Goal: Task Accomplishment & Management: Complete application form

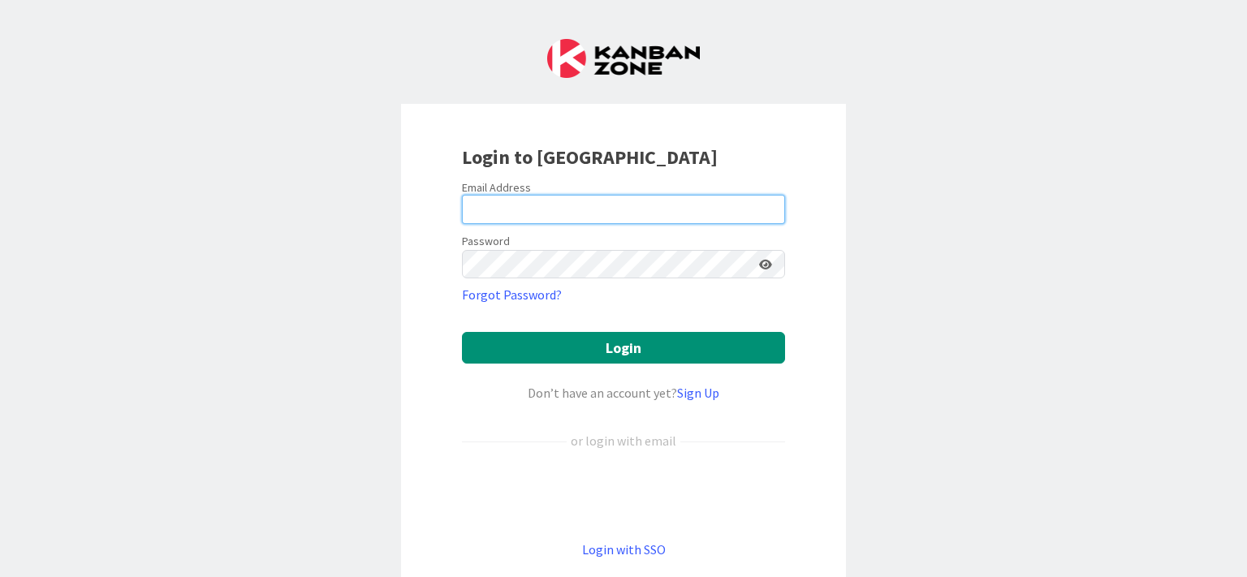
click at [586, 213] on input "email" at bounding box center [623, 209] width 323 height 29
type input "[EMAIL_ADDRESS][DOMAIN_NAME]"
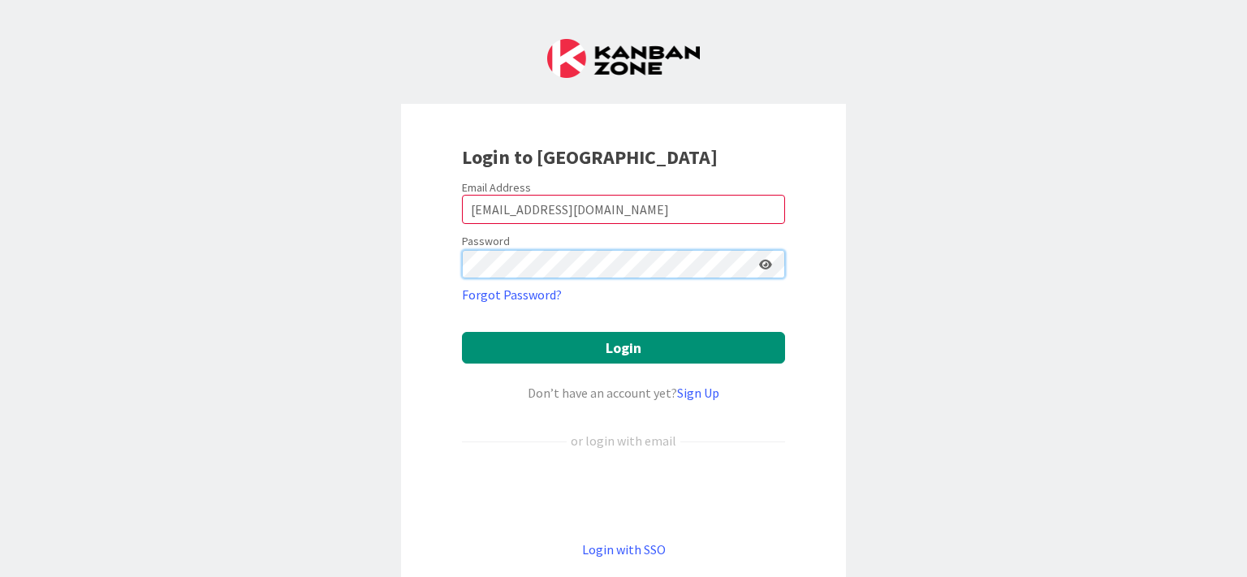
click at [462, 332] on button "Login" at bounding box center [623, 348] width 323 height 32
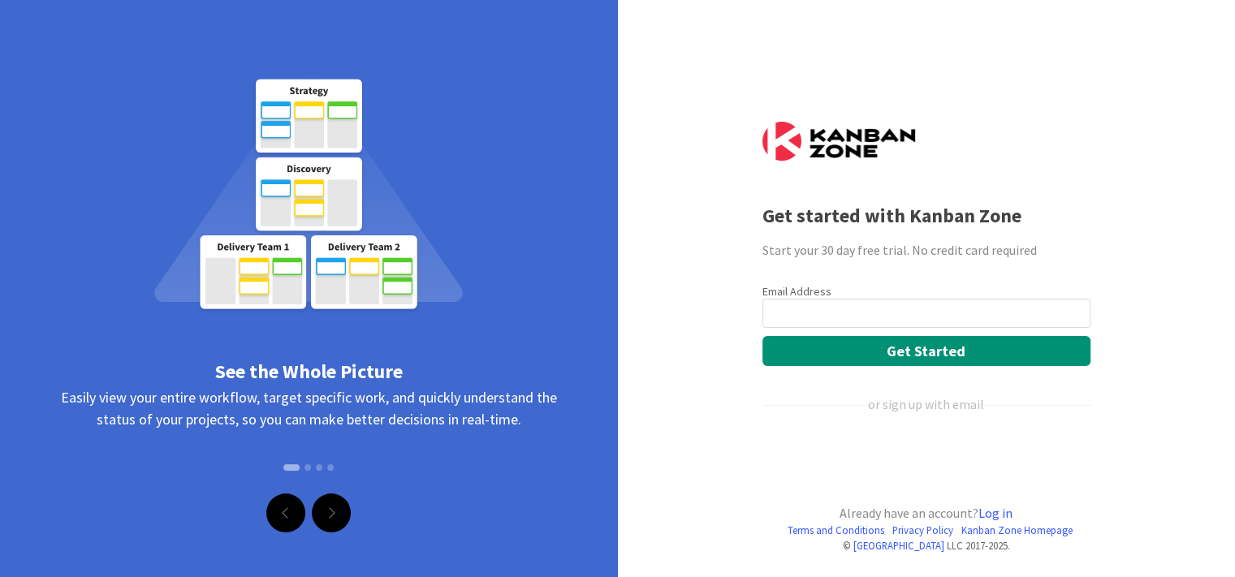
click at [810, 312] on input "email" at bounding box center [927, 313] width 328 height 29
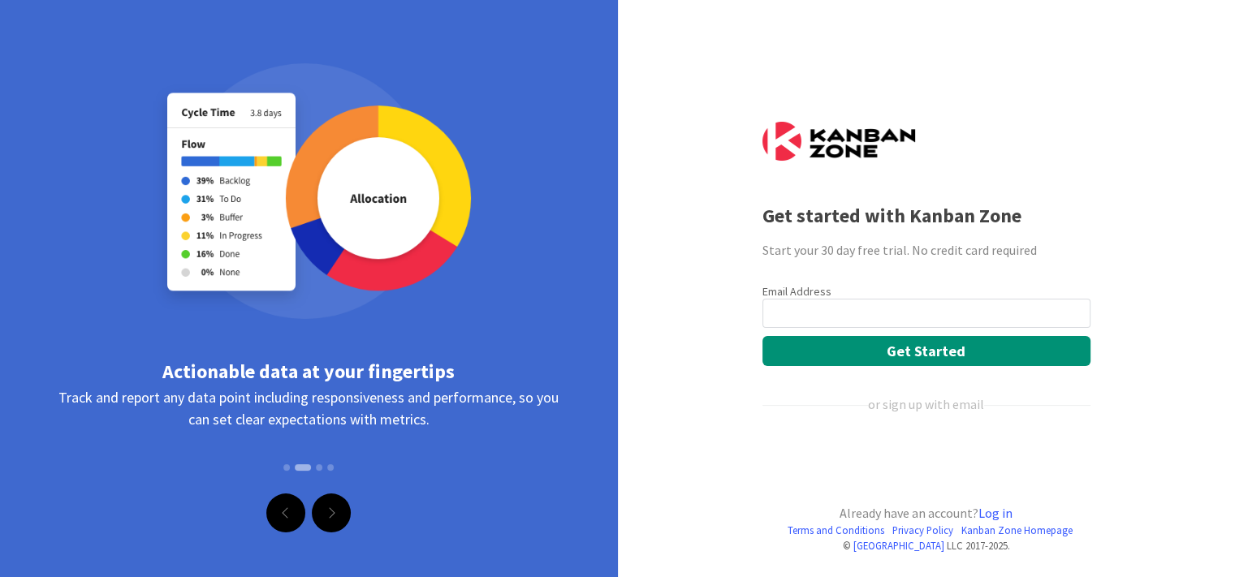
type input "[EMAIL_ADDRESS][DOMAIN_NAME]"
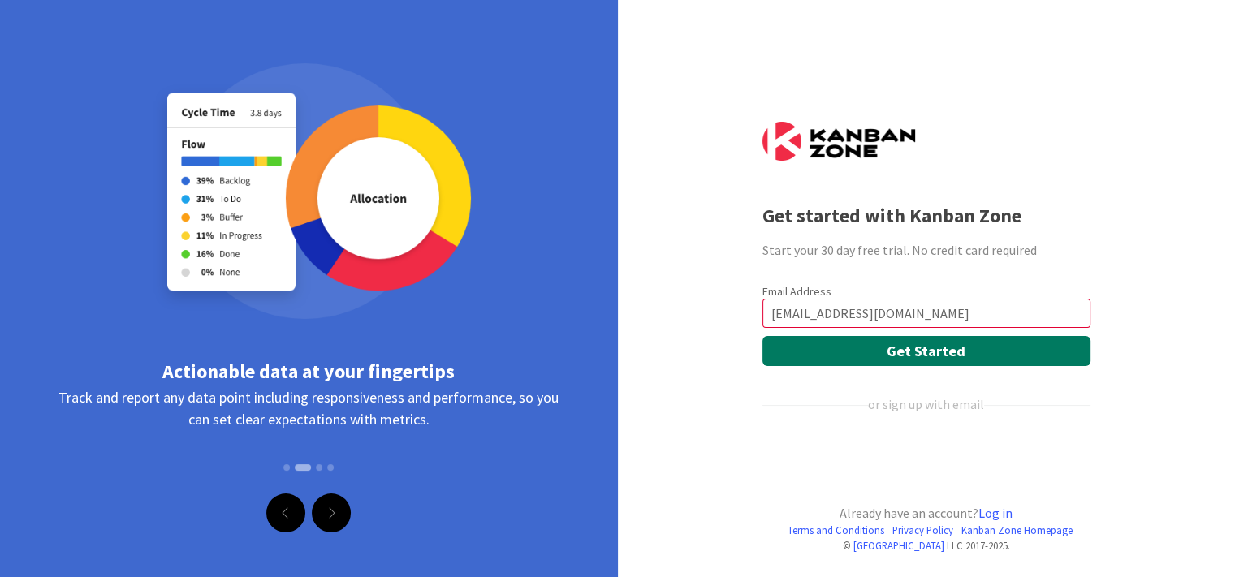
click at [946, 353] on button "Get Started" at bounding box center [927, 351] width 328 height 30
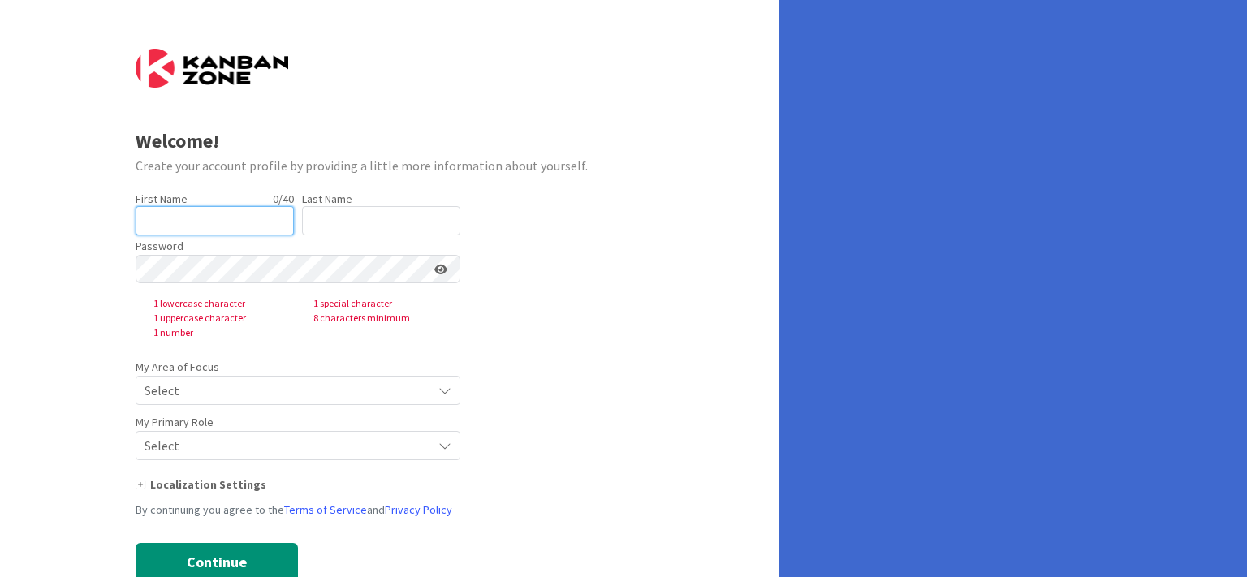
click at [187, 223] on input "text" at bounding box center [215, 220] width 158 height 29
type input "TARUN"
click at [388, 220] on input "text" at bounding box center [381, 220] width 158 height 29
click at [387, 222] on input "text" at bounding box center [381, 220] width 158 height 29
type input "basil"
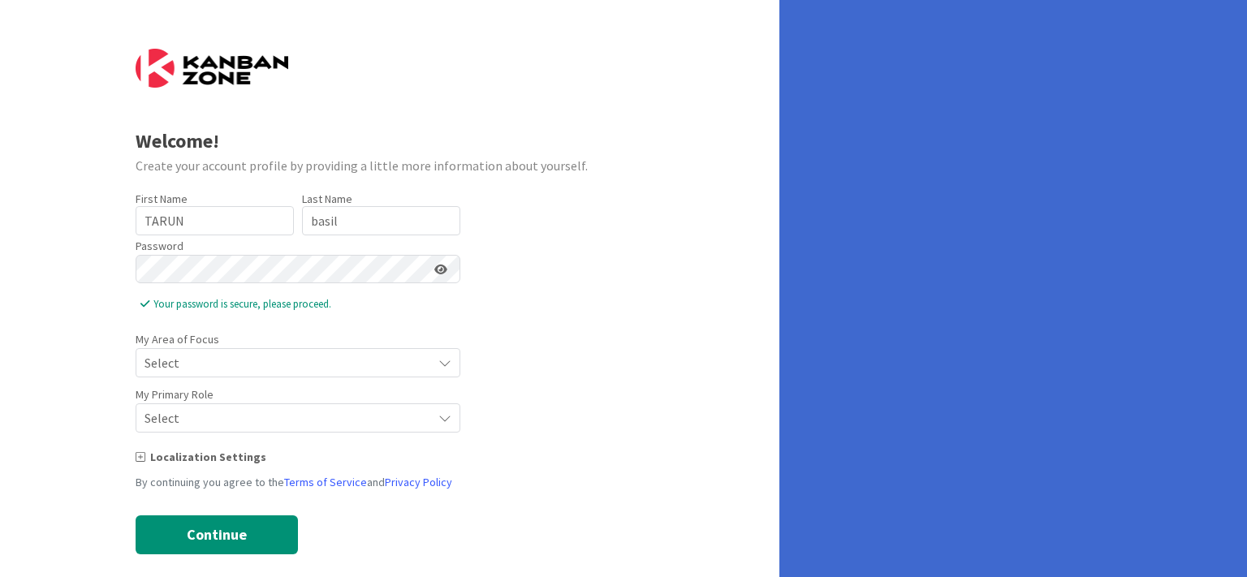
click at [266, 363] on span "Select" at bounding box center [284, 363] width 279 height 23
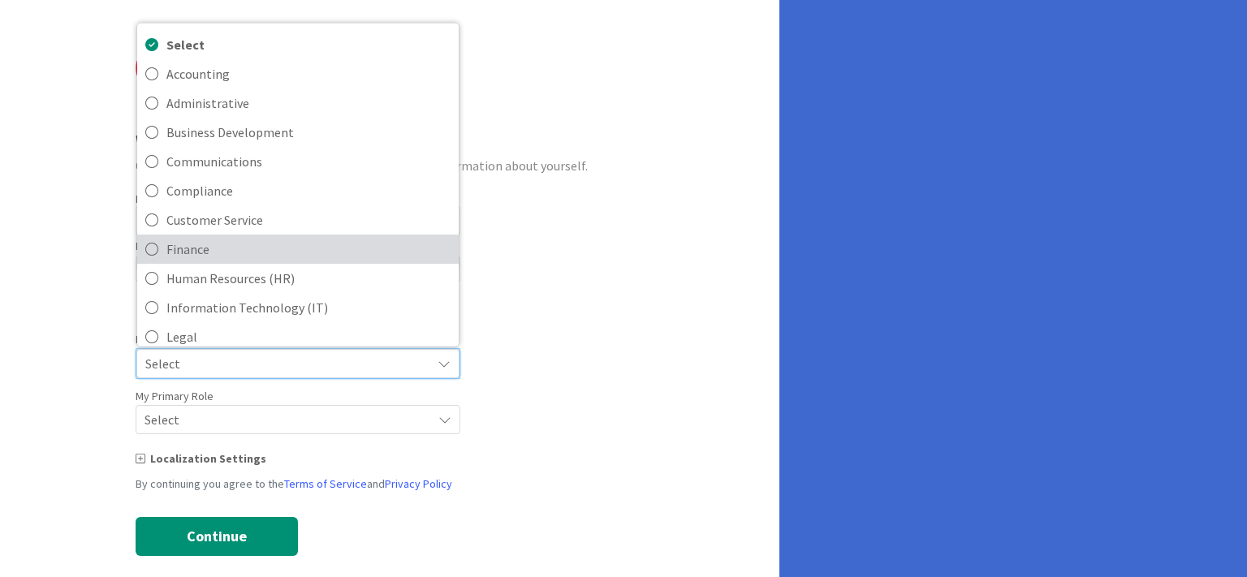
click at [236, 252] on span "Finance" at bounding box center [308, 248] width 284 height 24
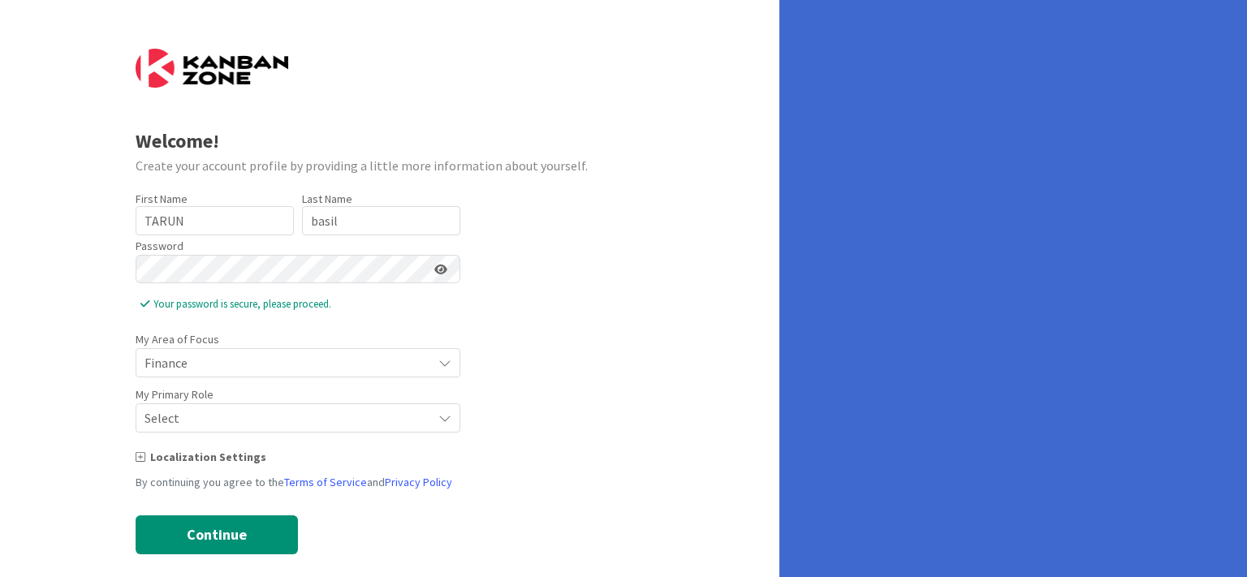
click at [94, 386] on div "Welcome! Create your account profile by providing a little more information abo…" at bounding box center [390, 297] width 780 height 595
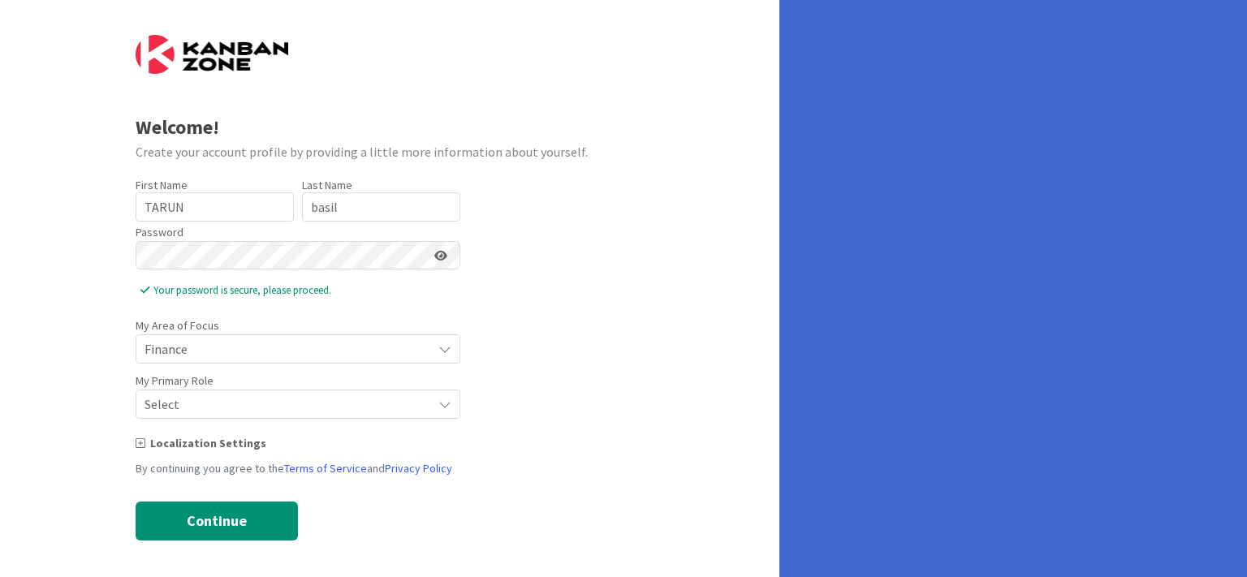
scroll to position [17, 0]
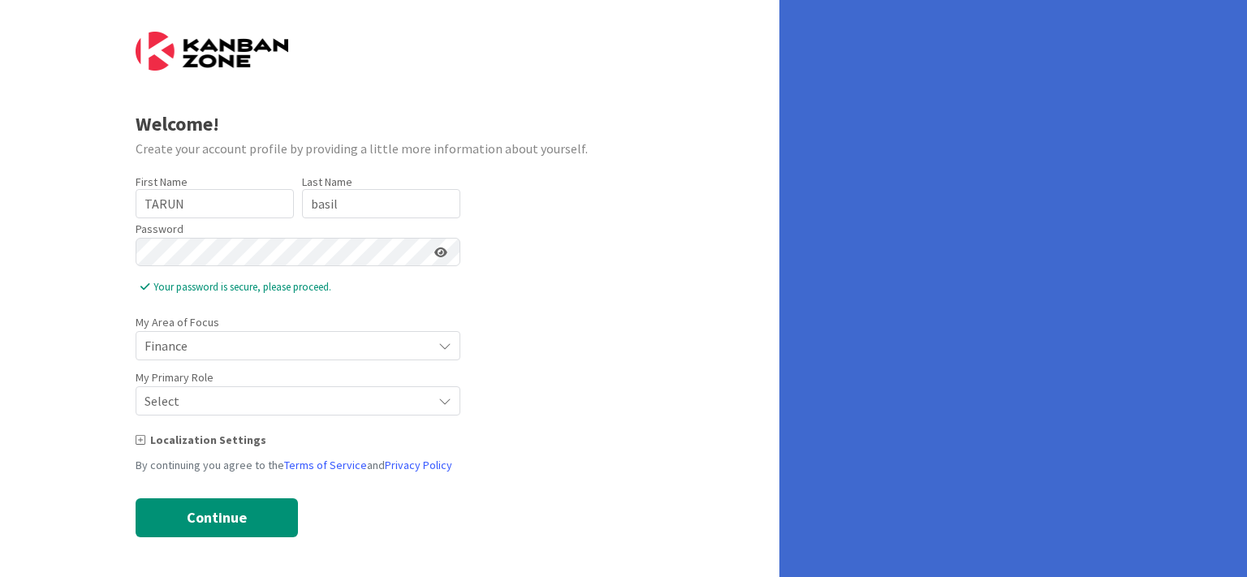
click at [208, 357] on span "Select" at bounding box center [284, 346] width 279 height 23
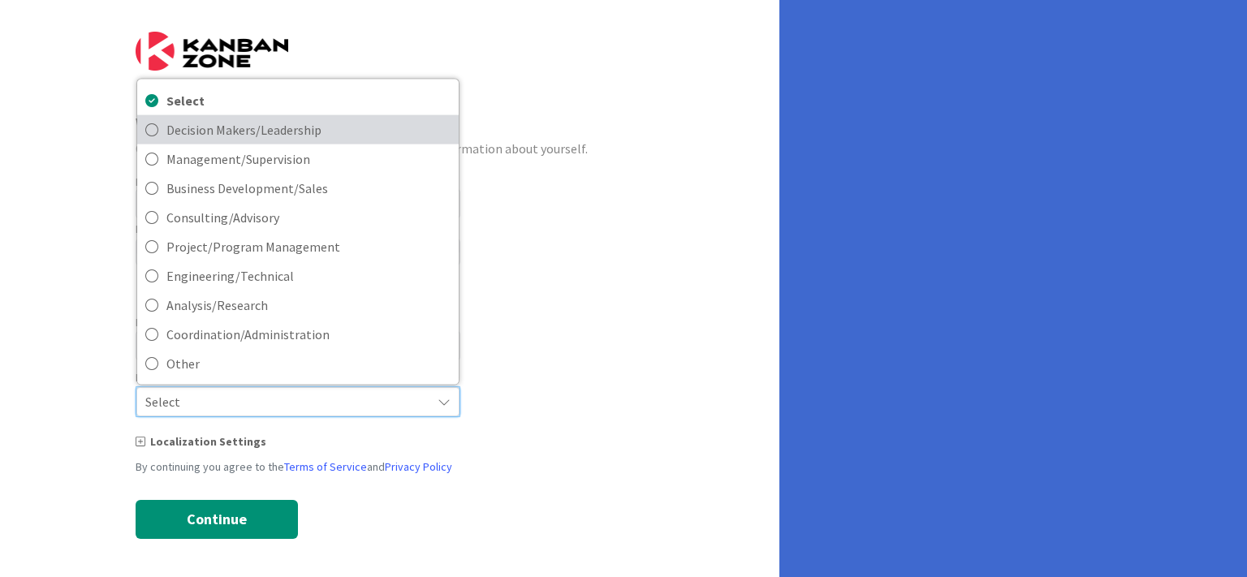
click at [260, 127] on span "Decision Makers/Leadership" at bounding box center [308, 129] width 284 height 24
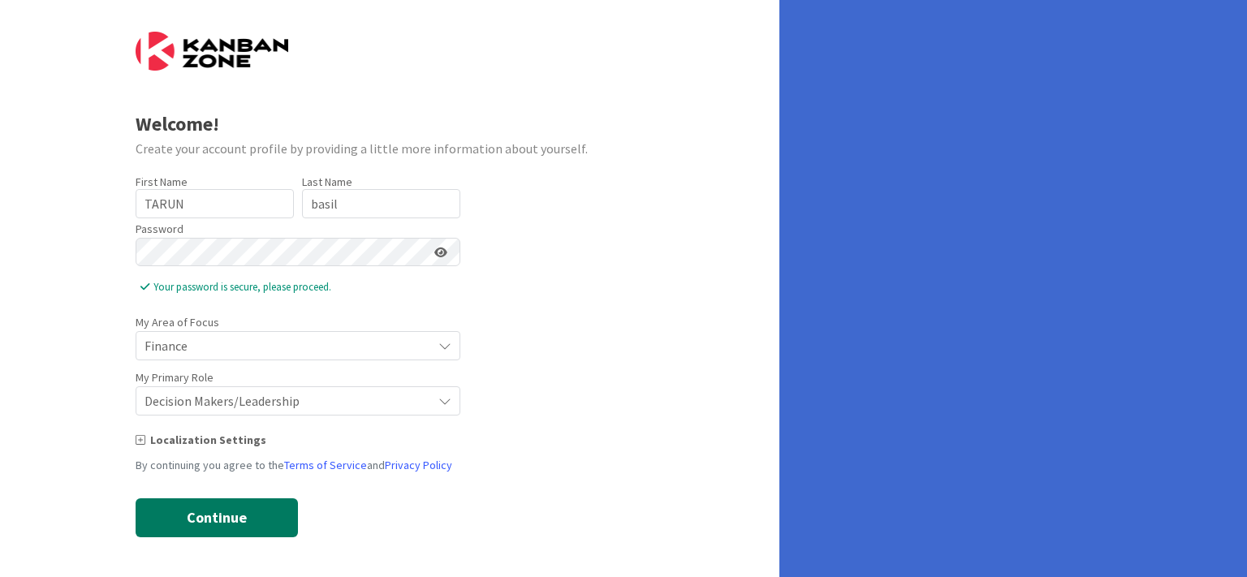
click at [227, 513] on button "Continue" at bounding box center [217, 518] width 162 height 39
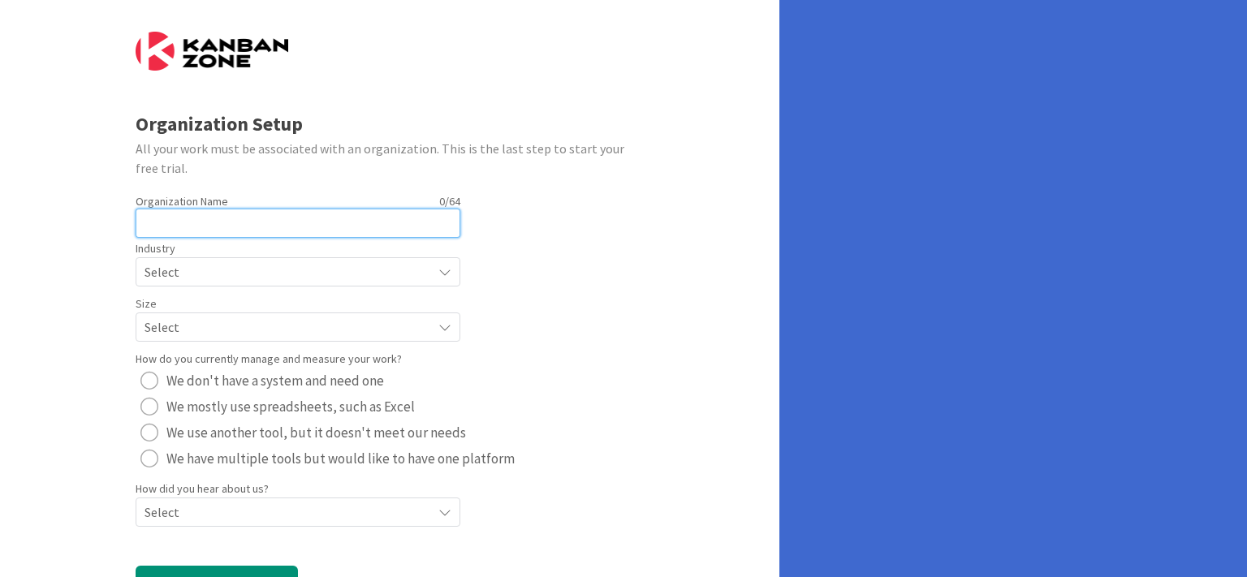
click at [279, 230] on input "text" at bounding box center [298, 223] width 325 height 29
type input "Global Franchise and Supply Chain Association [DOMAIN_NAME]"
click at [222, 271] on span "Select" at bounding box center [284, 272] width 279 height 23
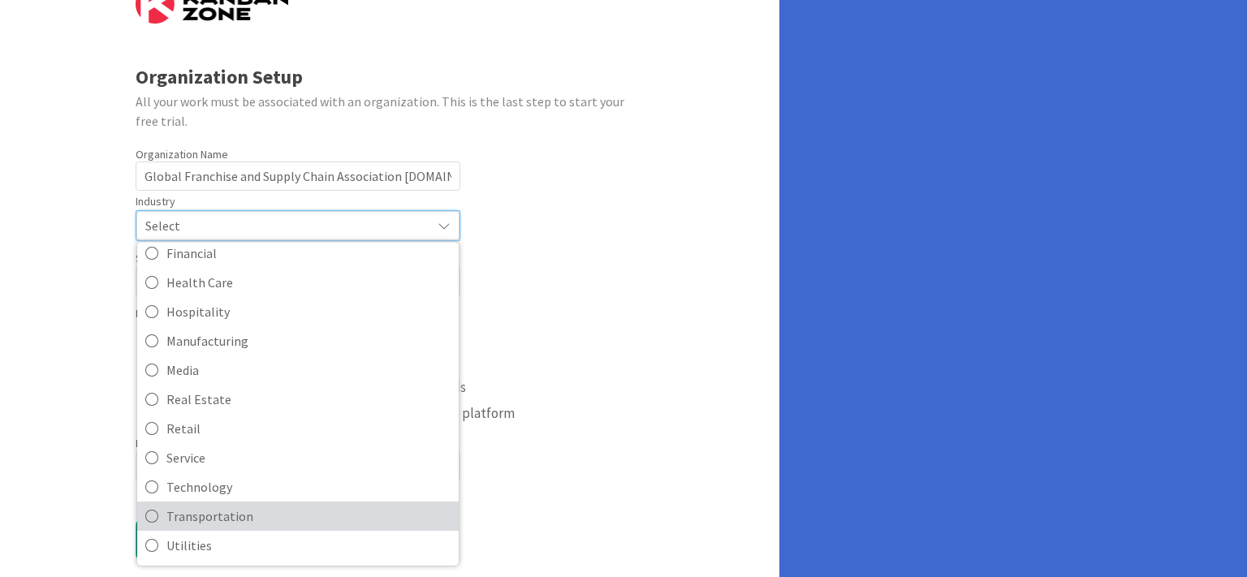
scroll to position [85, 0]
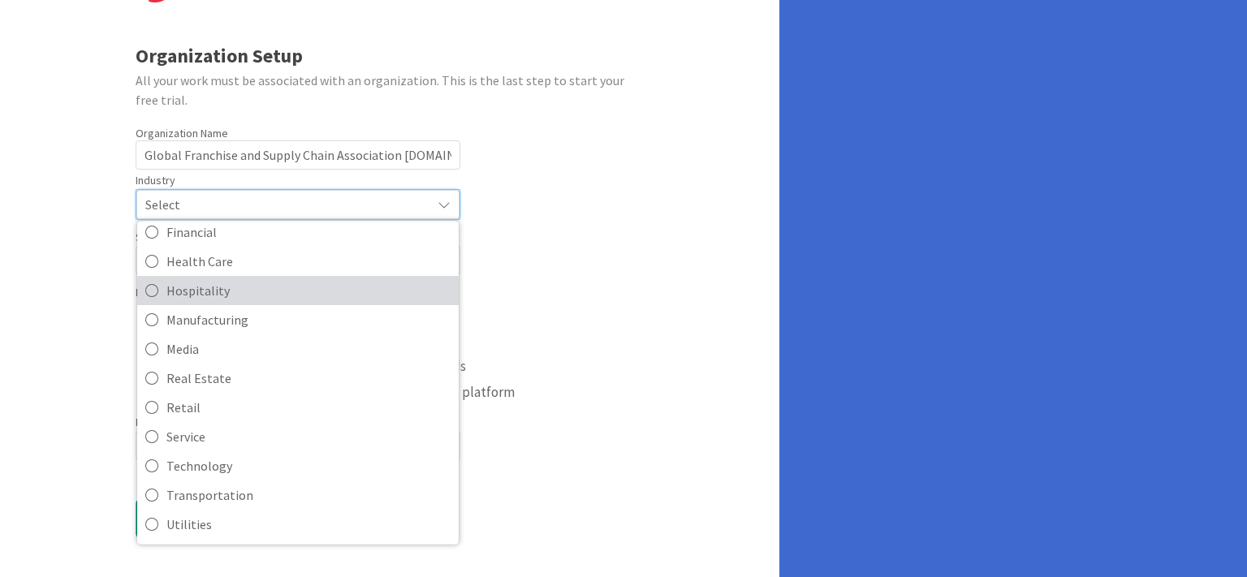
click at [228, 278] on span "Hospitality" at bounding box center [308, 290] width 284 height 24
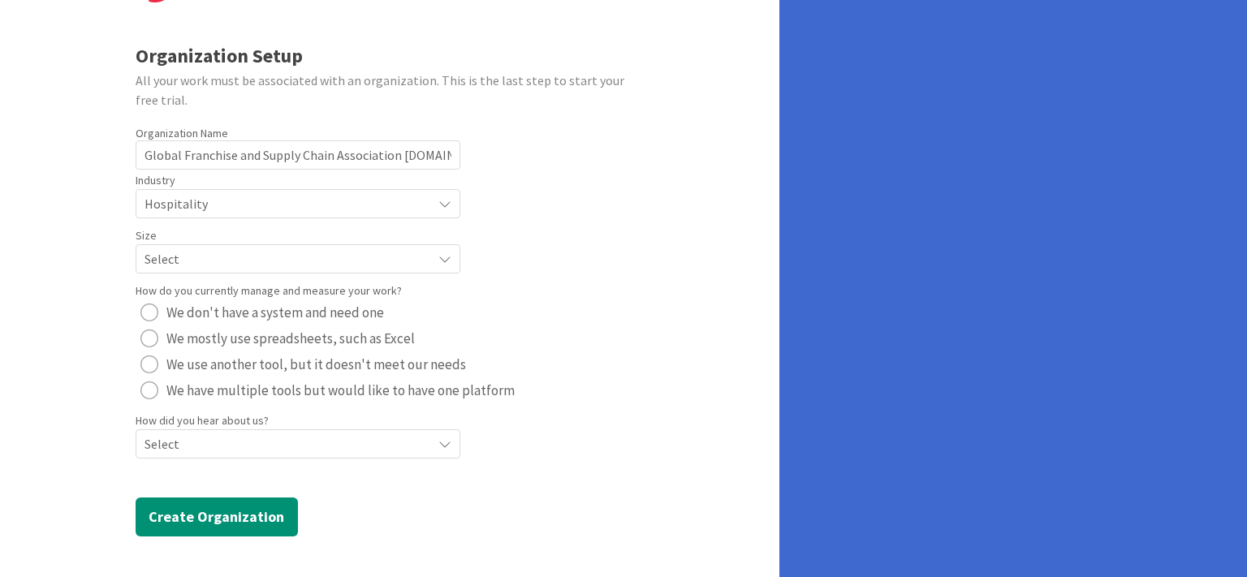
scroll to position [84, 0]
click at [218, 216] on span "Select" at bounding box center [284, 204] width 279 height 23
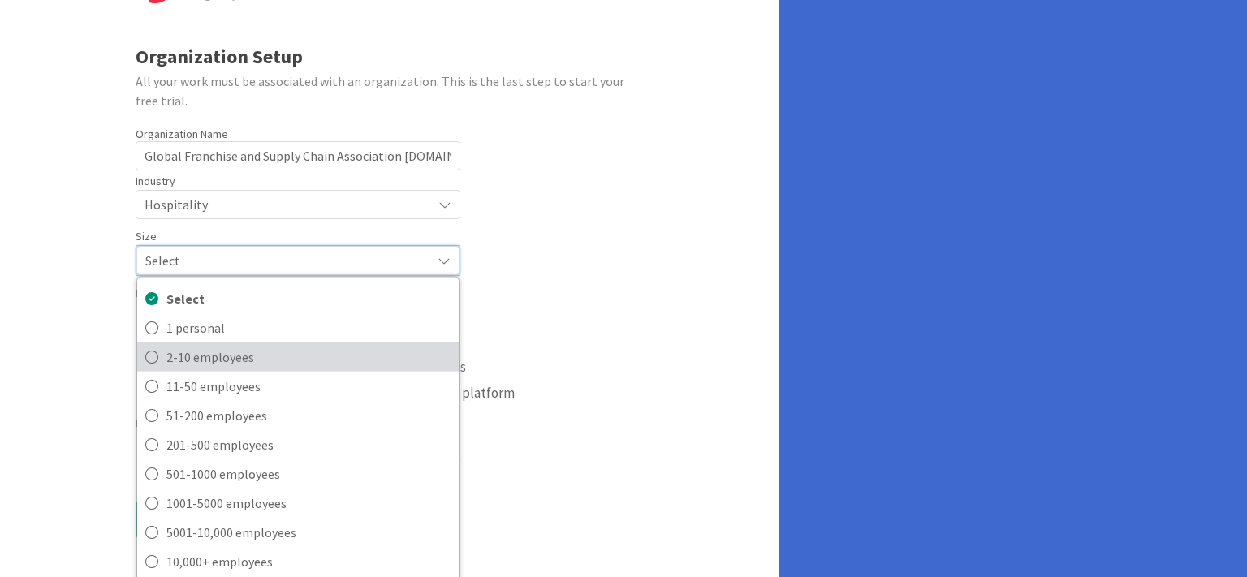
click at [221, 350] on span "2-10 employees" at bounding box center [308, 356] width 284 height 24
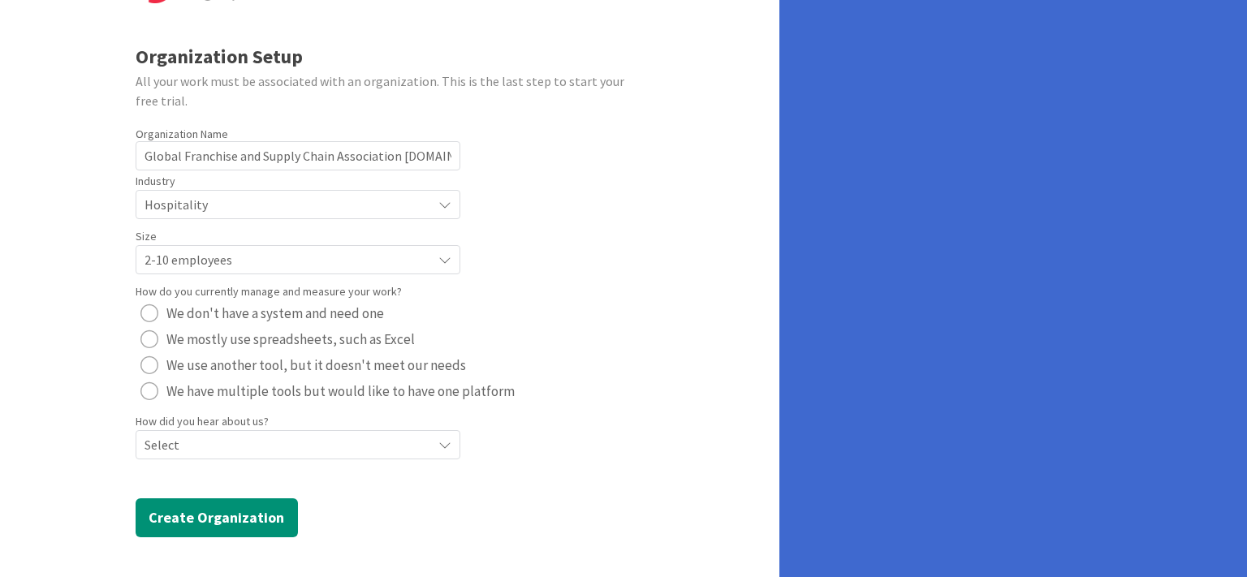
click at [149, 309] on div "radio" at bounding box center [149, 314] width 18 height 18
click at [149, 365] on div "radio" at bounding box center [149, 366] width 18 height 18
click at [159, 386] on button "We have multiple tools but would like to have one platform" at bounding box center [328, 391] width 384 height 26
click at [341, 216] on span "Select" at bounding box center [284, 204] width 279 height 23
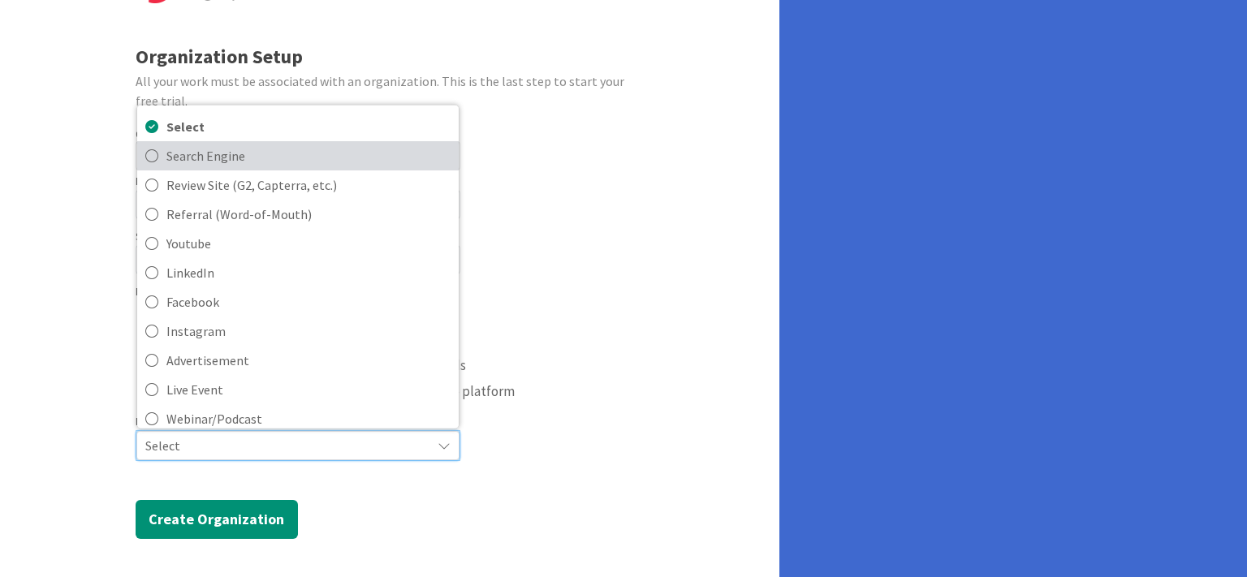
click at [266, 161] on span "Search Engine" at bounding box center [308, 155] width 284 height 24
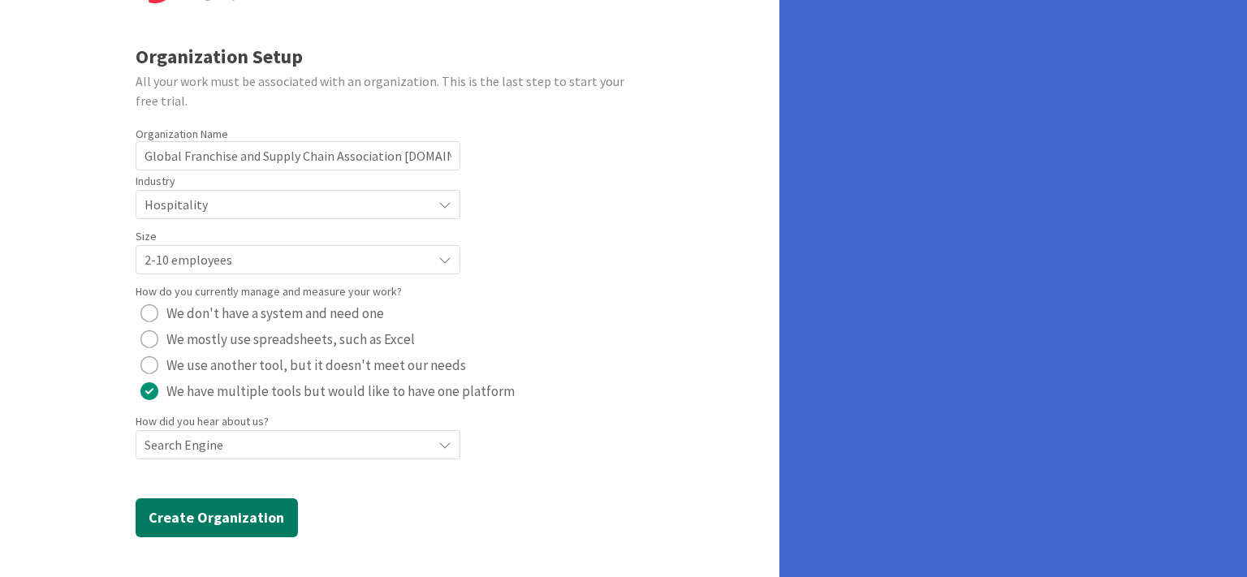
click at [211, 523] on button "Create Organization" at bounding box center [217, 518] width 162 height 39
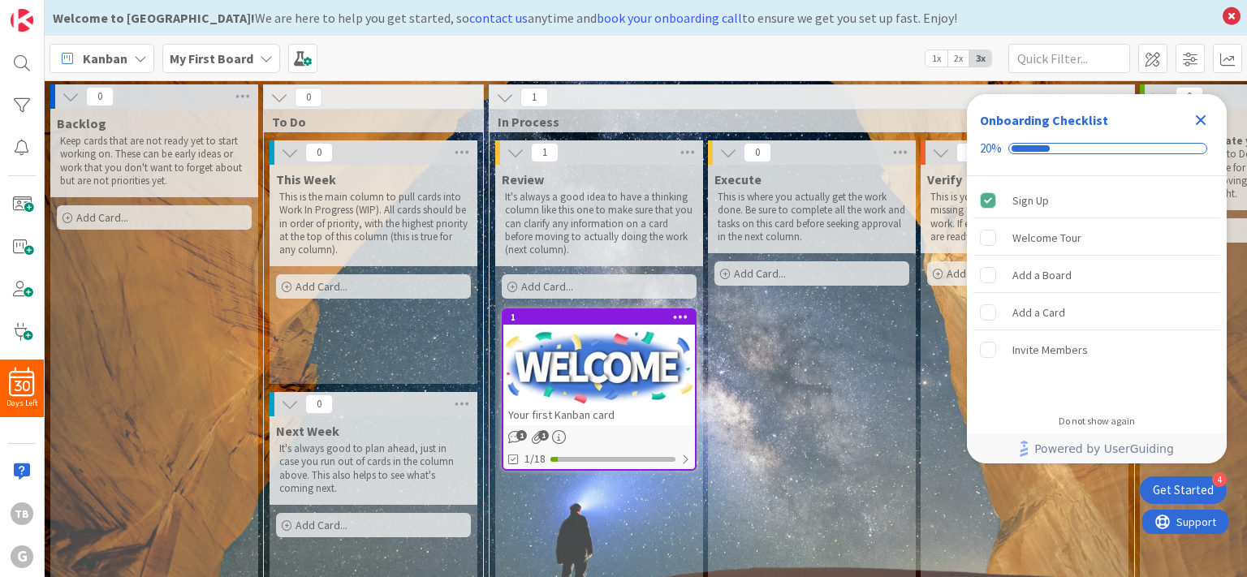
click at [1204, 120] on icon "Close Checklist" at bounding box center [1200, 119] width 19 height 19
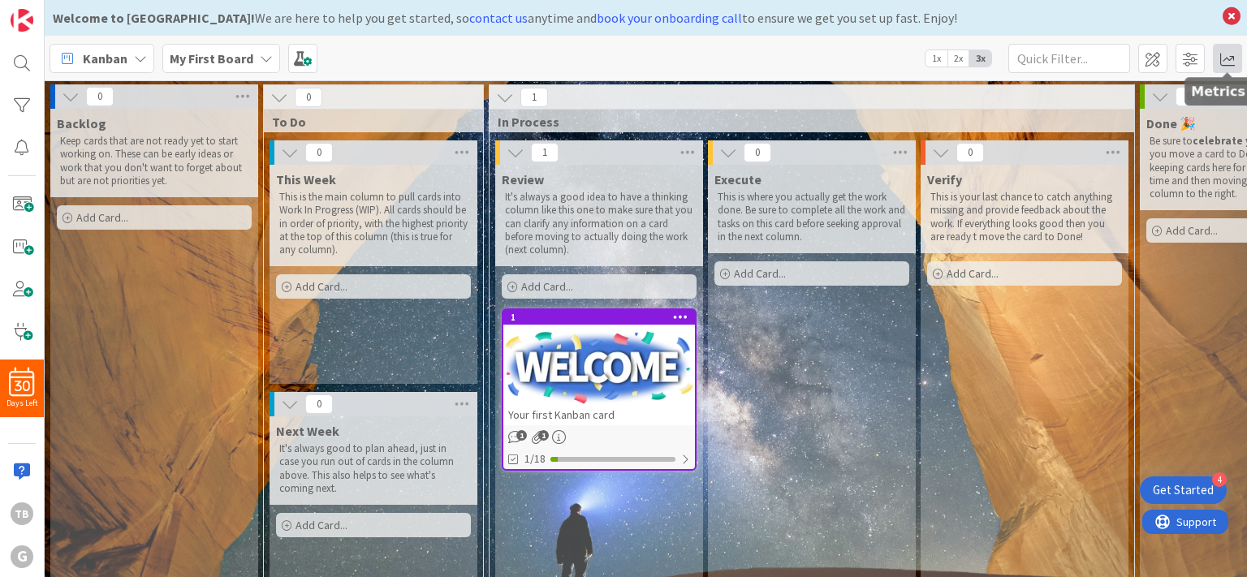
click at [1225, 55] on span at bounding box center [1227, 58] width 29 height 29
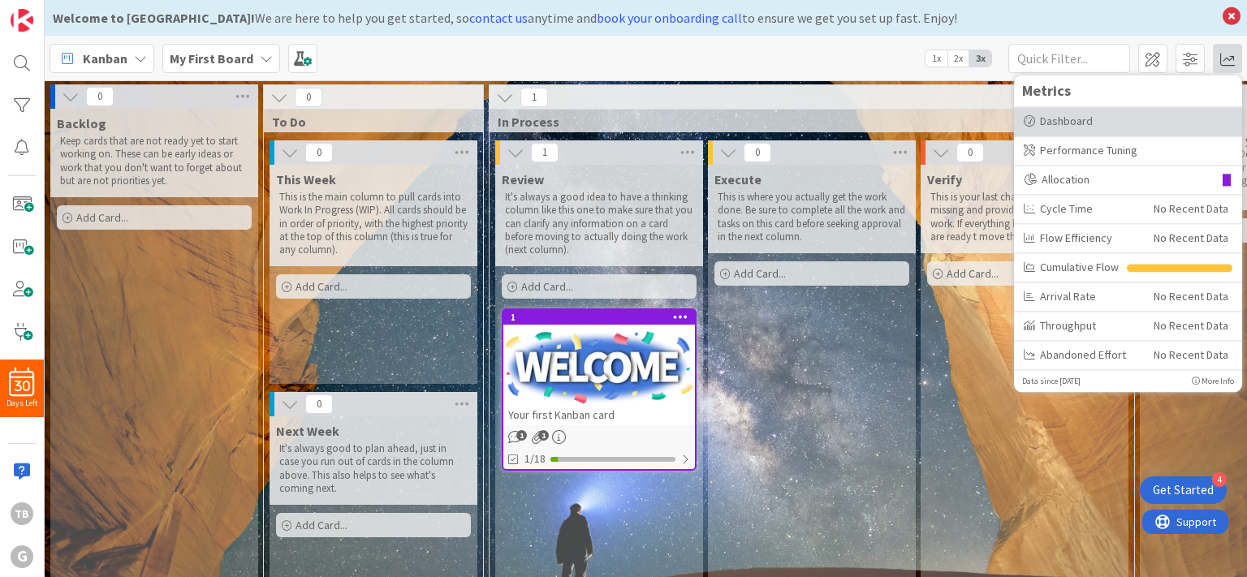
click at [1063, 123] on div "Dashboard" at bounding box center [1128, 121] width 209 height 17
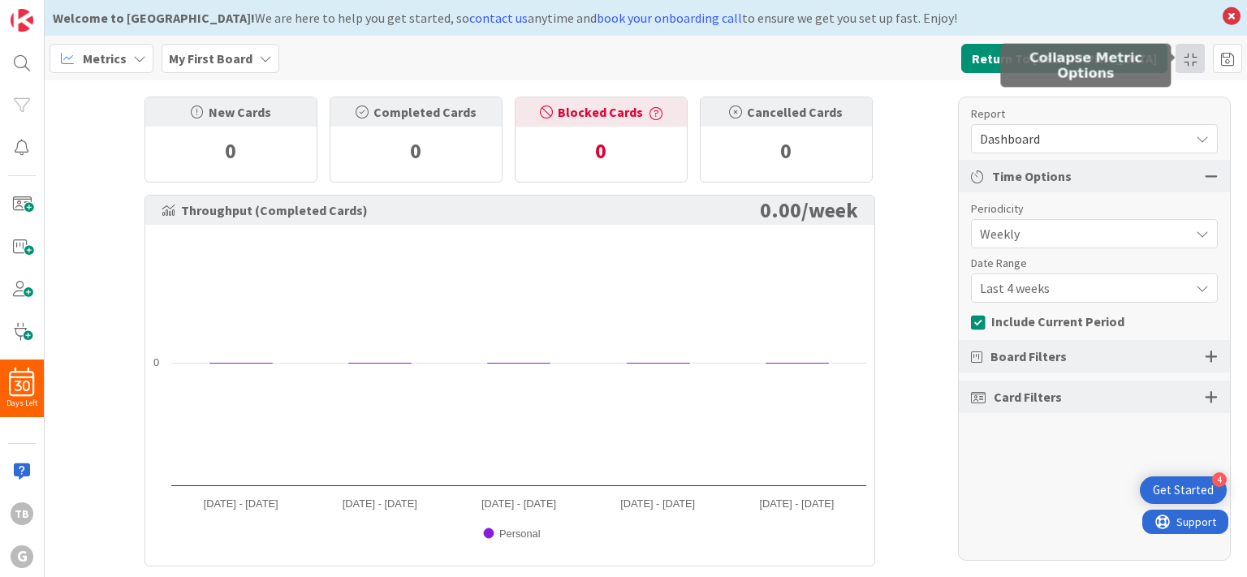
click at [1192, 61] on div at bounding box center [1190, 58] width 29 height 29
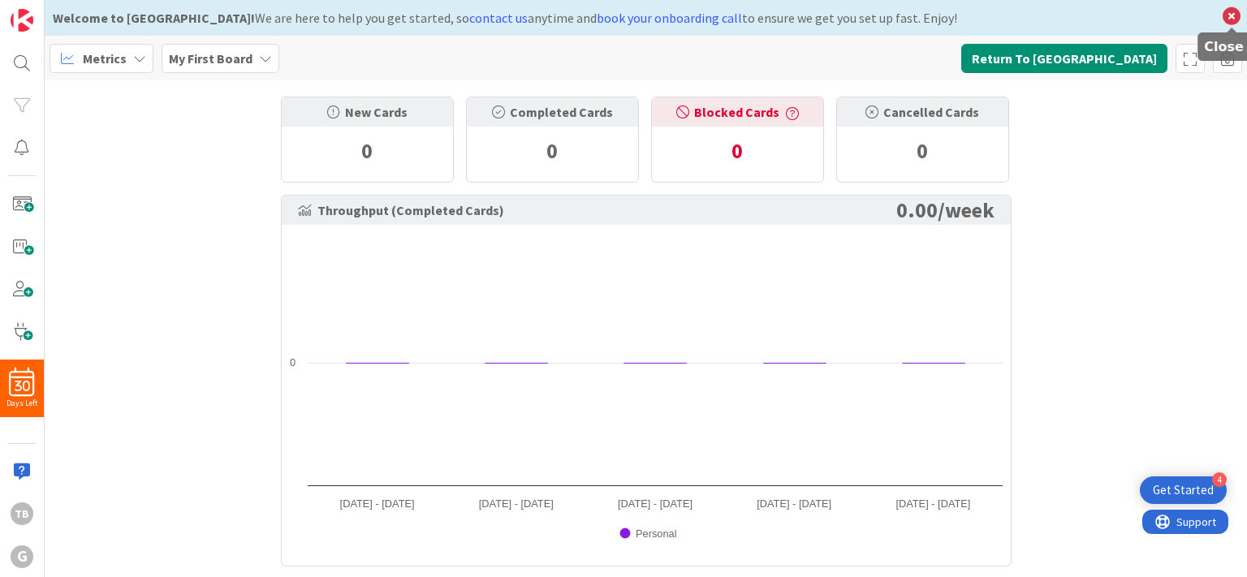
click at [1230, 19] on icon at bounding box center [1231, 16] width 21 height 23
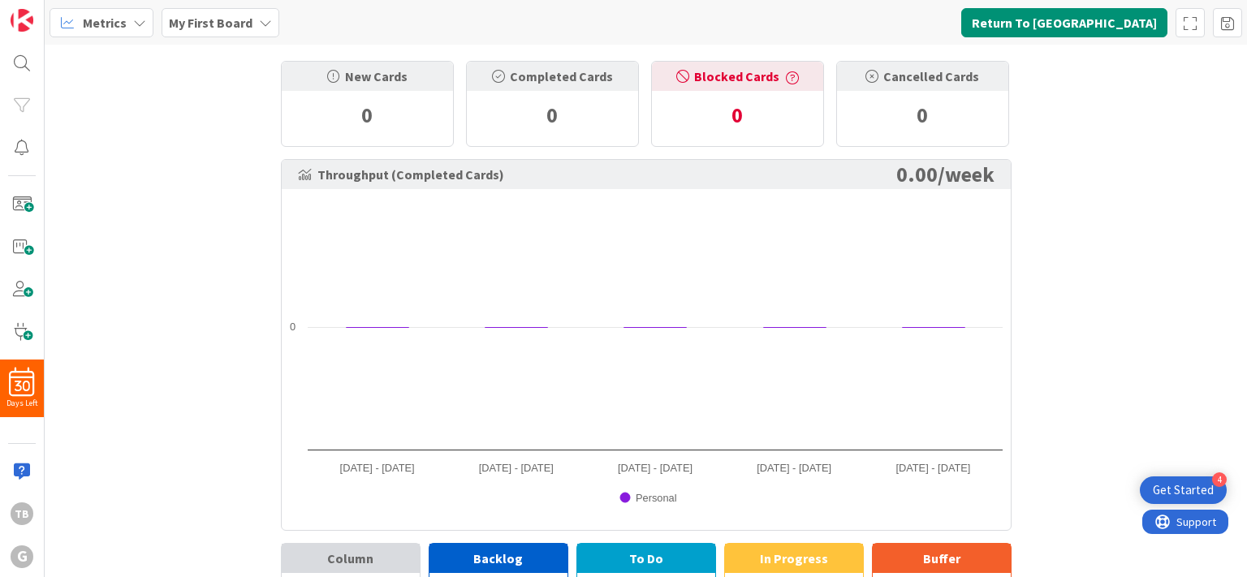
click at [253, 24] on div "My First Board" at bounding box center [221, 22] width 118 height 29
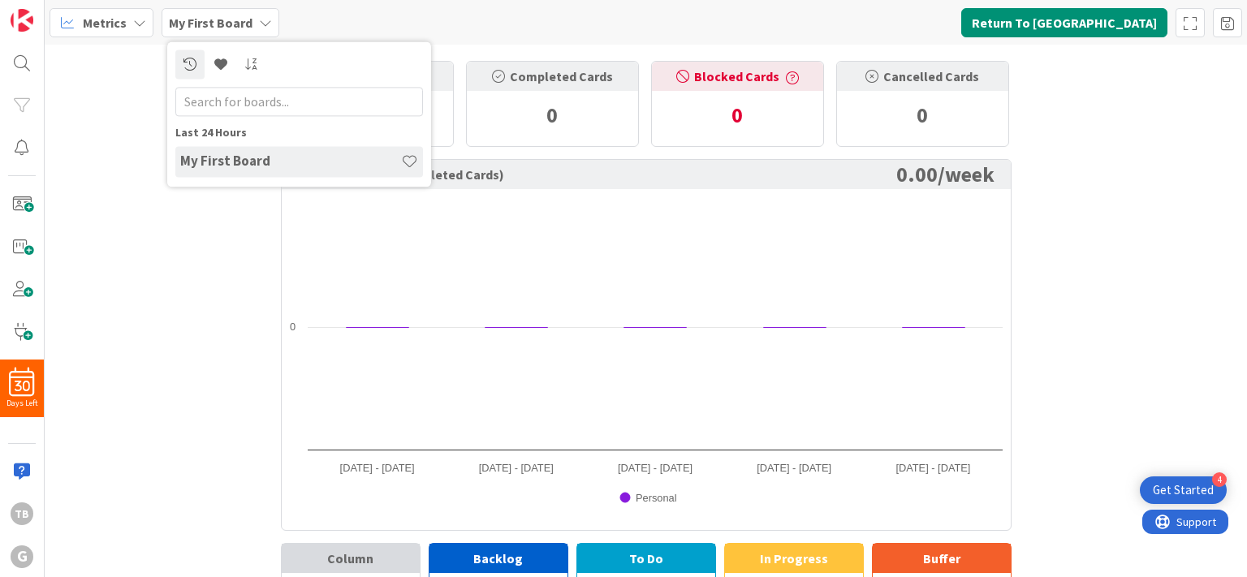
click at [214, 162] on h4 "My First Board" at bounding box center [290, 161] width 221 height 16
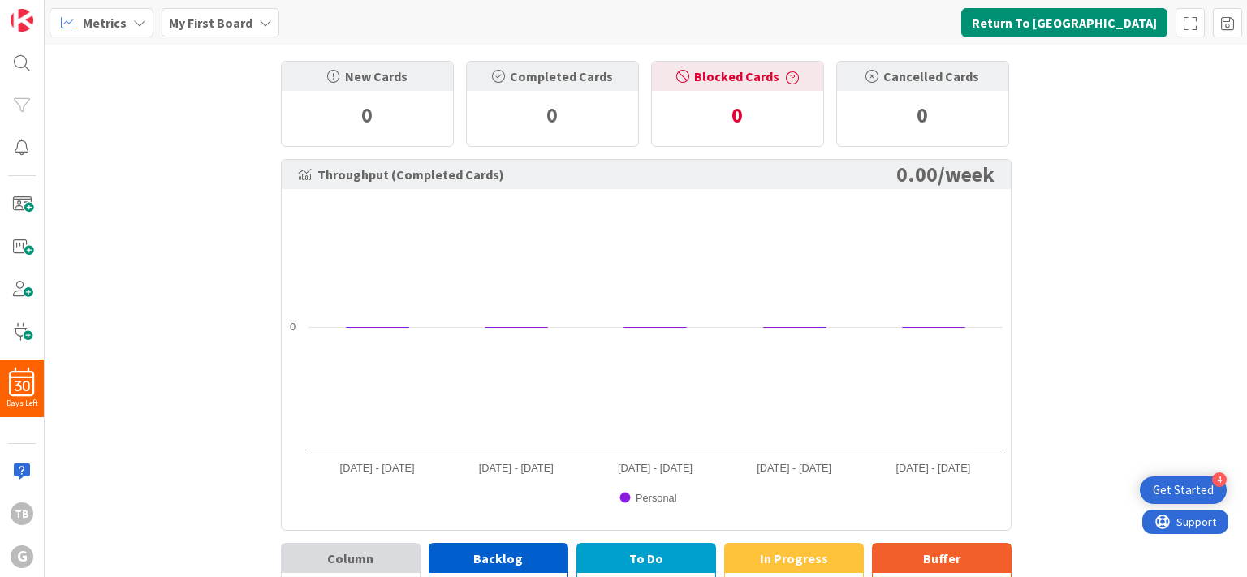
click at [124, 22] on div "Metrics" at bounding box center [102, 22] width 104 height 29
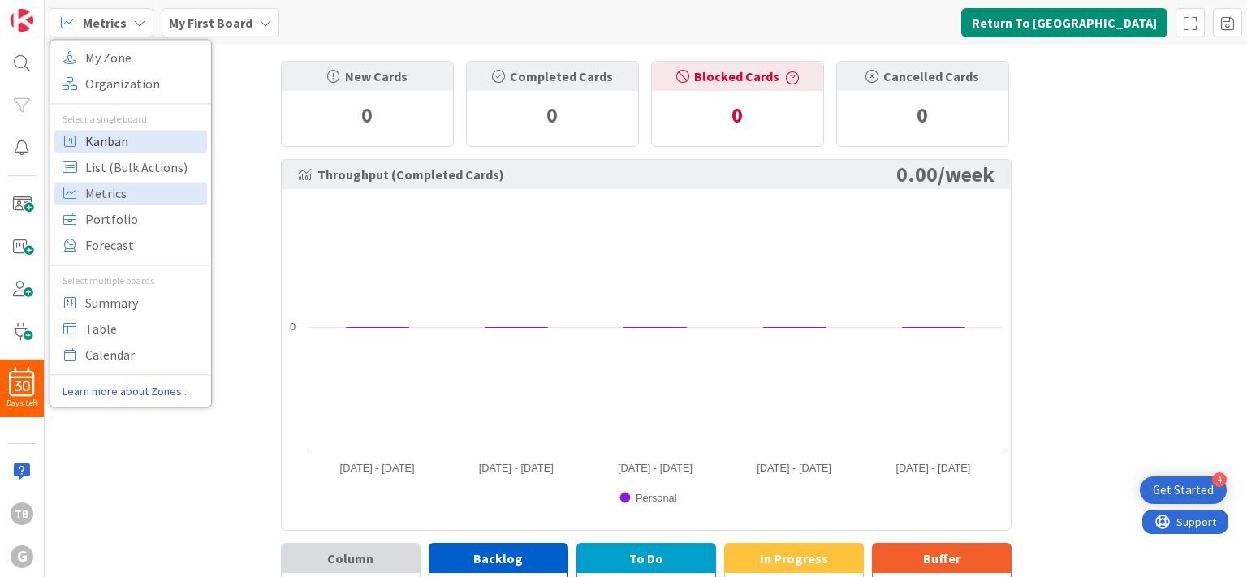
click at [113, 132] on span "Kanban" at bounding box center [143, 141] width 117 height 24
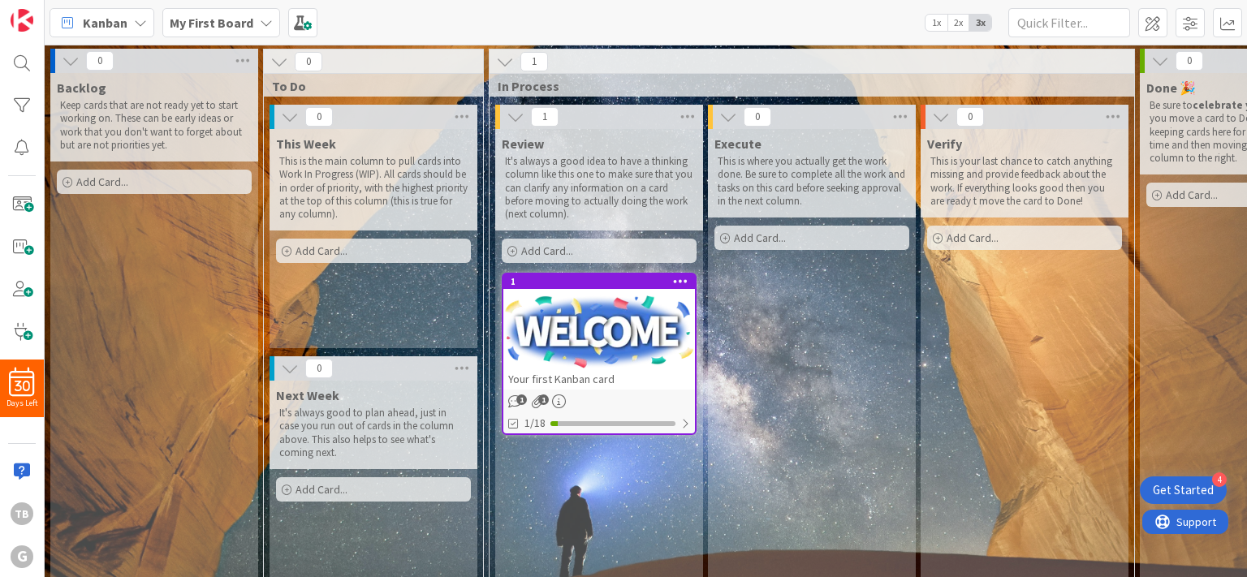
click at [315, 413] on p "It's always good to plan ahead, just in case you run out of cards in the column…" at bounding box center [373, 433] width 188 height 53
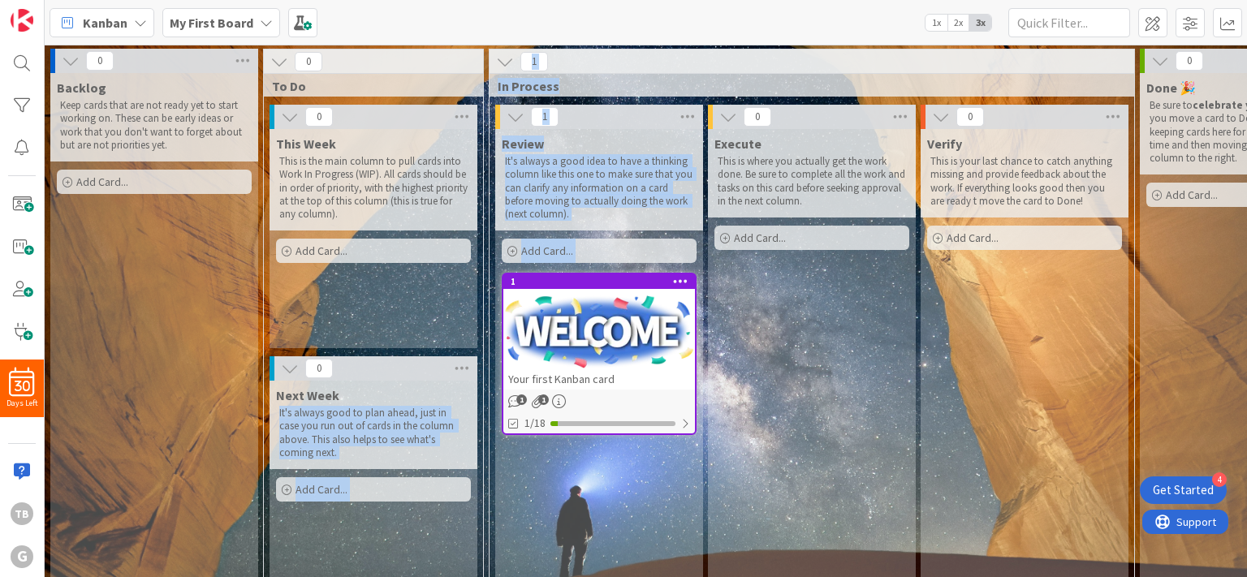
drag, startPoint x: 397, startPoint y: 383, endPoint x: 637, endPoint y: 462, distance: 252.4
click at [637, 462] on div "0 Backlog Keep cards that are not ready yet to start working on. These can be e…" at bounding box center [742, 333] width 1389 height 568
click at [547, 486] on div "Review It's always a good idea to have a thinking column like this one to make …" at bounding box center [599, 364] width 208 height 471
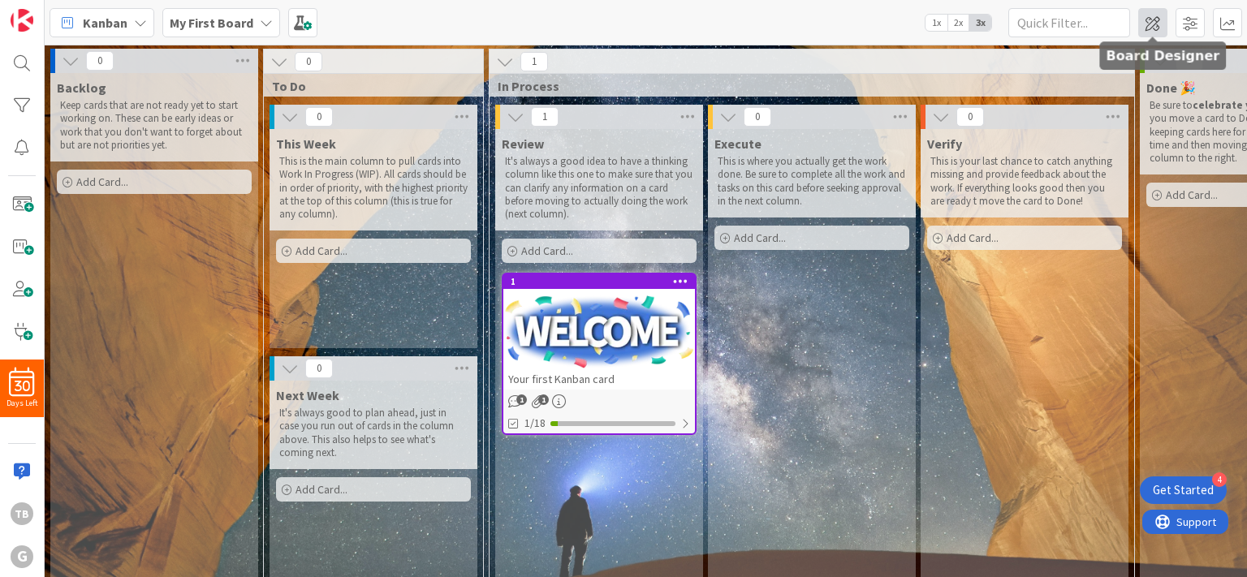
click at [1150, 23] on span at bounding box center [1153, 22] width 29 height 29
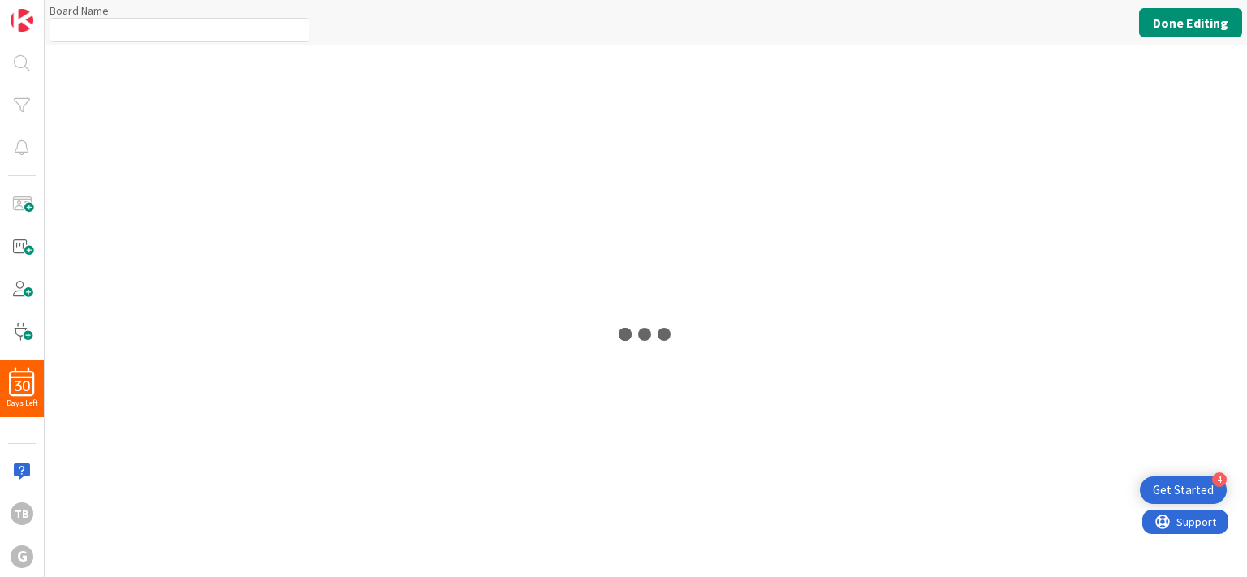
type input "My First Board"
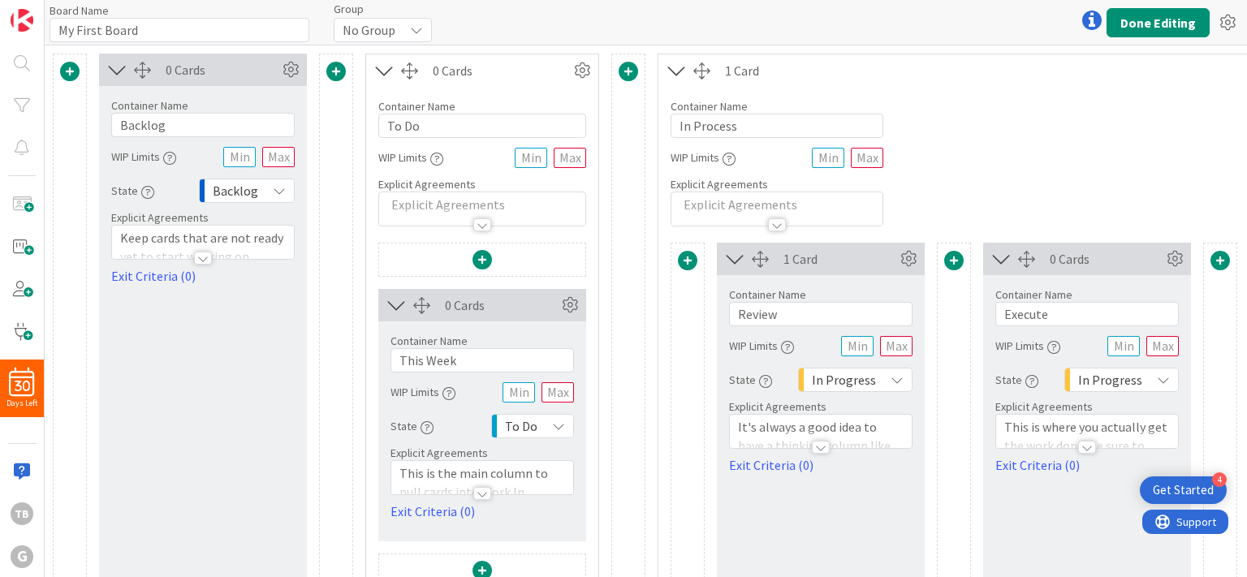
click at [821, 448] on div at bounding box center [821, 447] width 18 height 13
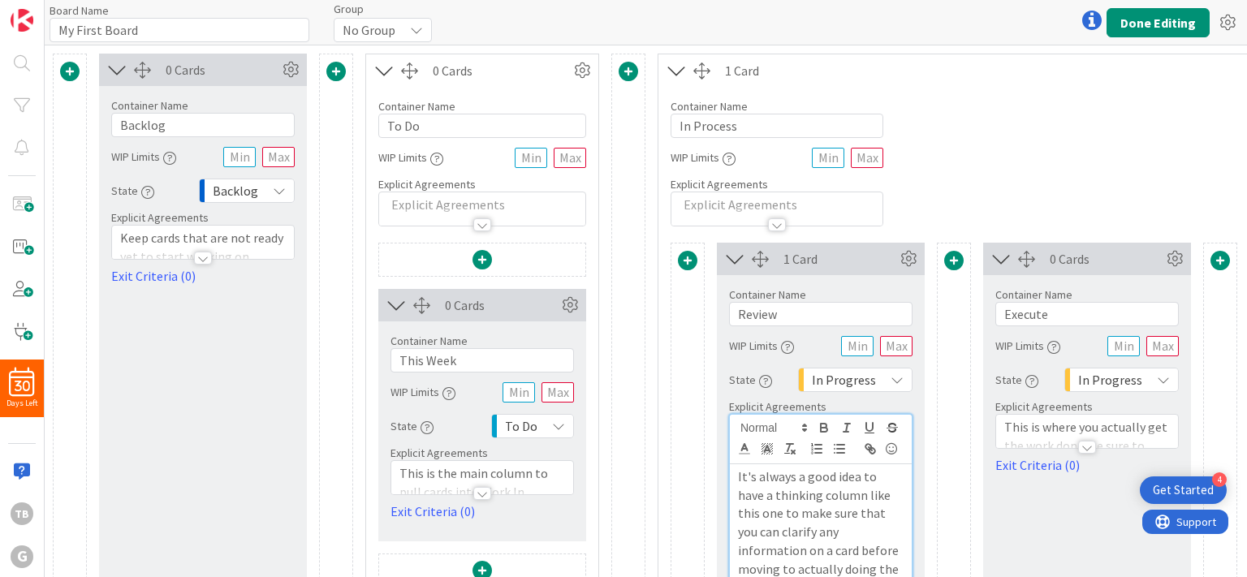
click at [992, 150] on div "Container Name 10 / 64 In Process WIP Limits Explicit Agreements" at bounding box center [1088, 157] width 858 height 140
click at [224, 402] on div "0 Cards Container Name 7 / 64 Backlog WIP Limits State Backlog Explicit Agreeme…" at bounding box center [203, 477] width 208 height 846
click at [1096, 18] on div at bounding box center [1092, 20] width 32 height 32
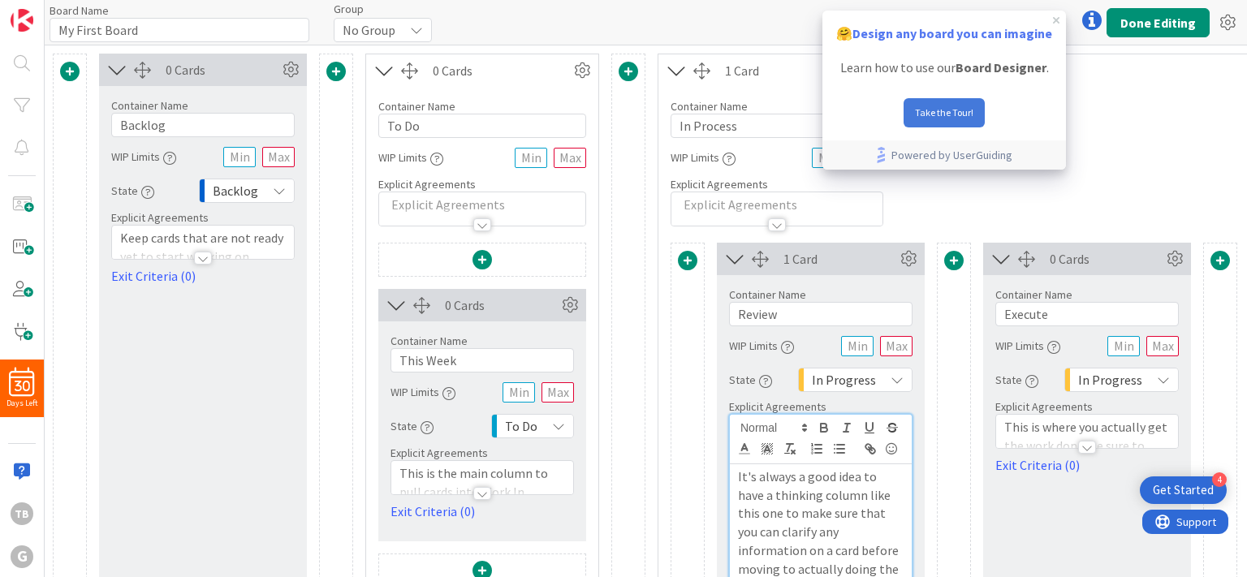
click at [957, 113] on button "Take the Tour!" at bounding box center [944, 112] width 81 height 29
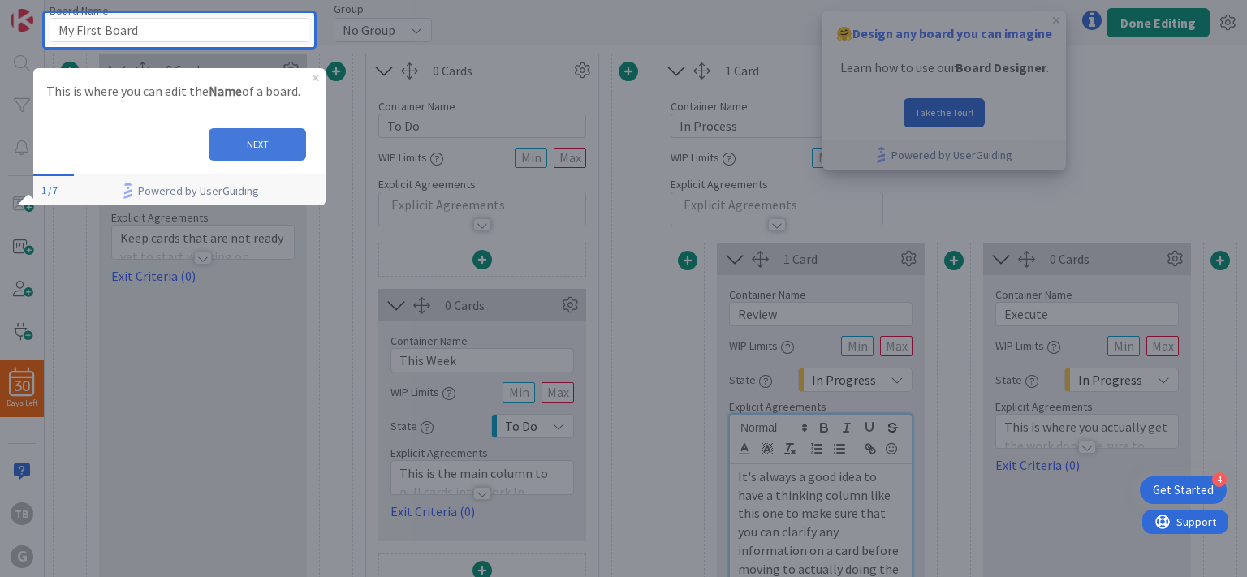
click at [261, 136] on button "NEXT" at bounding box center [257, 144] width 97 height 32
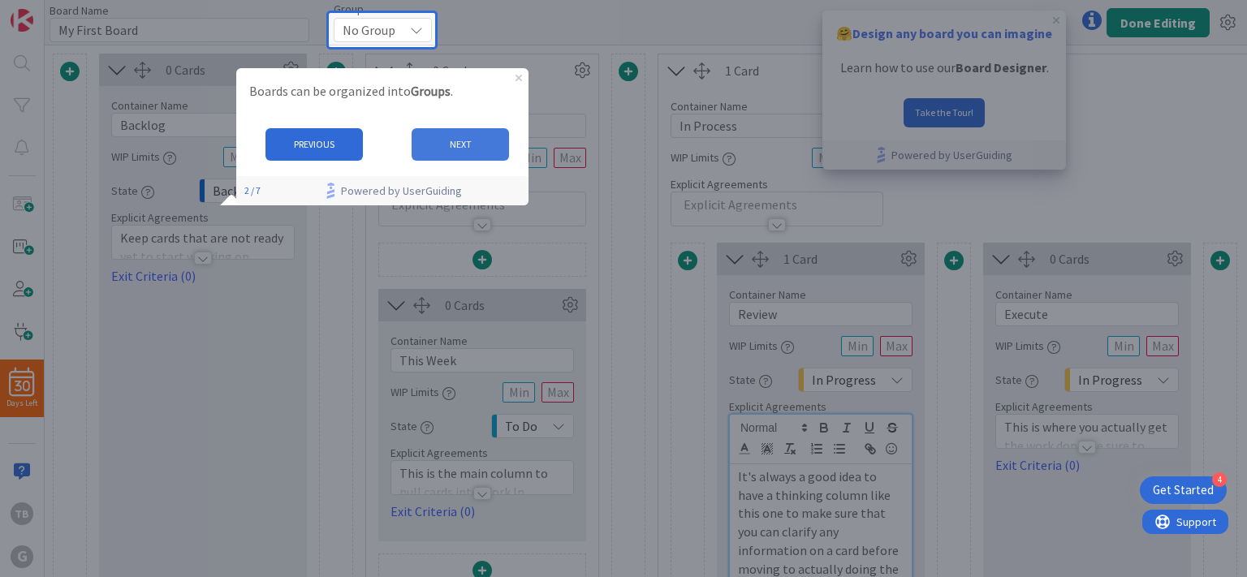
click at [461, 140] on button "NEXT" at bounding box center [459, 144] width 97 height 32
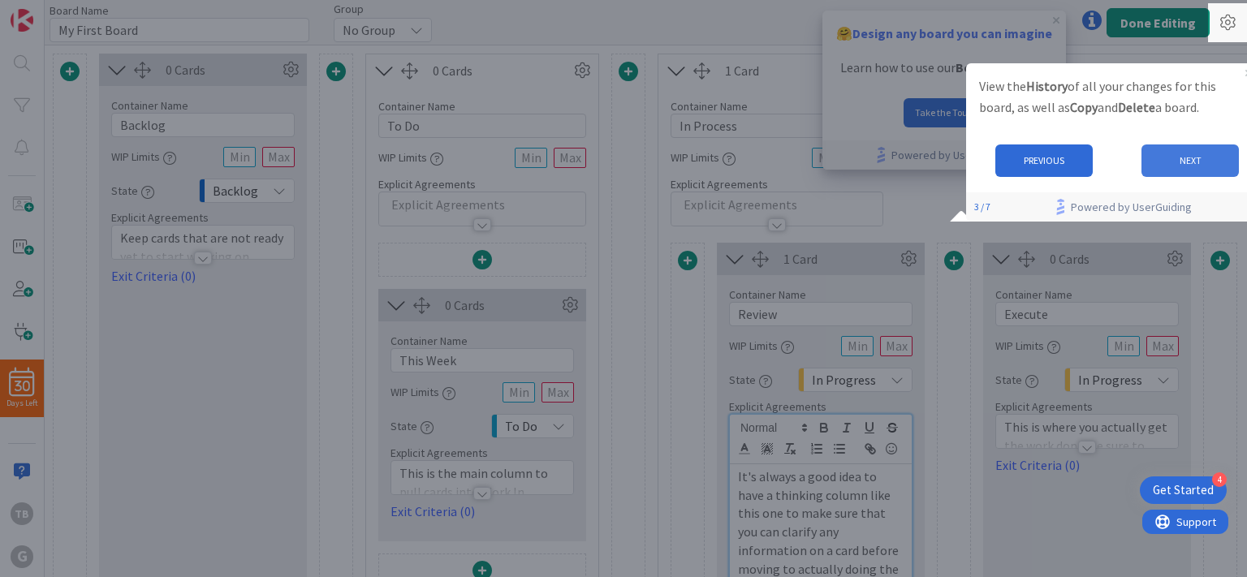
click at [1193, 163] on button "NEXT" at bounding box center [1190, 160] width 97 height 32
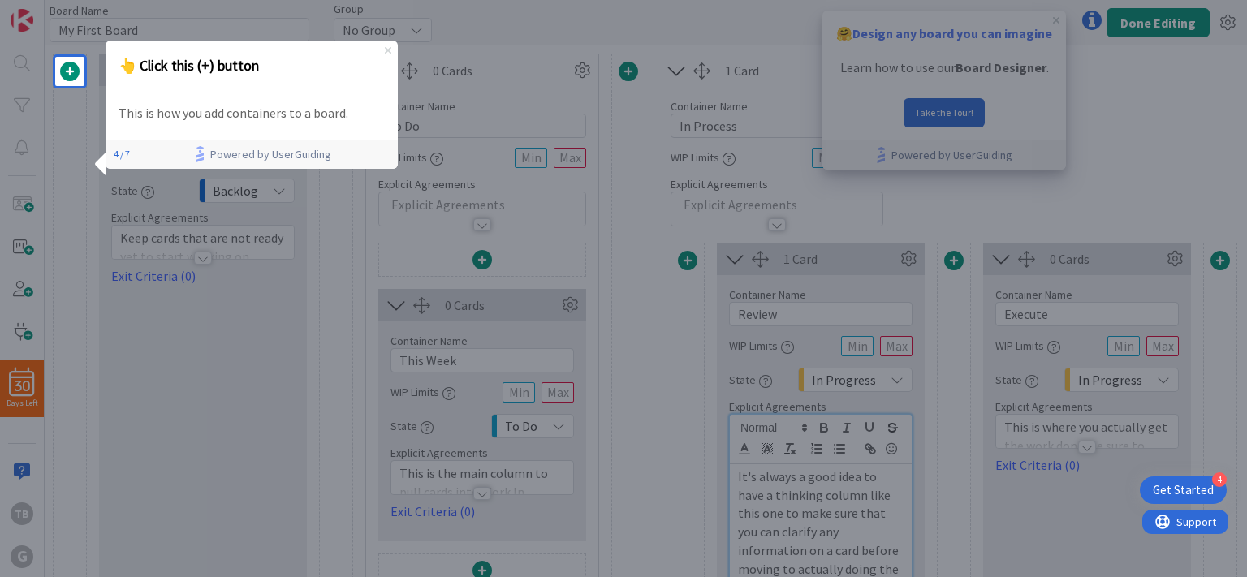
click at [387, 50] on icon "Close Preview" at bounding box center [388, 49] width 6 height 6
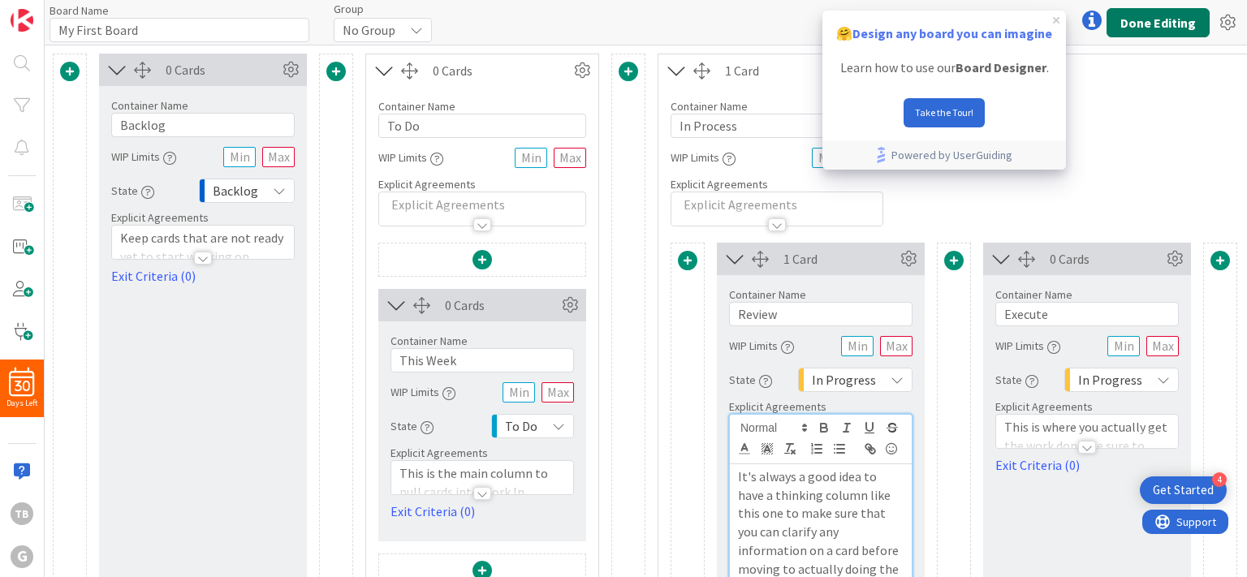
click at [1165, 25] on button "Done Editing" at bounding box center [1158, 22] width 103 height 29
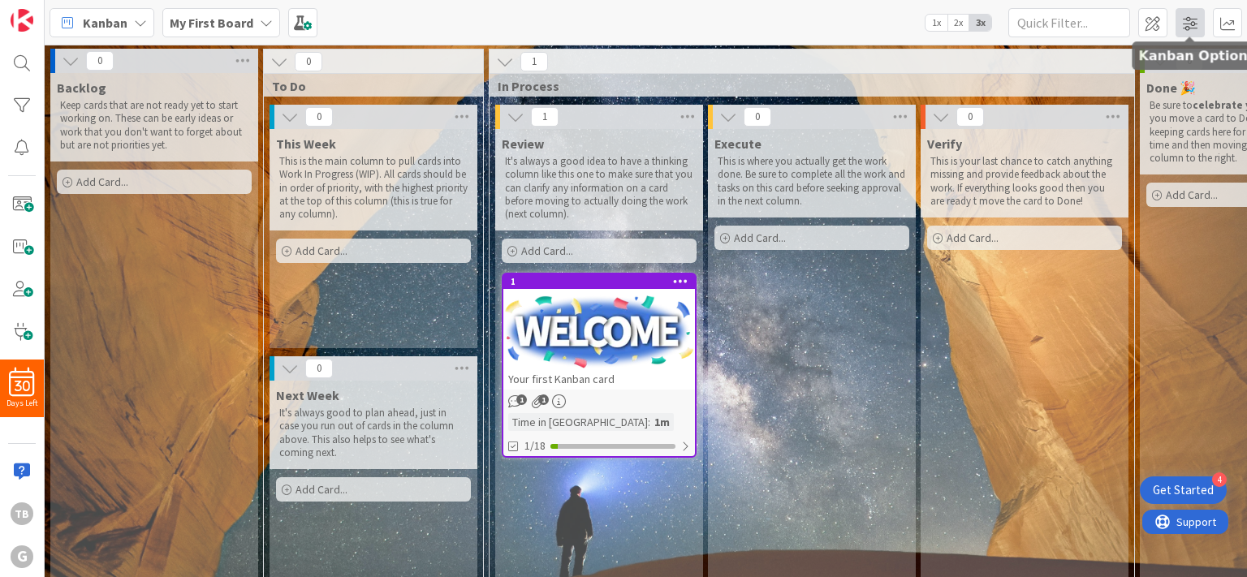
click at [1197, 23] on span at bounding box center [1190, 22] width 29 height 29
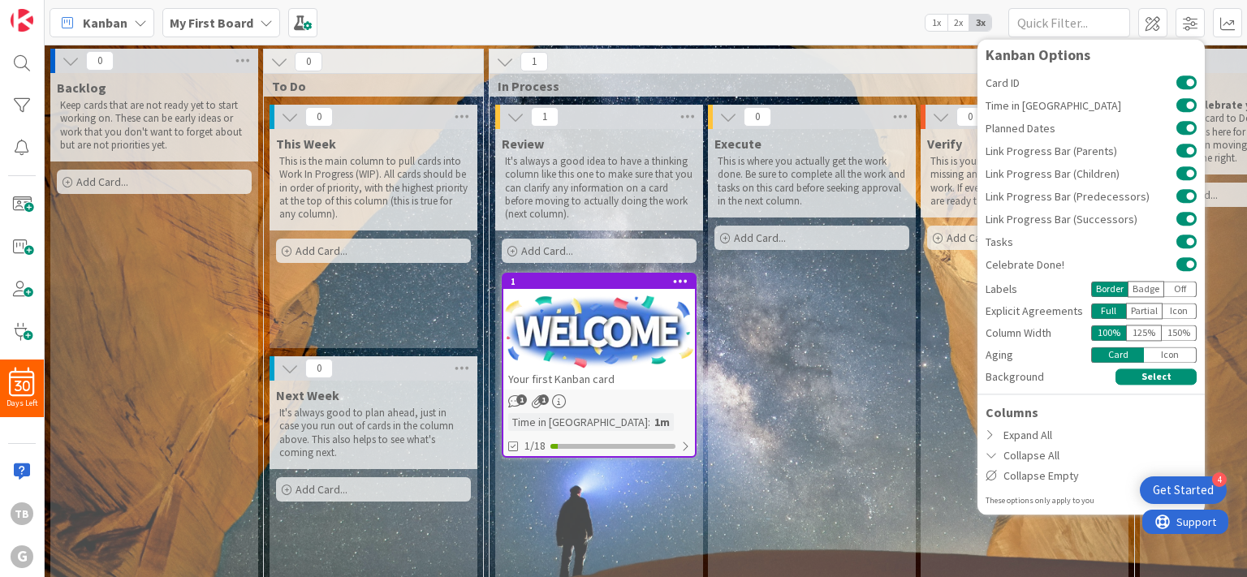
click at [780, 490] on div "Execute This is where you actually get the work done. Be sure to complete all t…" at bounding box center [812, 364] width 208 height 471
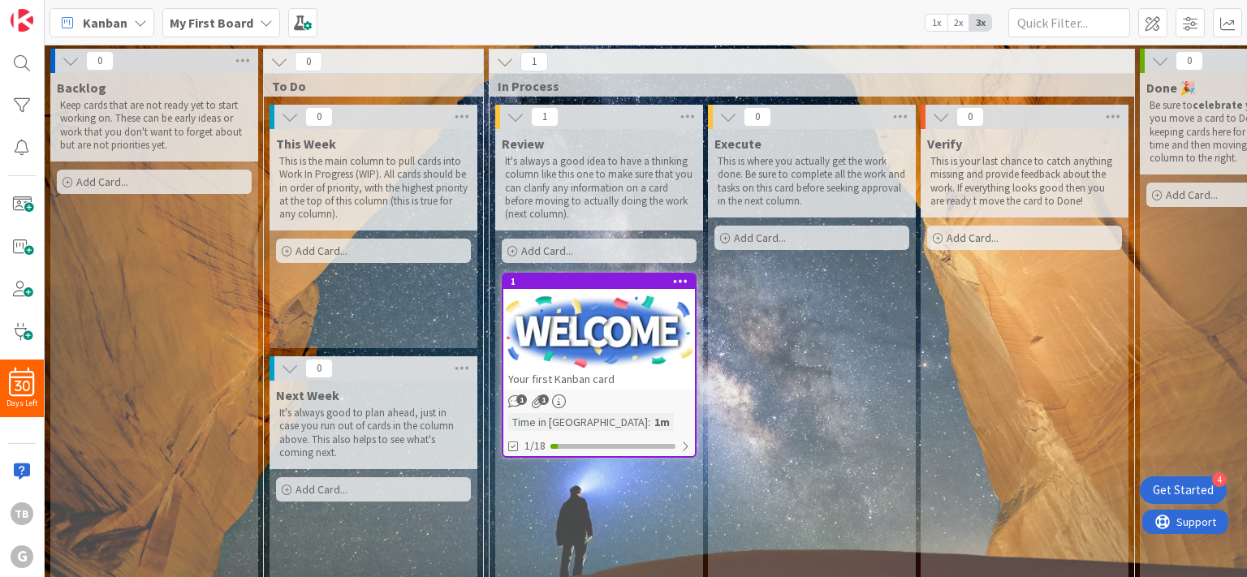
click at [110, 24] on span "Kanban" at bounding box center [105, 22] width 45 height 19
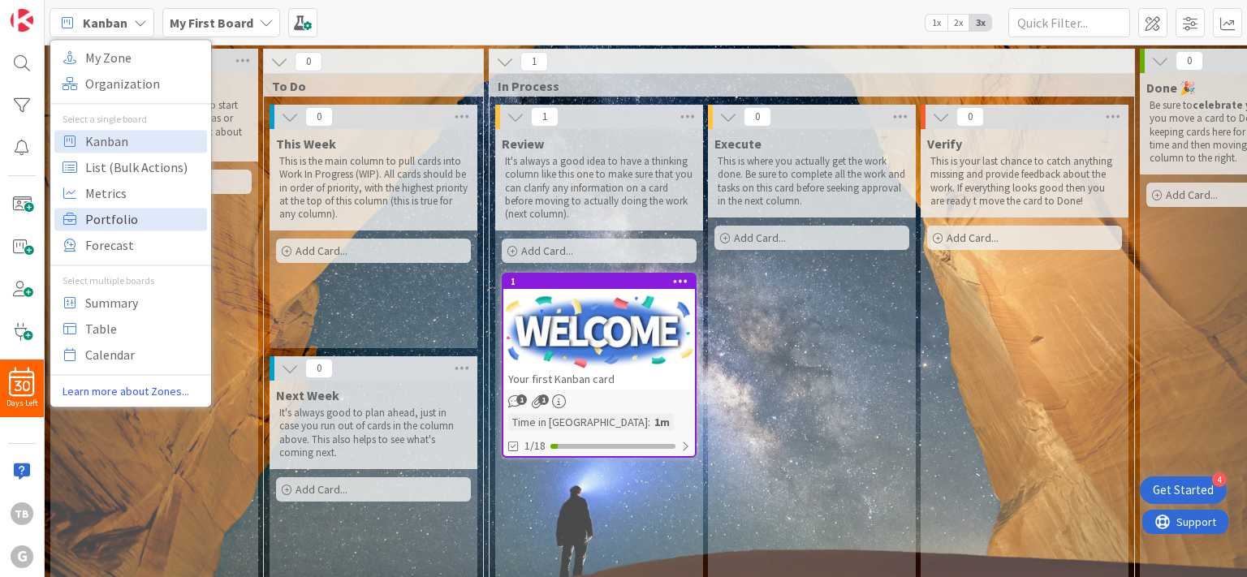
click at [97, 226] on span "Portfolio" at bounding box center [143, 219] width 117 height 24
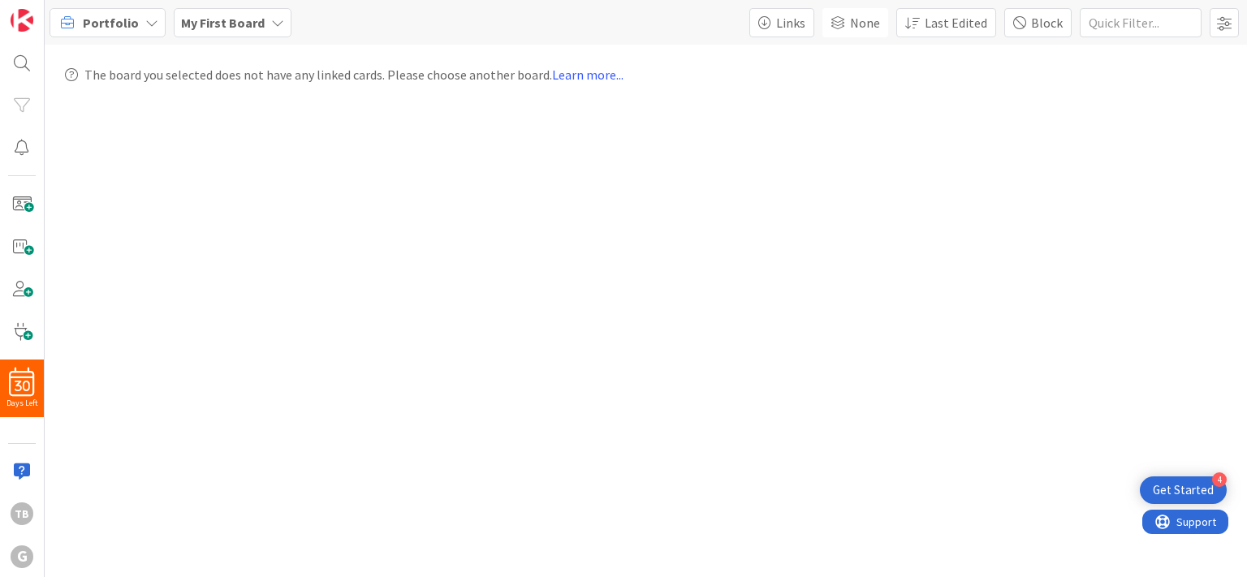
click at [110, 24] on span "Portfolio" at bounding box center [111, 22] width 56 height 19
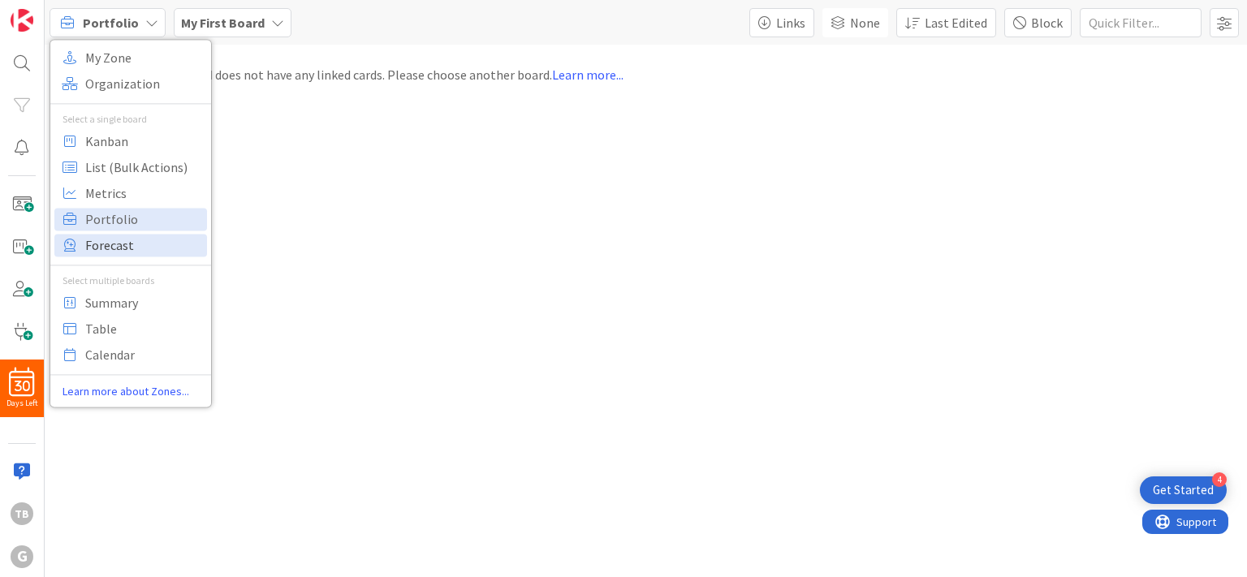
click at [110, 246] on span "Forecast" at bounding box center [143, 245] width 117 height 24
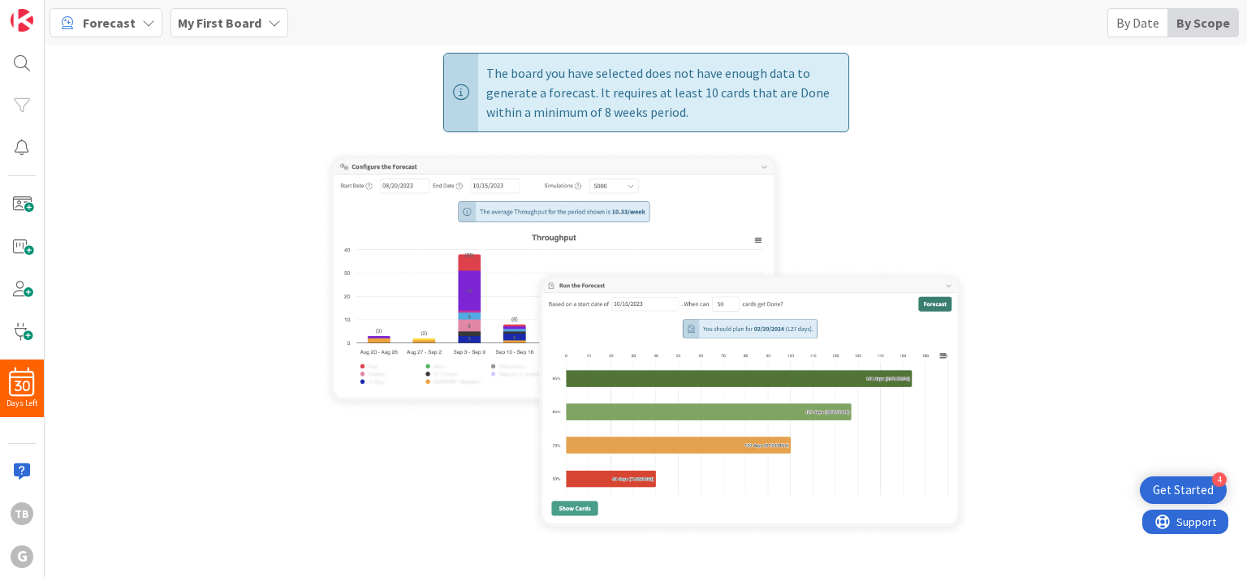
click at [218, 22] on b "My First Board" at bounding box center [220, 23] width 84 height 16
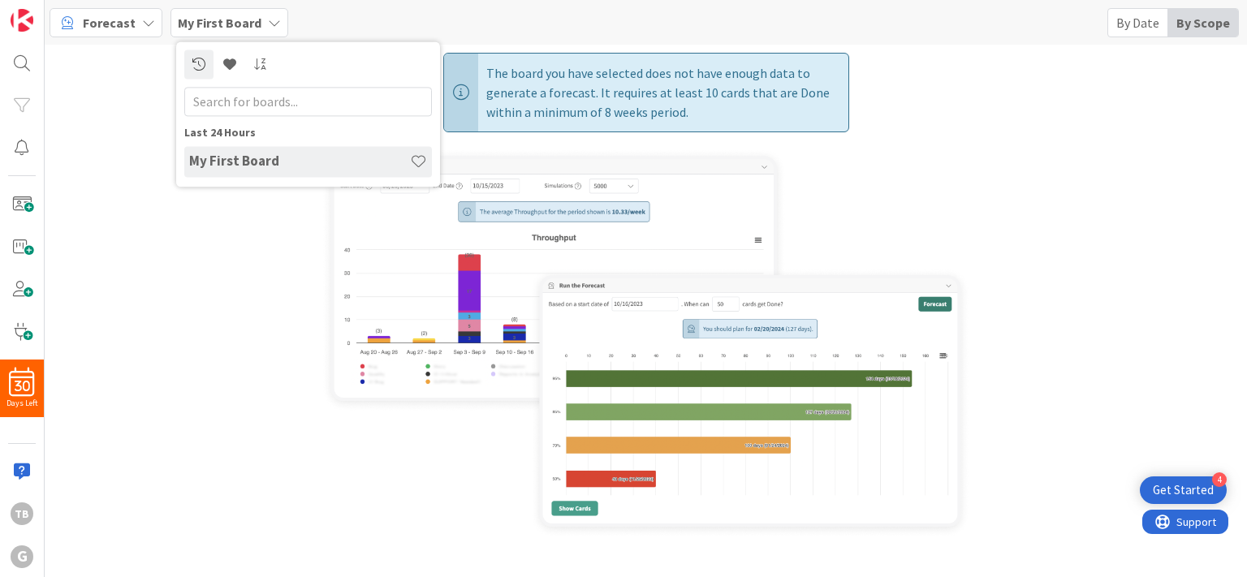
click at [218, 22] on b "My First Board" at bounding box center [220, 23] width 84 height 16
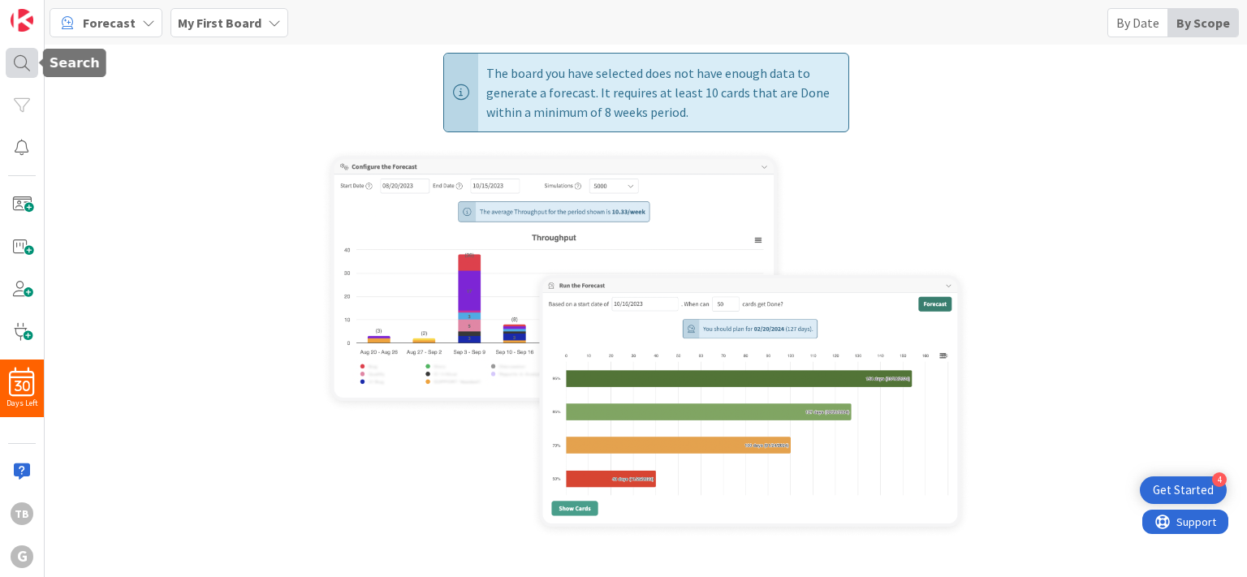
click at [19, 63] on div at bounding box center [22, 62] width 32 height 29
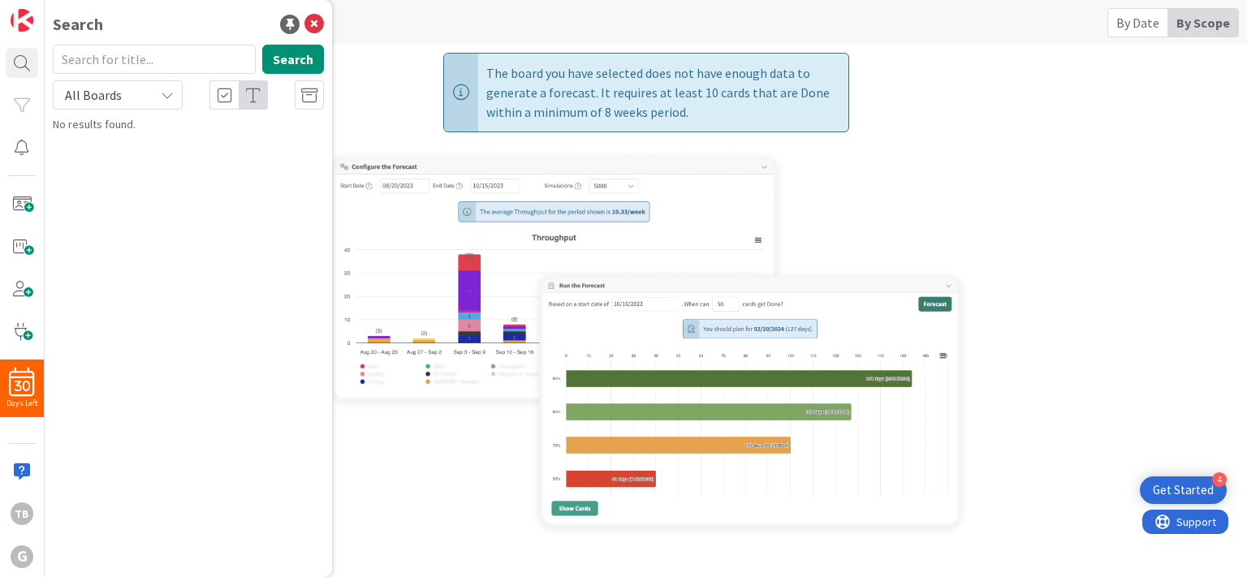
click at [124, 97] on span "All Boards" at bounding box center [104, 95] width 84 height 23
click at [331, 15] on div "Search Search All Boards All Boards No results found." at bounding box center [188, 288] width 287 height 577
click at [1188, 489] on div "Get Started" at bounding box center [1183, 490] width 61 height 16
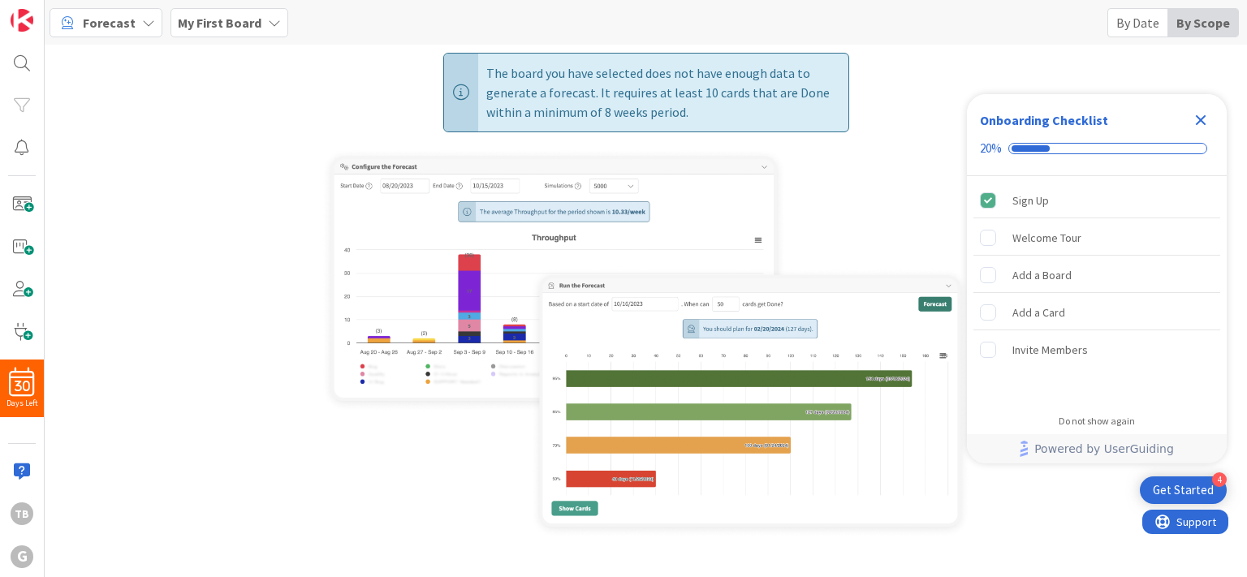
click at [1201, 116] on icon "Close Checklist" at bounding box center [1200, 119] width 19 height 19
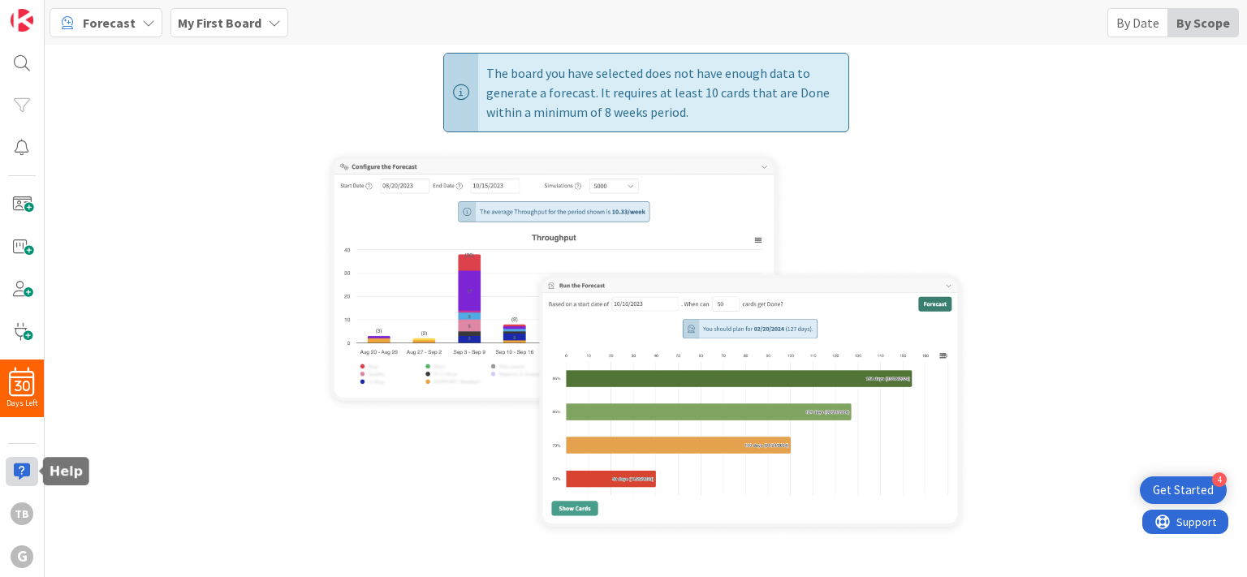
click at [21, 470] on div at bounding box center [22, 471] width 32 height 29
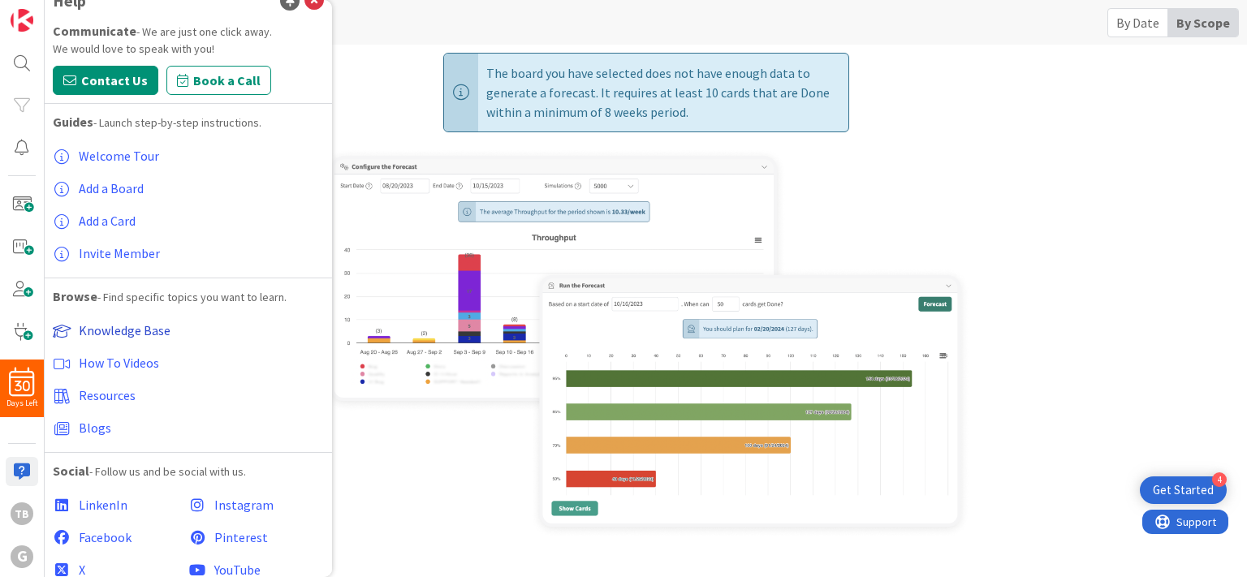
scroll to position [43, 0]
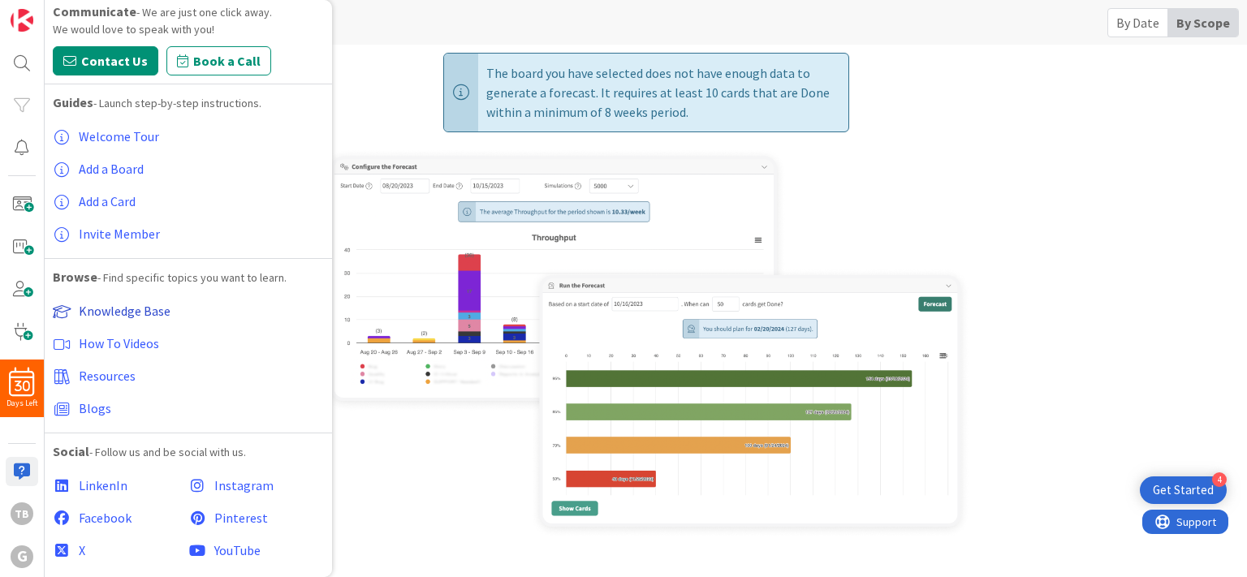
click at [128, 307] on span "Knowledge Base" at bounding box center [125, 311] width 92 height 16
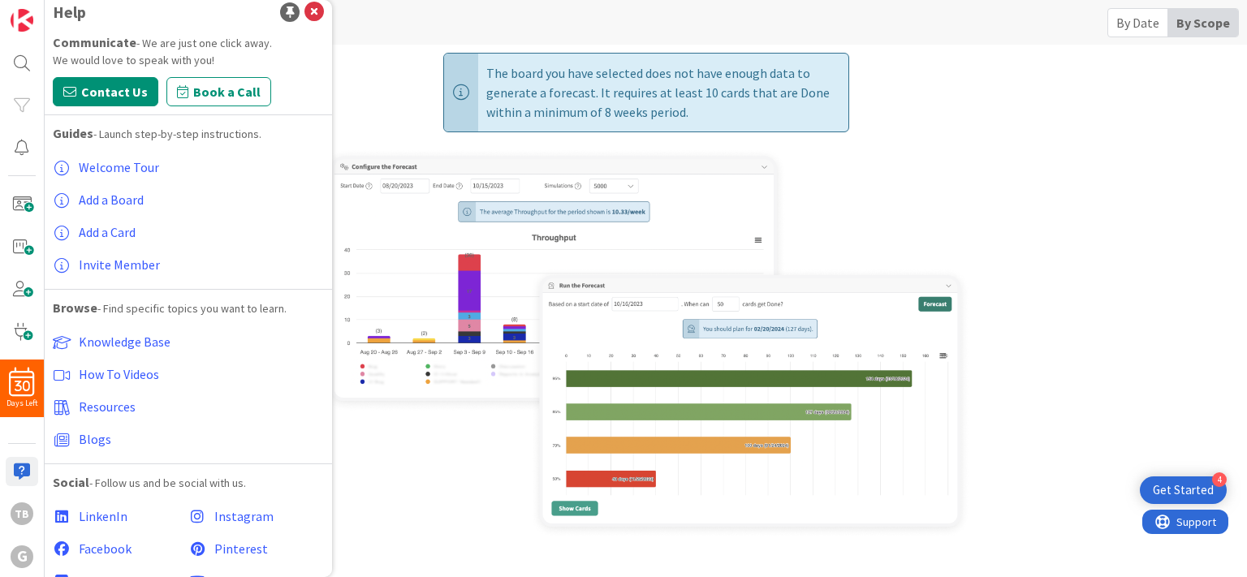
scroll to position [0, 0]
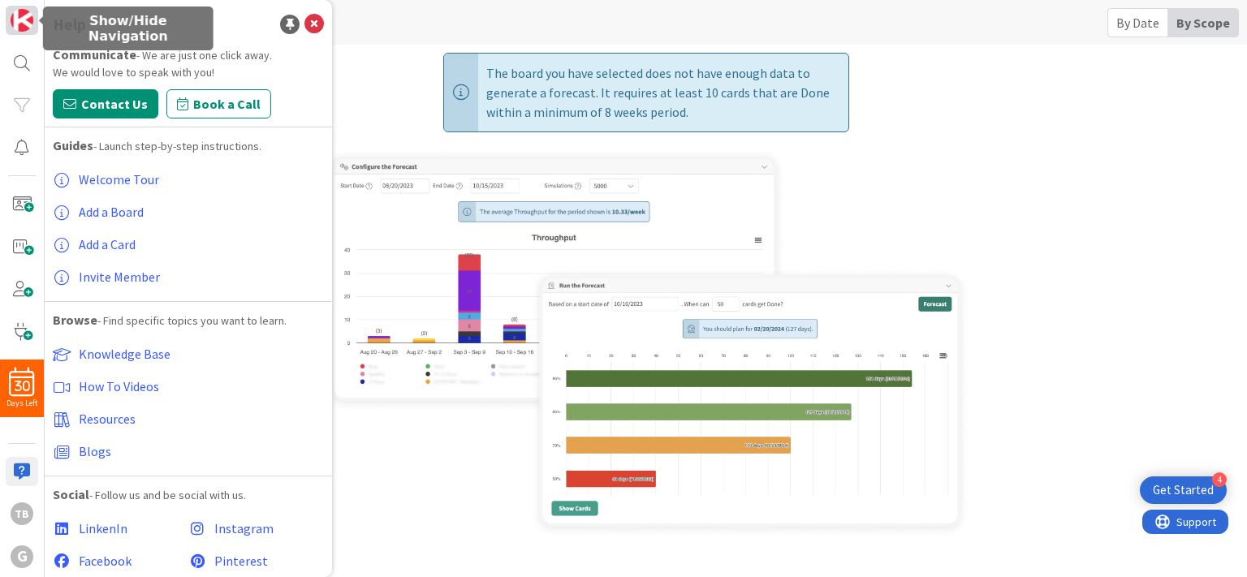
click at [19, 26] on img at bounding box center [22, 20] width 23 height 23
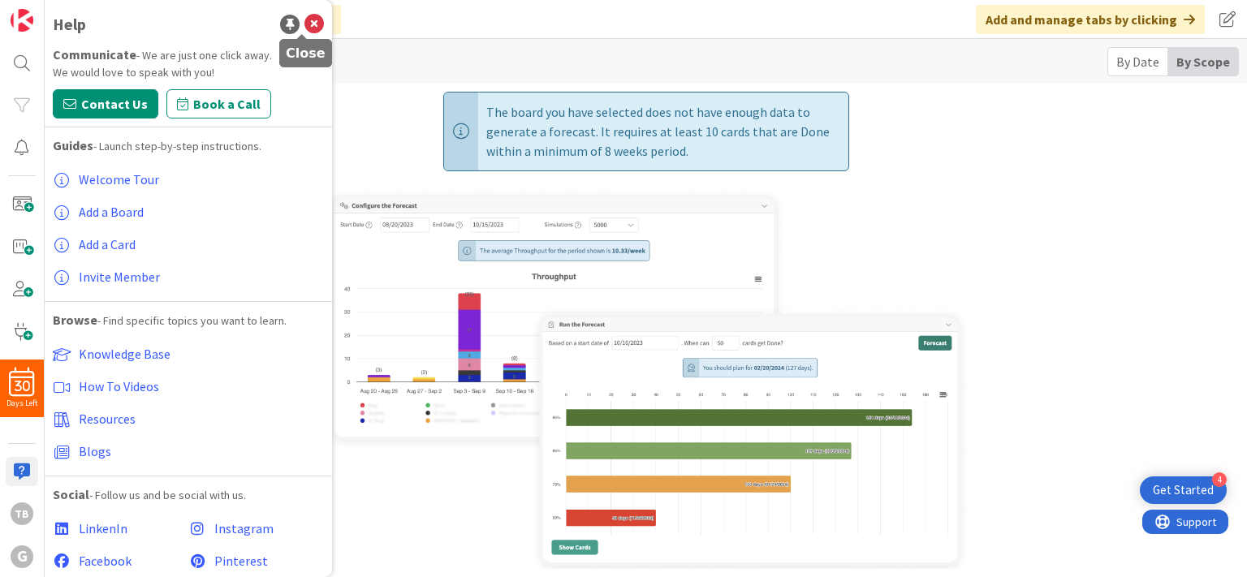
click at [305, 27] on icon at bounding box center [314, 24] width 19 height 19
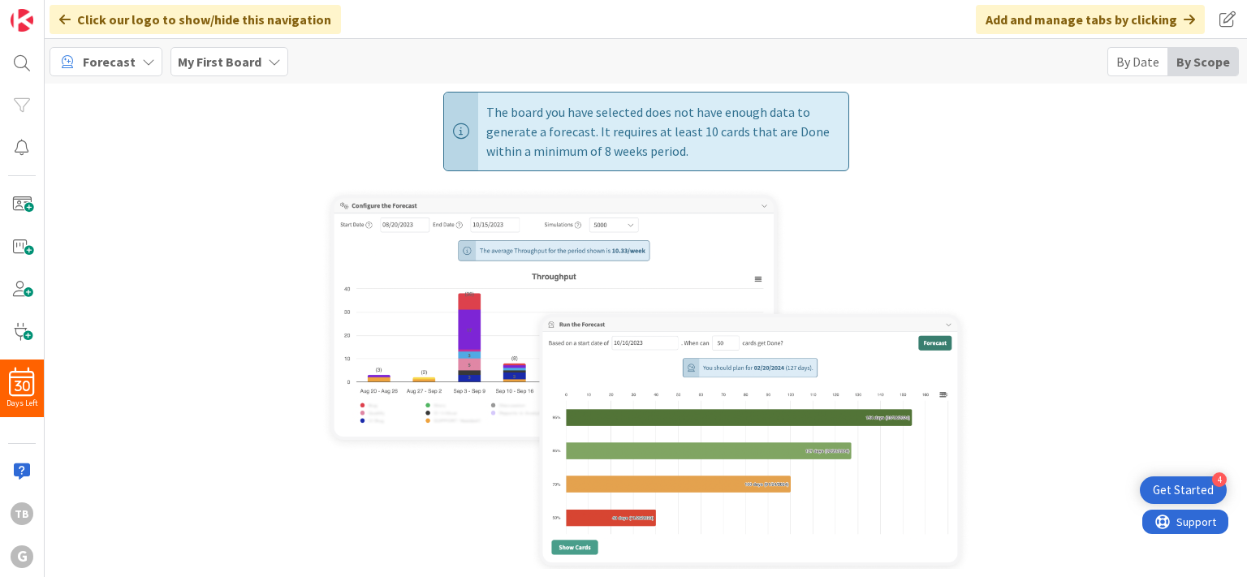
click at [268, 61] on icon at bounding box center [274, 61] width 13 height 13
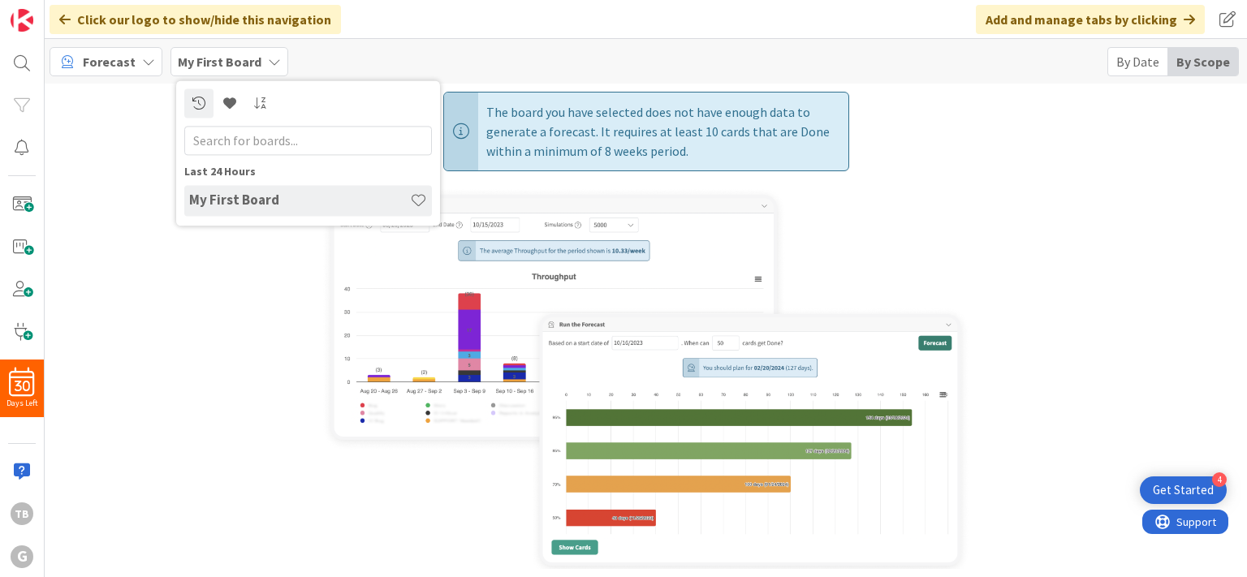
click at [142, 64] on icon at bounding box center [148, 61] width 13 height 13
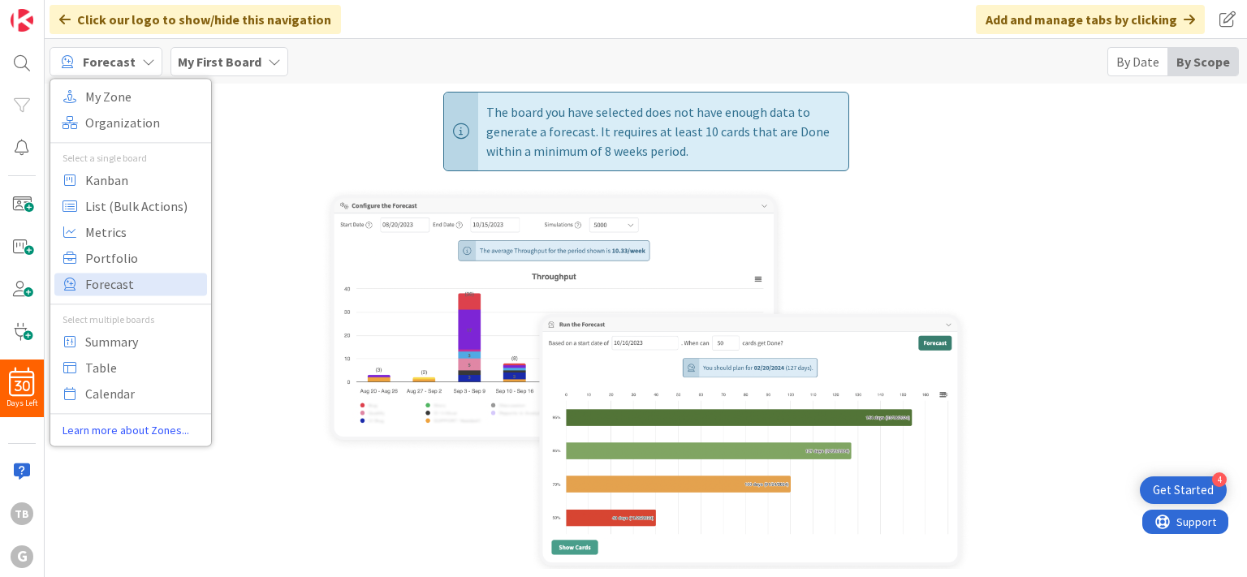
click at [952, 135] on div "The board you have selected does not have enough data to generate a forecast. I…" at bounding box center [646, 335] width 1186 height 486
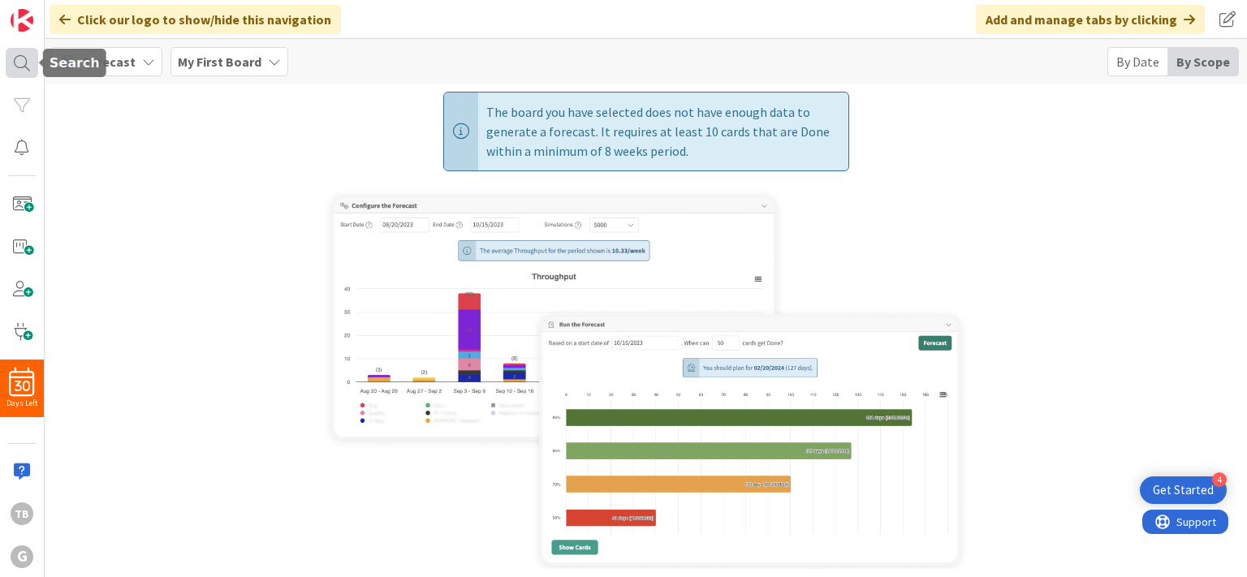
click at [26, 62] on div at bounding box center [22, 62] width 32 height 29
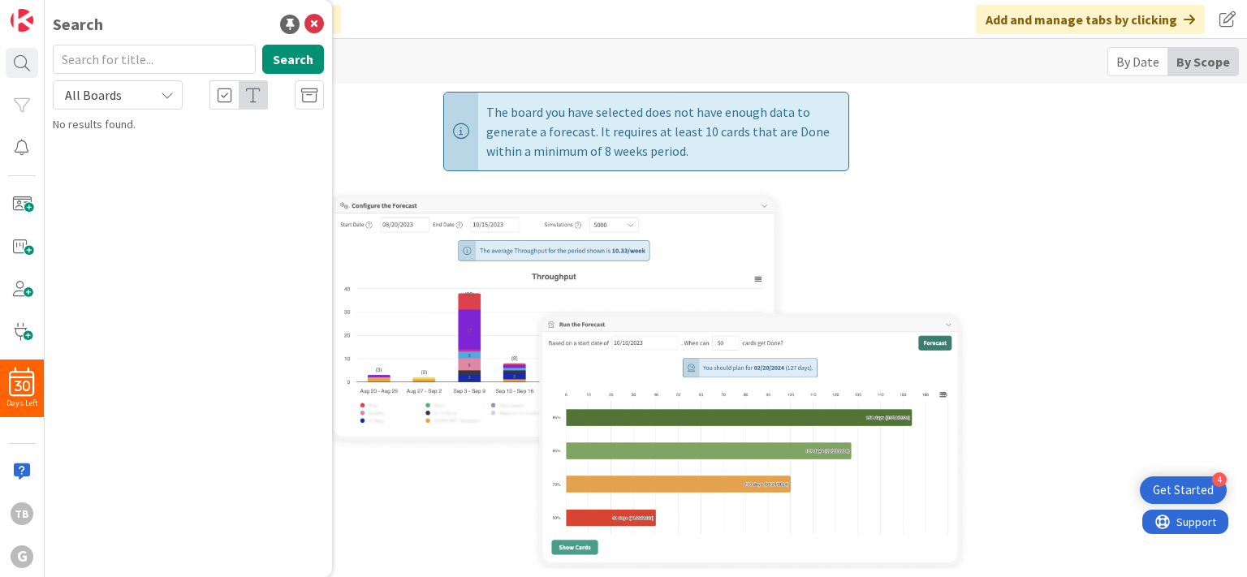
click at [135, 97] on span "All Boards" at bounding box center [104, 95] width 84 height 23
click at [21, 516] on div "Tb" at bounding box center [22, 514] width 23 height 23
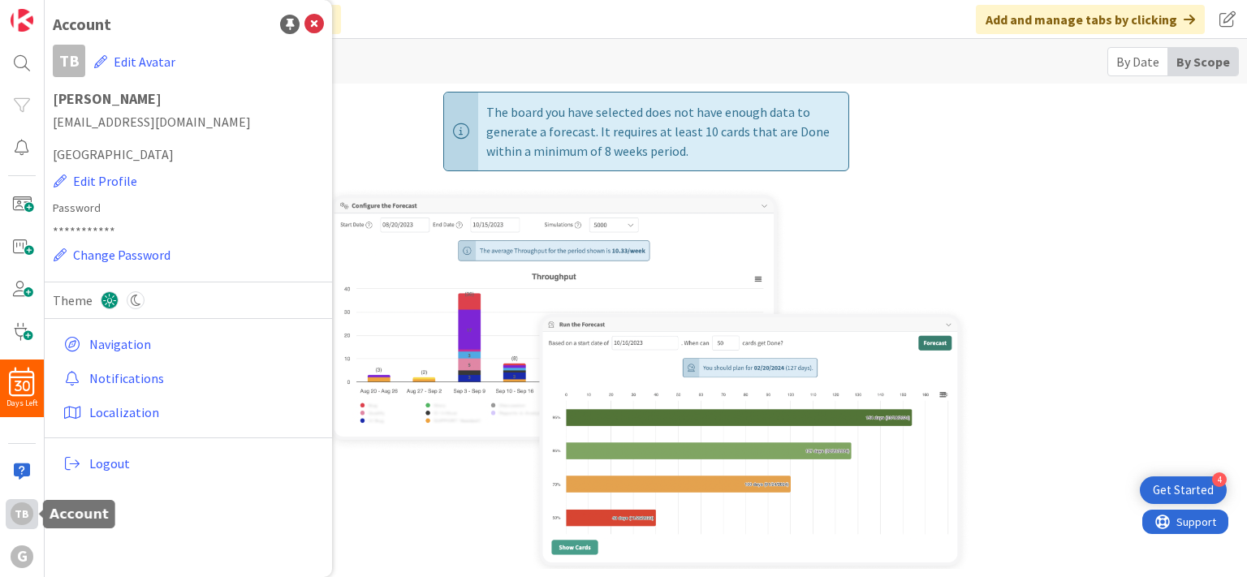
click at [21, 516] on div "Tb" at bounding box center [22, 514] width 23 height 23
click at [13, 61] on div at bounding box center [22, 62] width 32 height 29
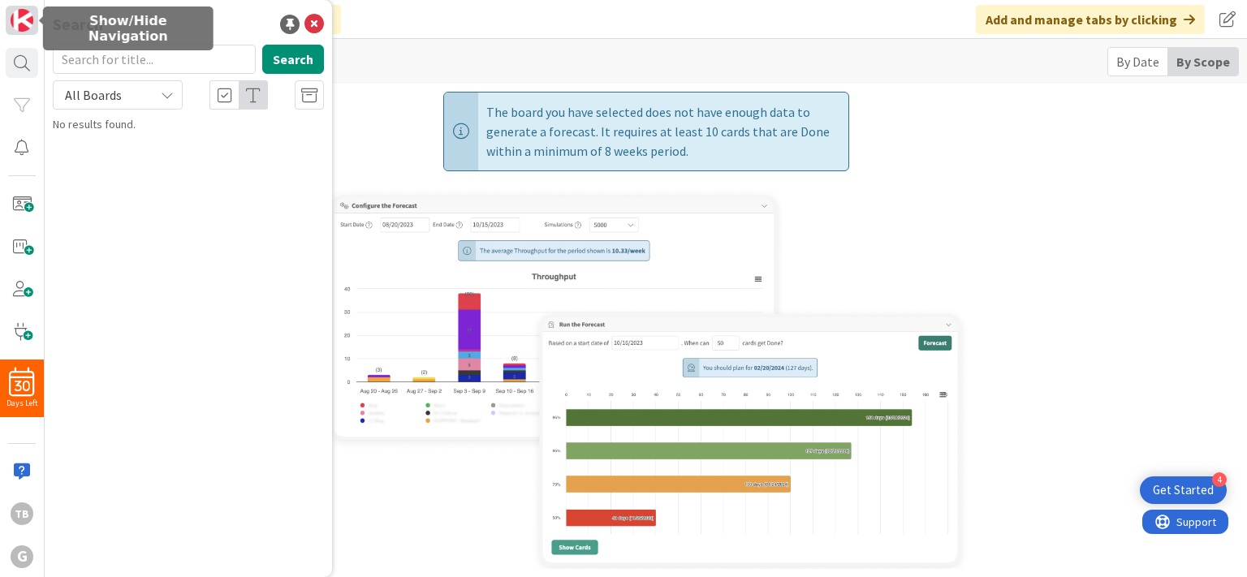
click at [27, 13] on img at bounding box center [22, 20] width 23 height 23
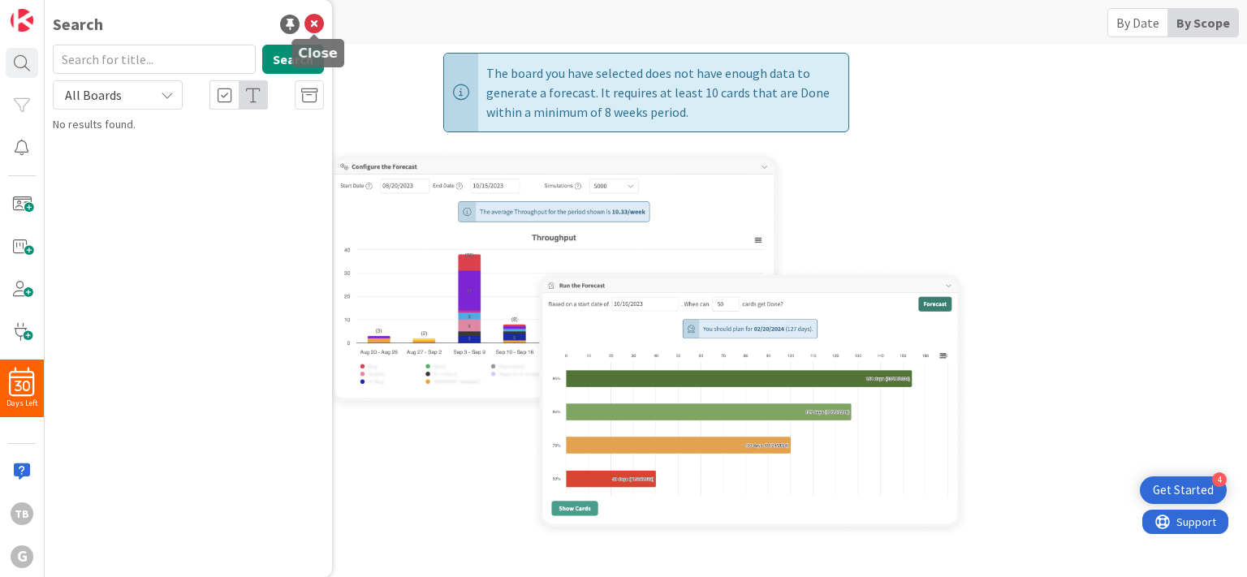
click at [307, 27] on icon at bounding box center [314, 24] width 19 height 19
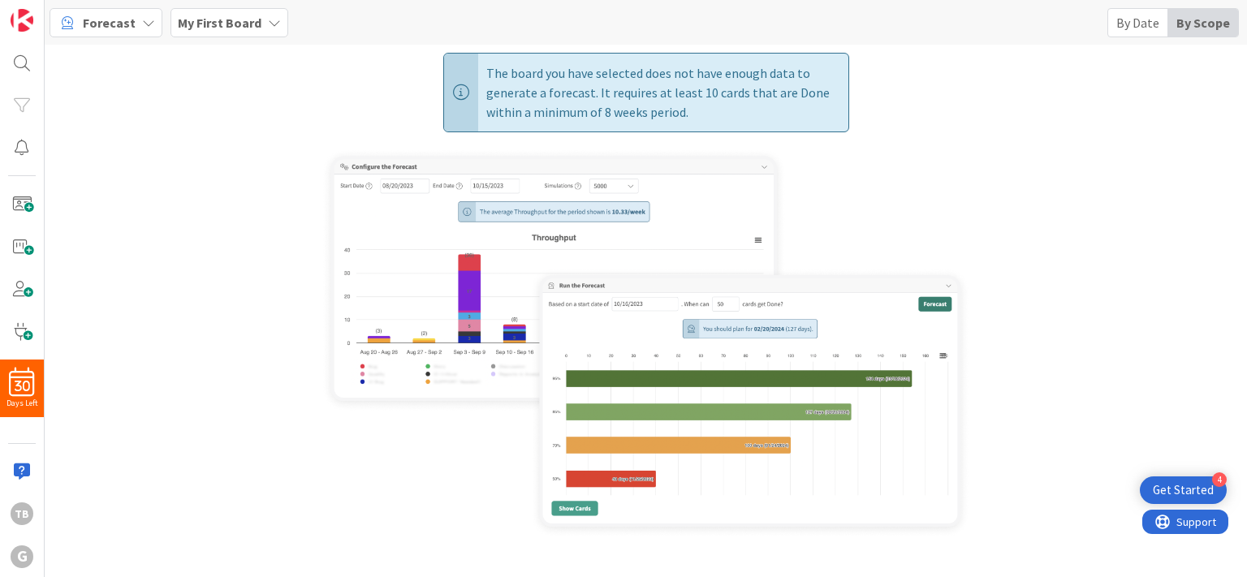
click at [143, 23] on icon at bounding box center [148, 22] width 13 height 13
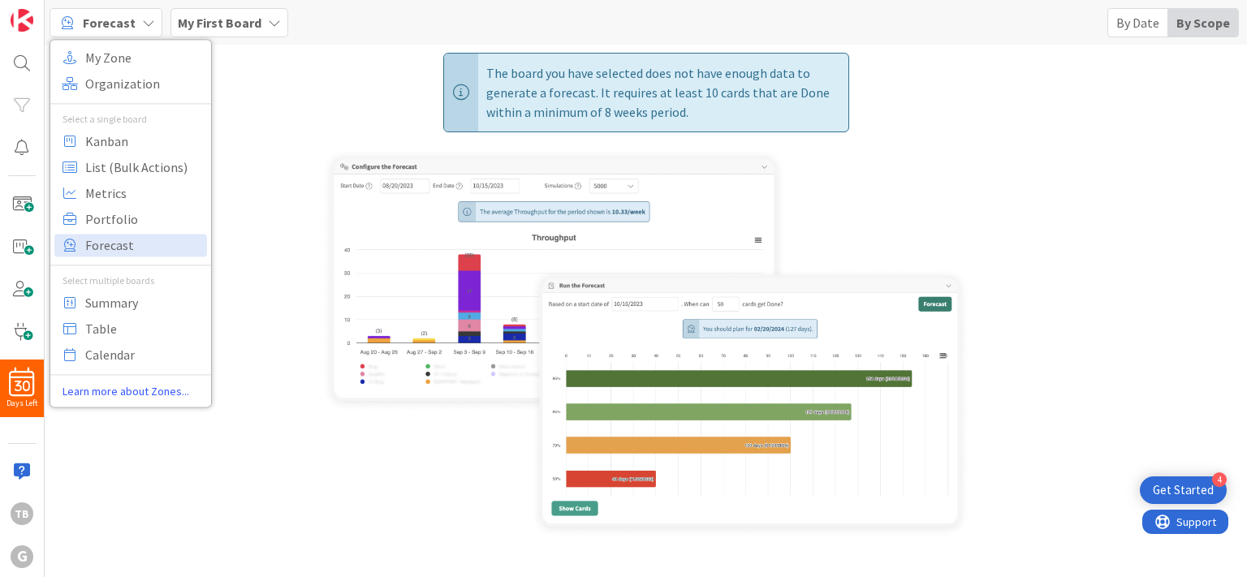
click at [241, 310] on div "The board you have selected does not have enough data to generate a forecast. I…" at bounding box center [646, 296] width 1186 height 486
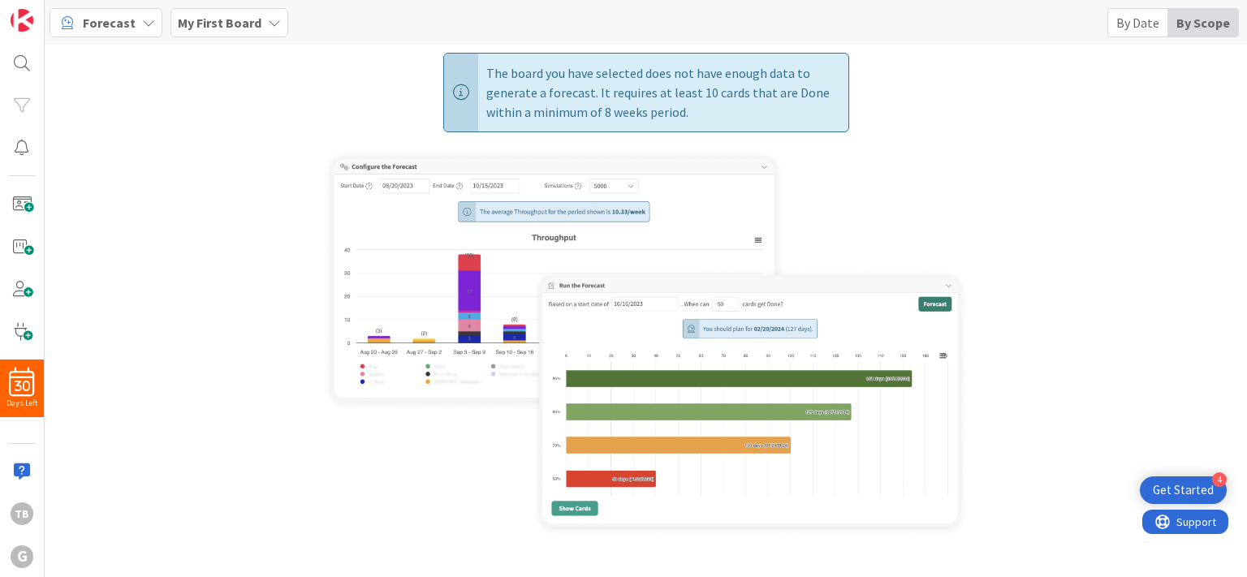
click at [256, 23] on div "My First Board" at bounding box center [230, 22] width 118 height 29
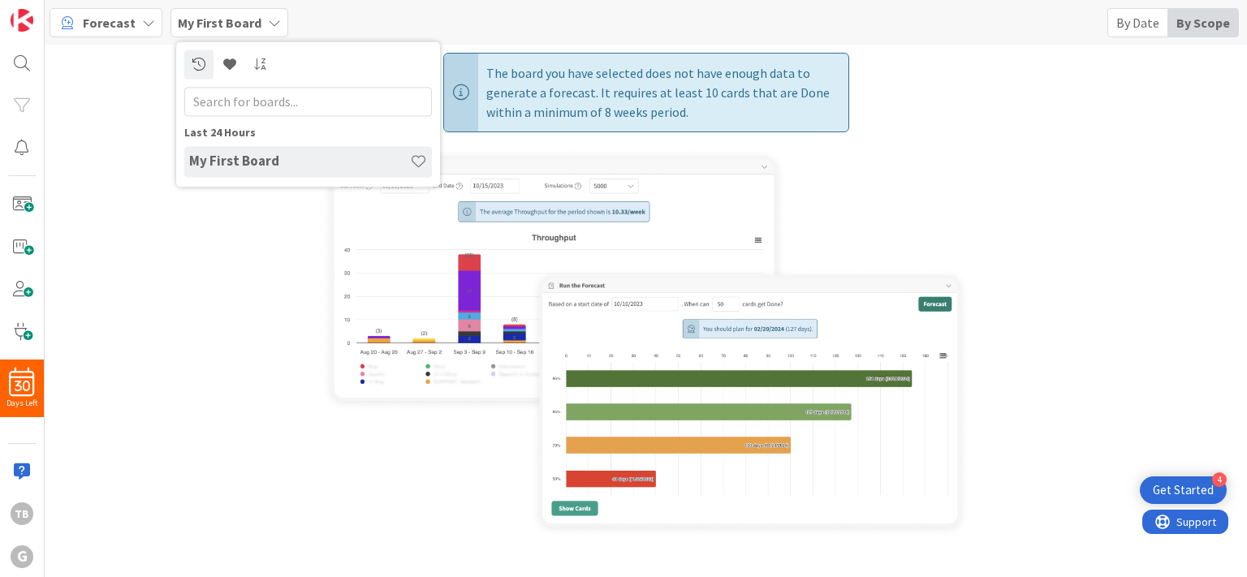
click at [231, 158] on h4 "My First Board" at bounding box center [299, 161] width 221 height 16
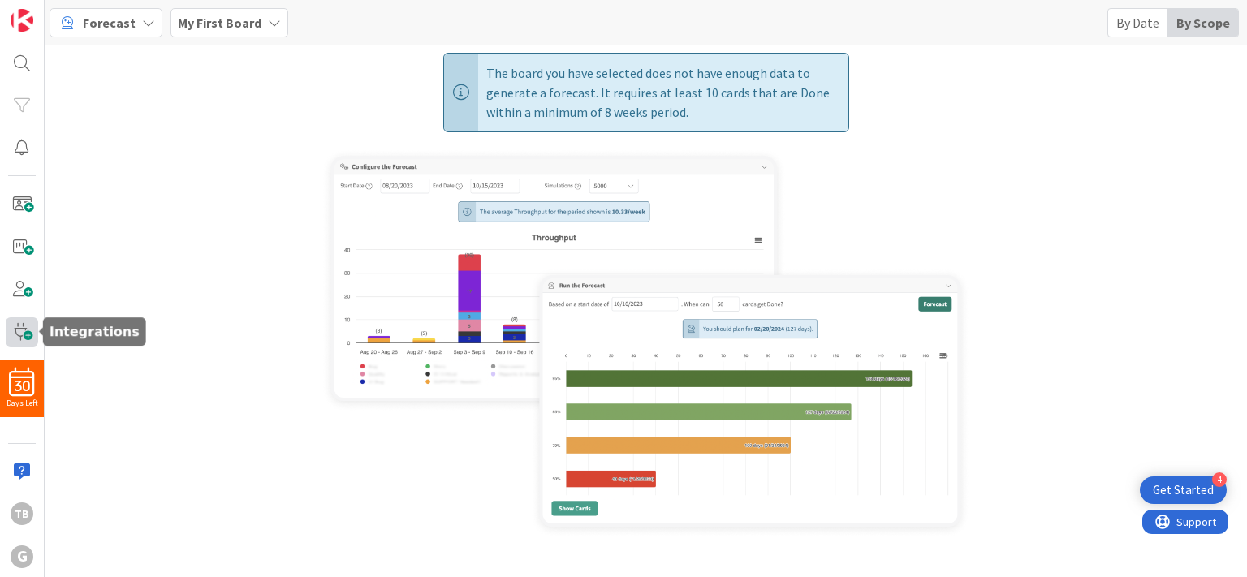
click at [20, 331] on span at bounding box center [22, 332] width 32 height 29
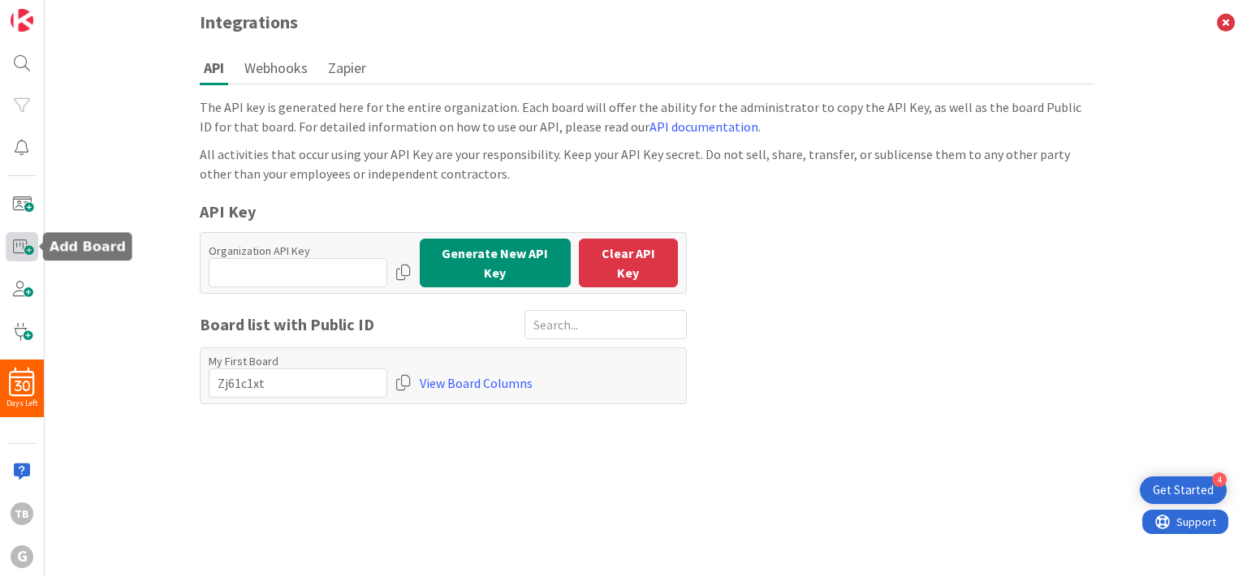
click at [16, 253] on span at bounding box center [22, 246] width 32 height 29
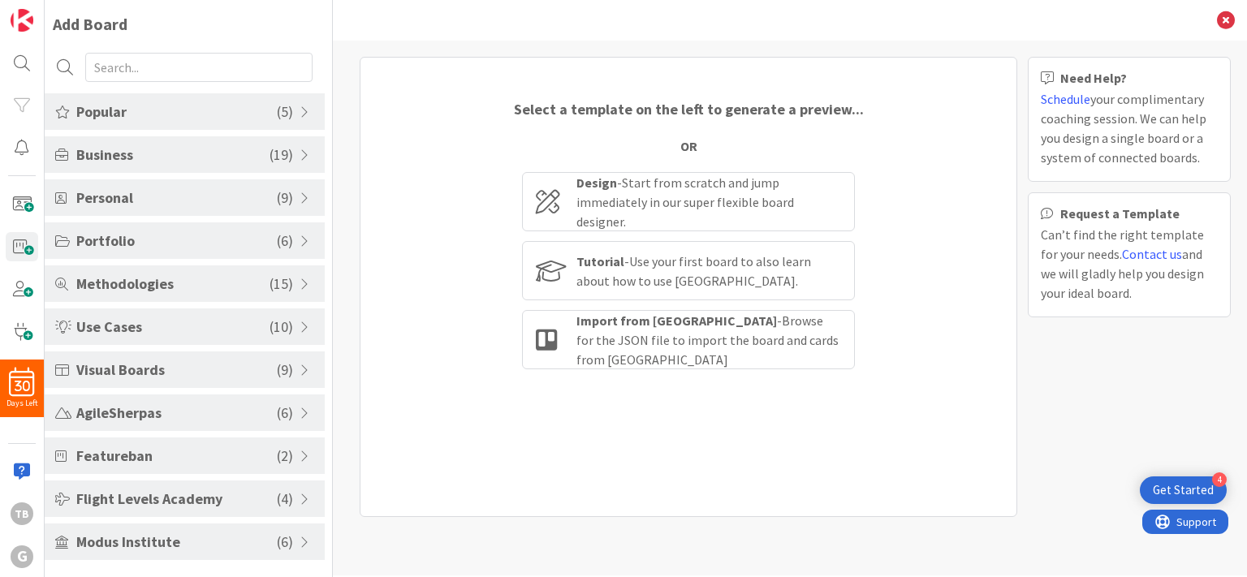
click at [210, 366] on span "Visual Boards" at bounding box center [176, 370] width 201 height 22
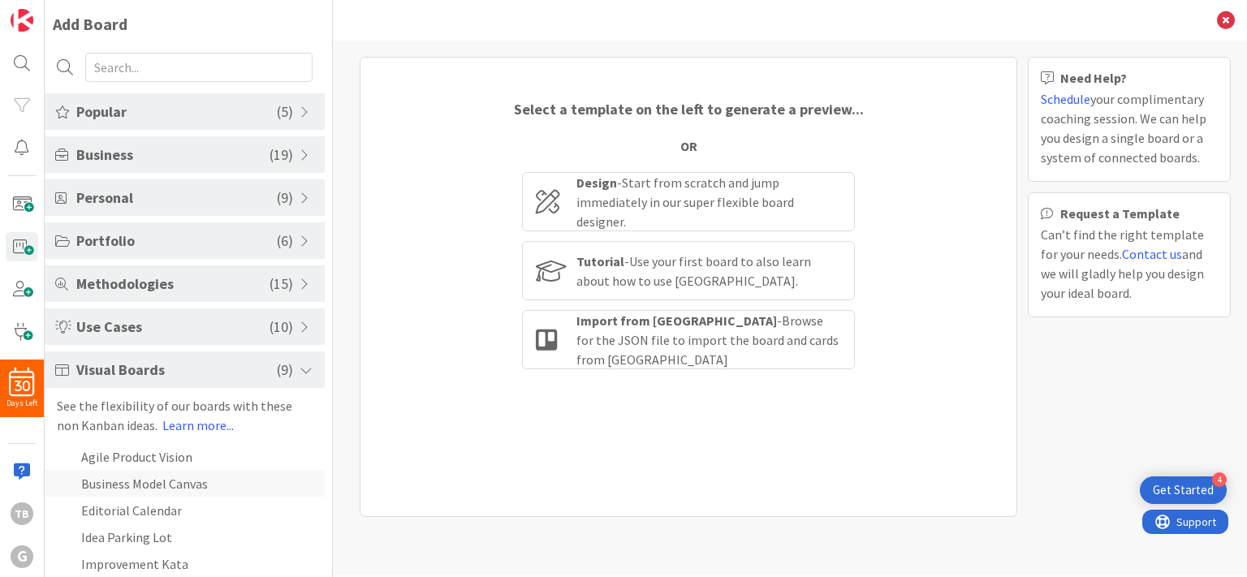
scroll to position [162, 0]
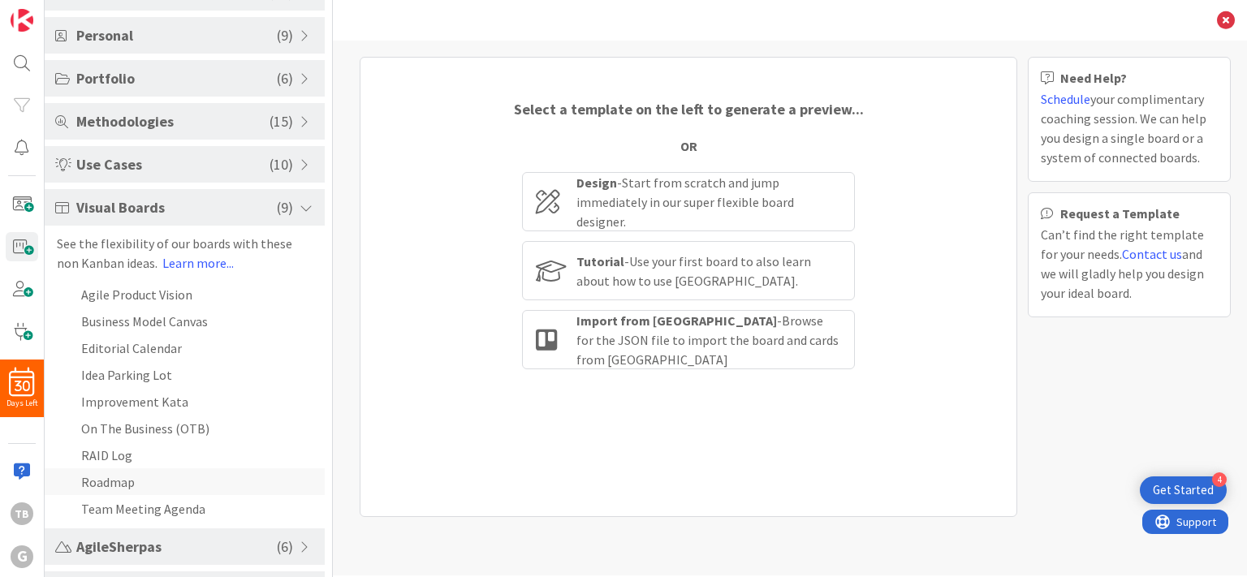
click at [106, 482] on li "Roadmap" at bounding box center [185, 482] width 280 height 27
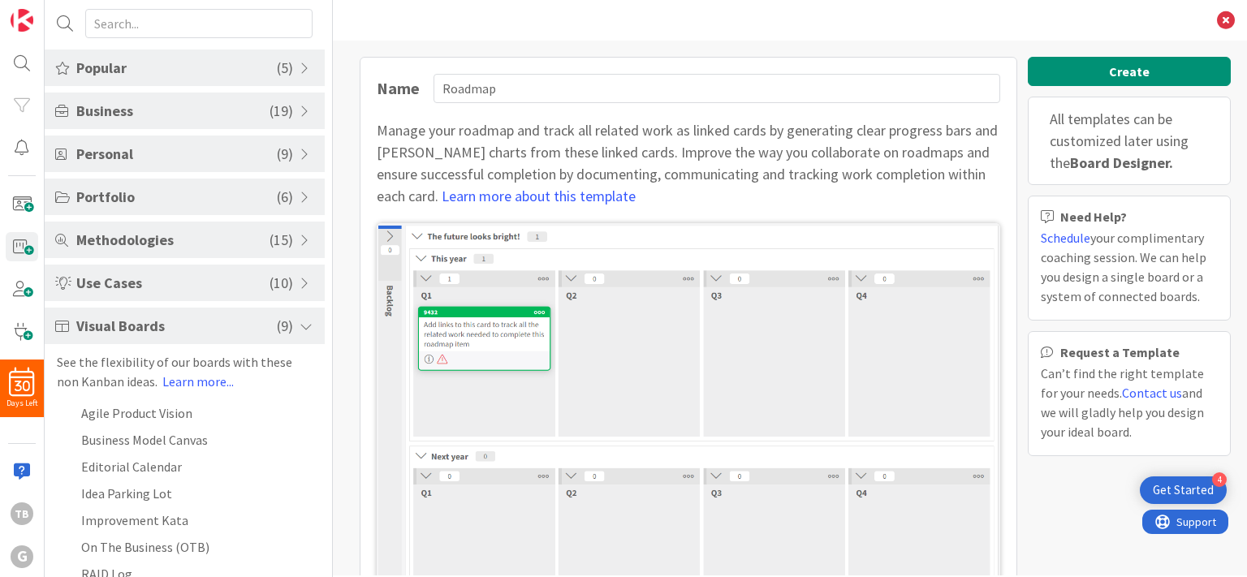
scroll to position [0, 0]
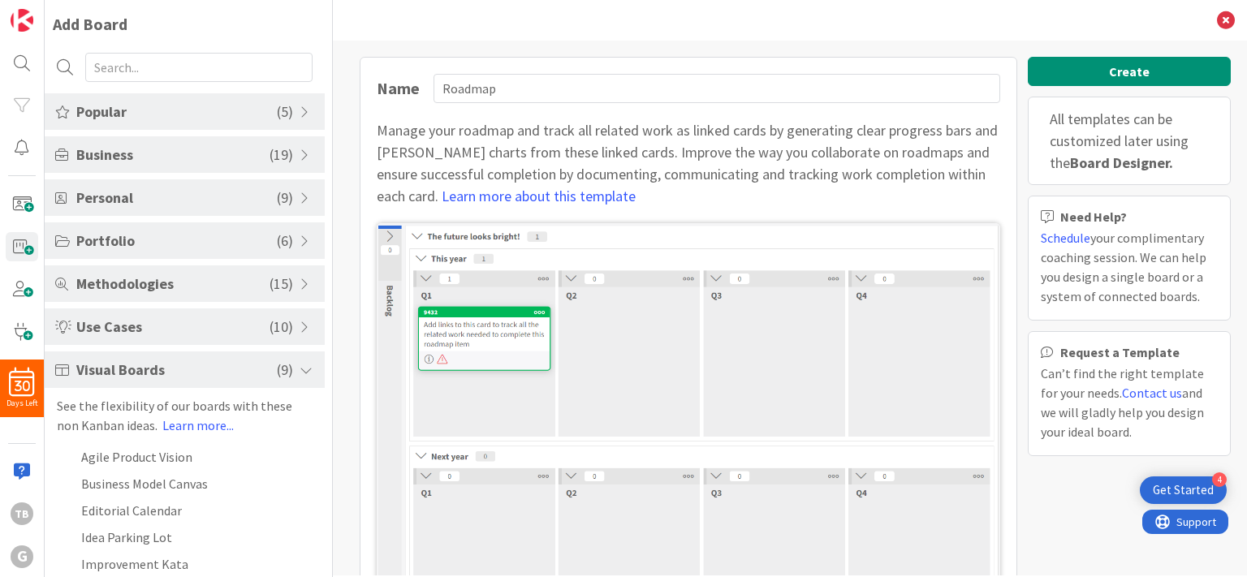
click at [277, 240] on span "( 6 )" at bounding box center [285, 241] width 16 height 22
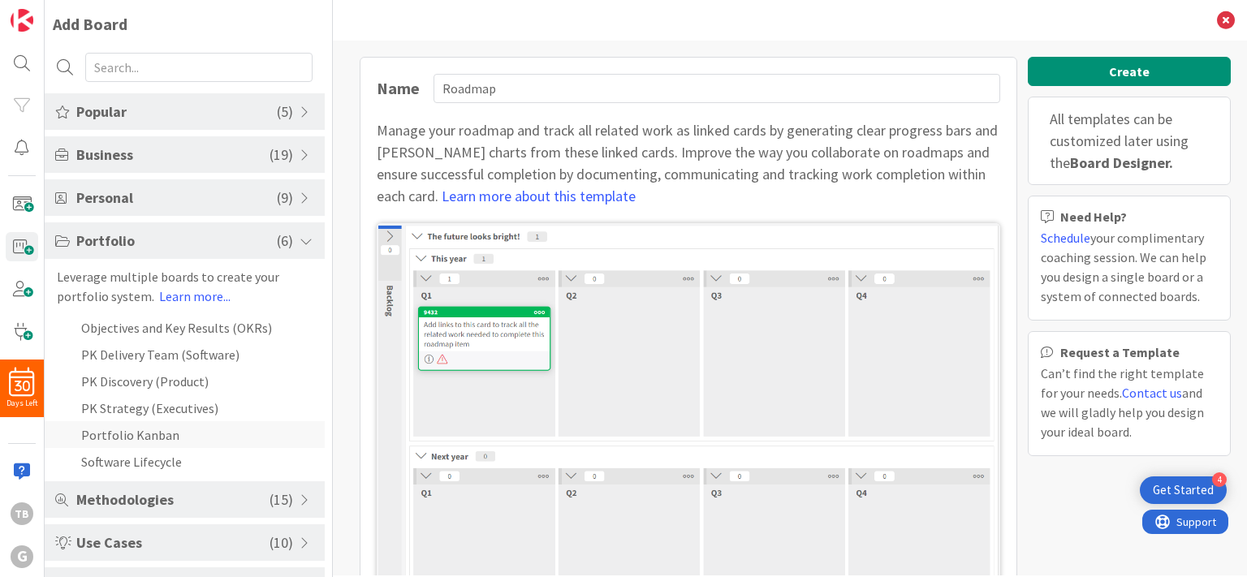
click at [162, 435] on li "Portfolio Kanban" at bounding box center [185, 434] width 280 height 27
type input "Portfolio Kanban"
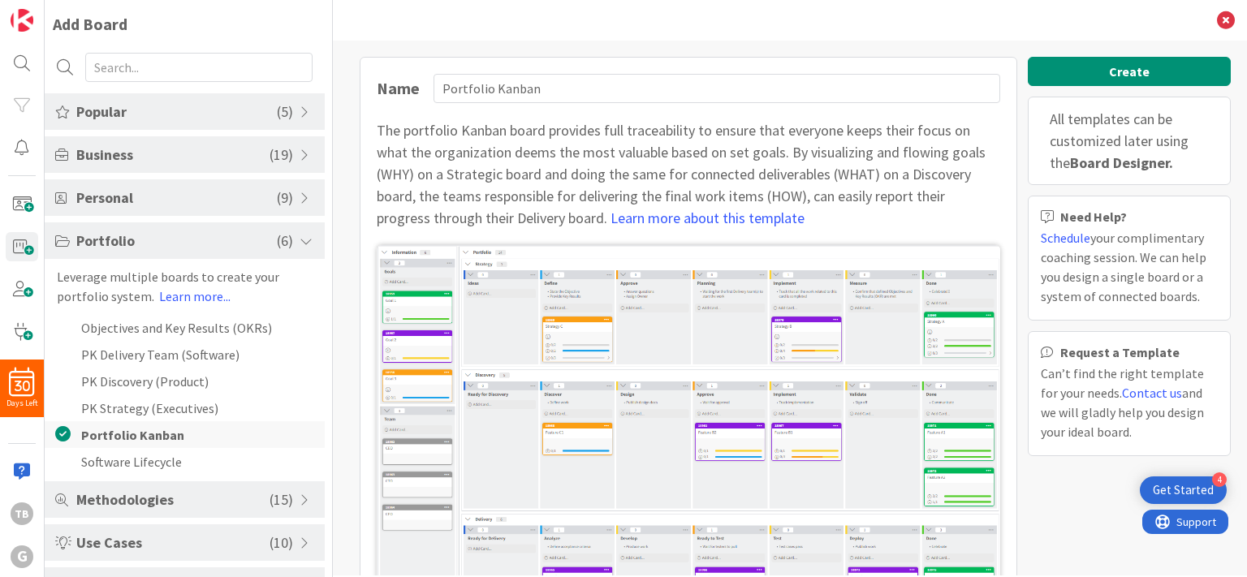
click at [162, 434] on li "Portfolio Kanban" at bounding box center [185, 434] width 280 height 27
click at [111, 436] on li "Portfolio Kanban" at bounding box center [185, 434] width 280 height 27
click at [1120, 68] on button "Create" at bounding box center [1129, 71] width 203 height 29
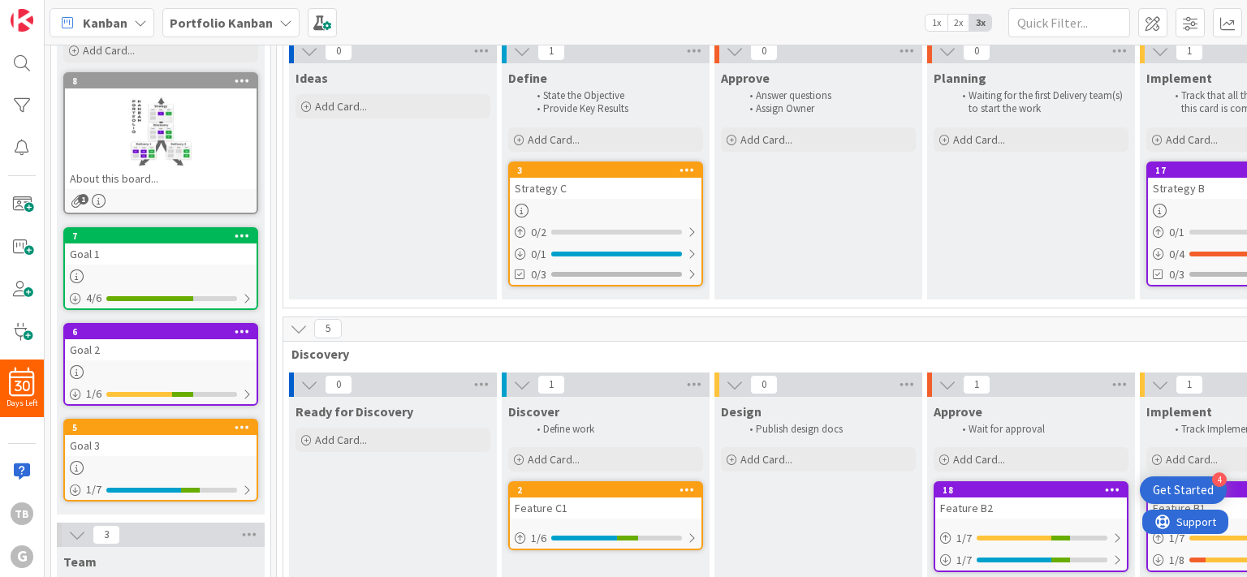
scroll to position [325, 0]
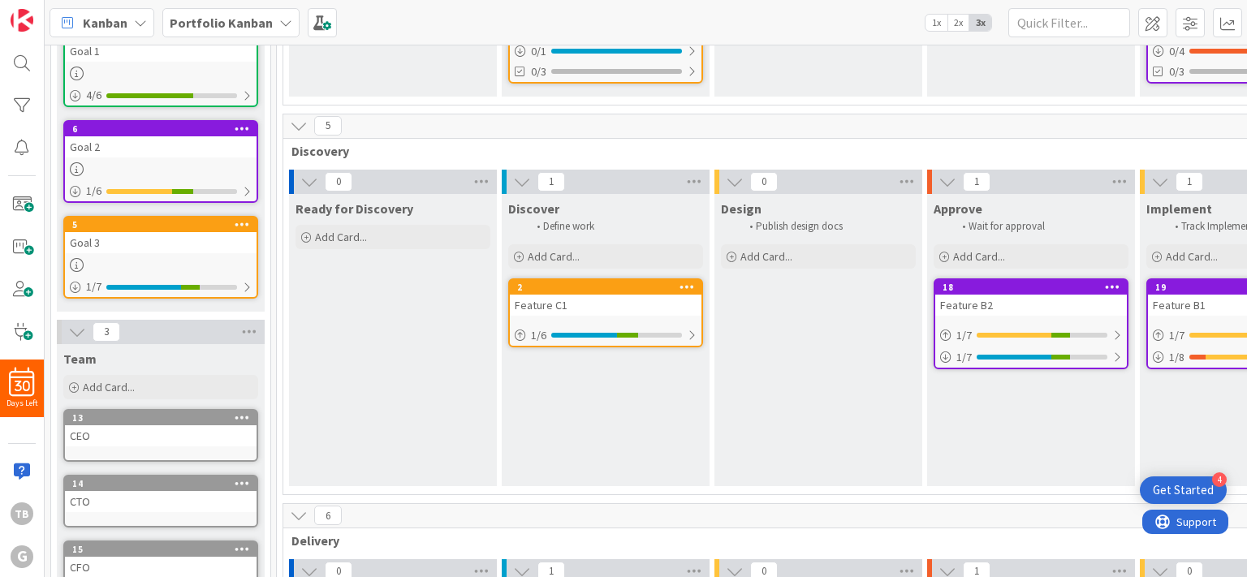
click at [639, 310] on div "Feature C1" at bounding box center [606, 305] width 192 height 21
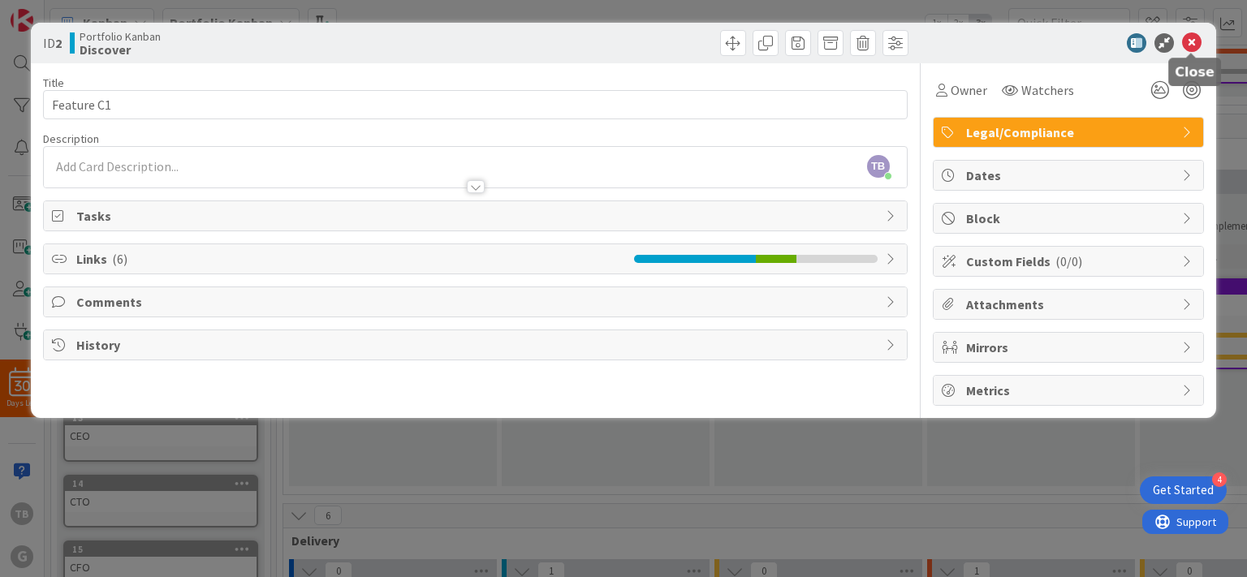
click at [1195, 47] on icon at bounding box center [1191, 42] width 19 height 19
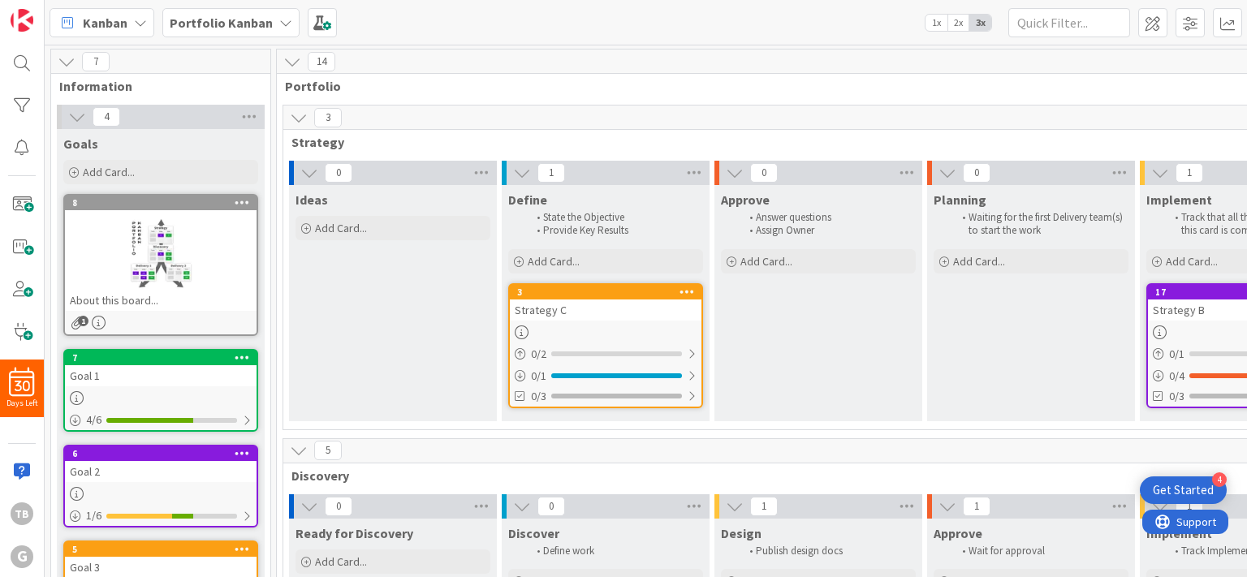
click at [279, 19] on icon at bounding box center [285, 22] width 13 height 13
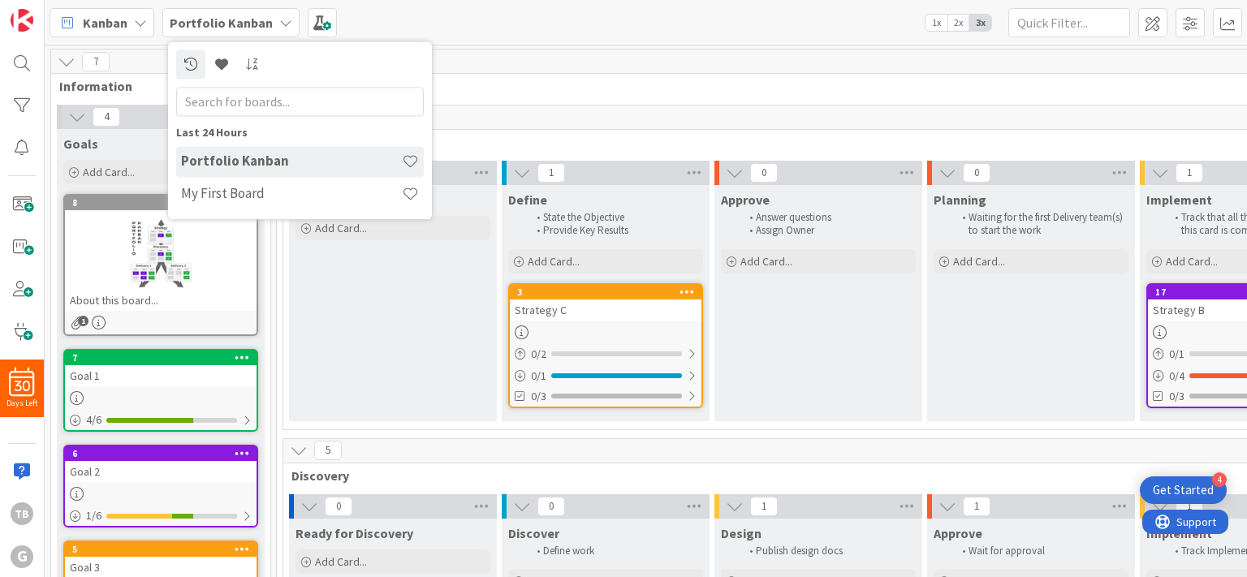
click at [140, 20] on icon at bounding box center [140, 22] width 13 height 13
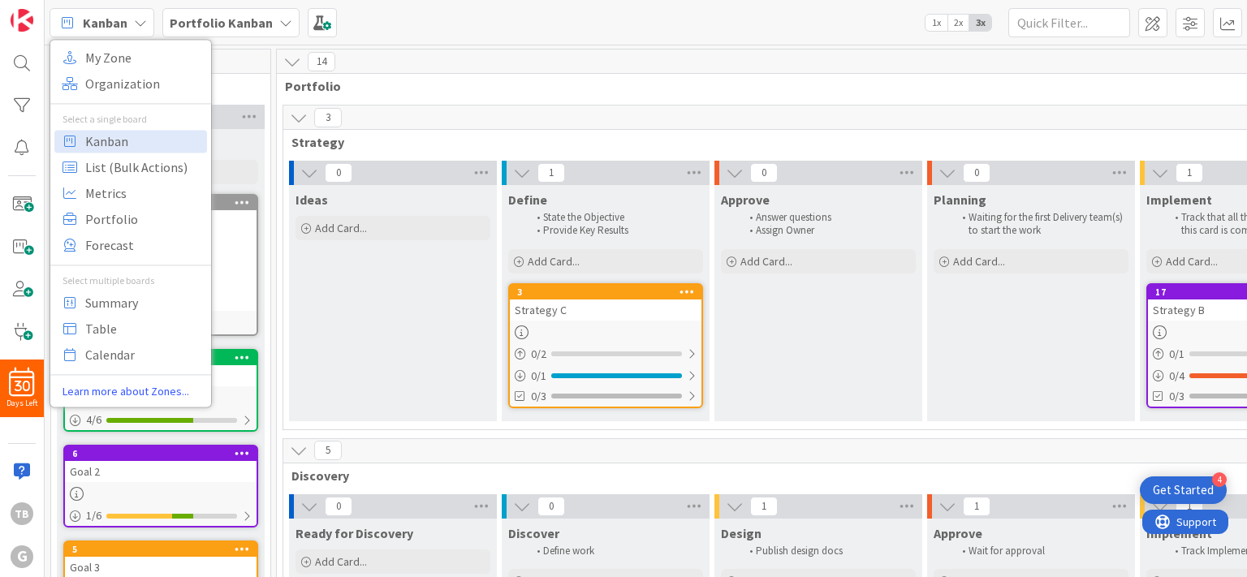
click at [140, 20] on icon at bounding box center [140, 22] width 13 height 13
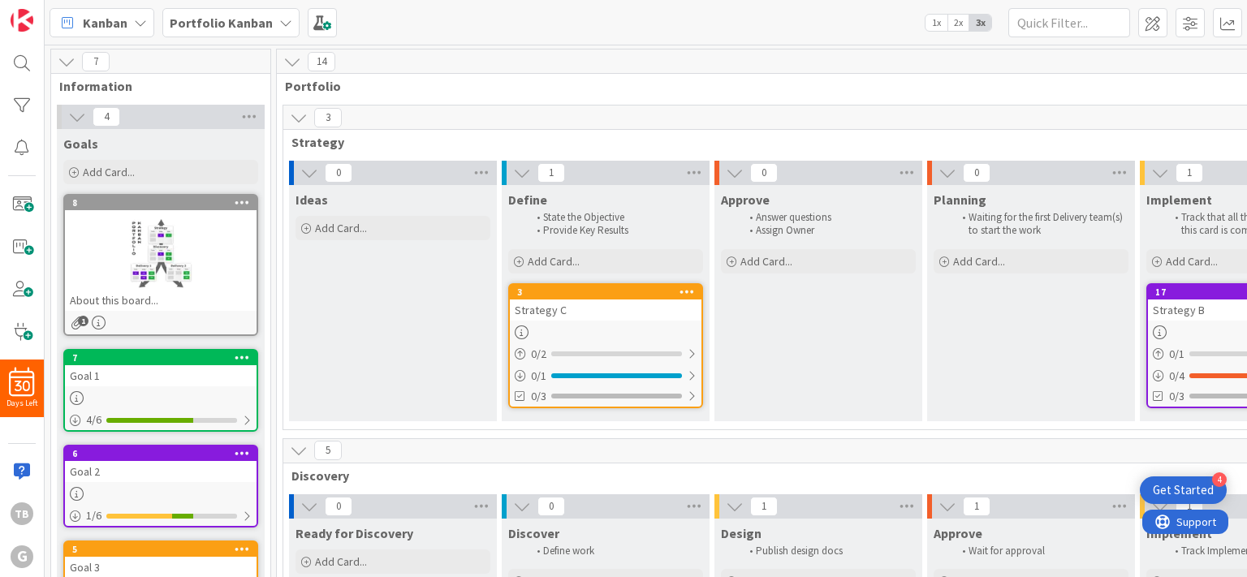
click at [828, 59] on div "14" at bounding box center [1031, 62] width 1509 height 24
click at [1185, 28] on span at bounding box center [1190, 22] width 29 height 29
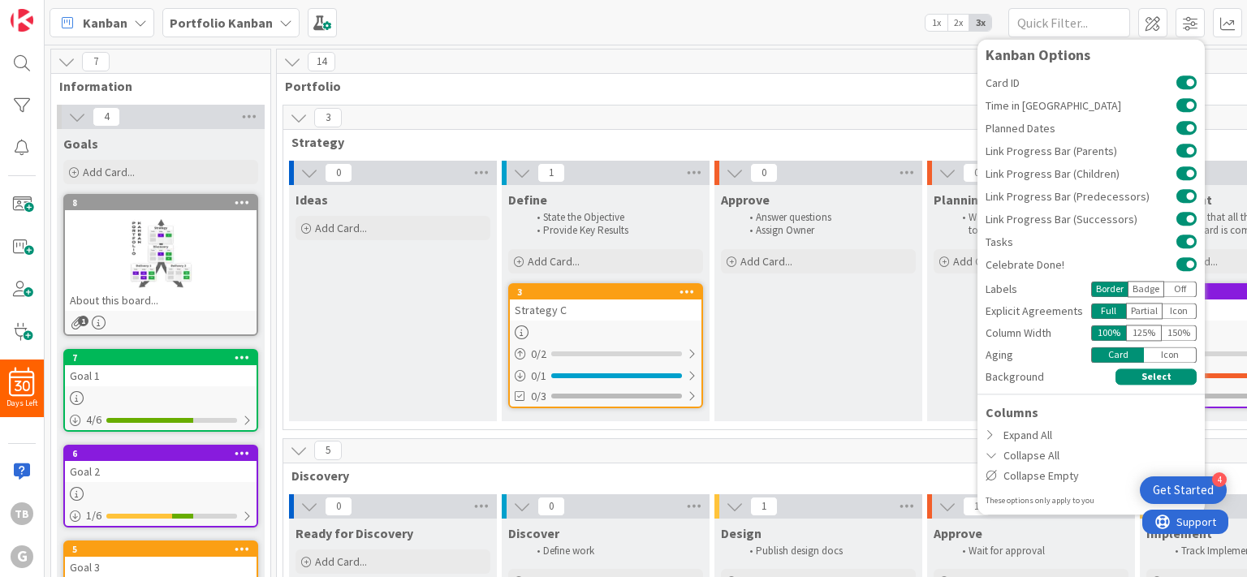
click at [927, 81] on span "Portfolio" at bounding box center [1025, 86] width 1480 height 16
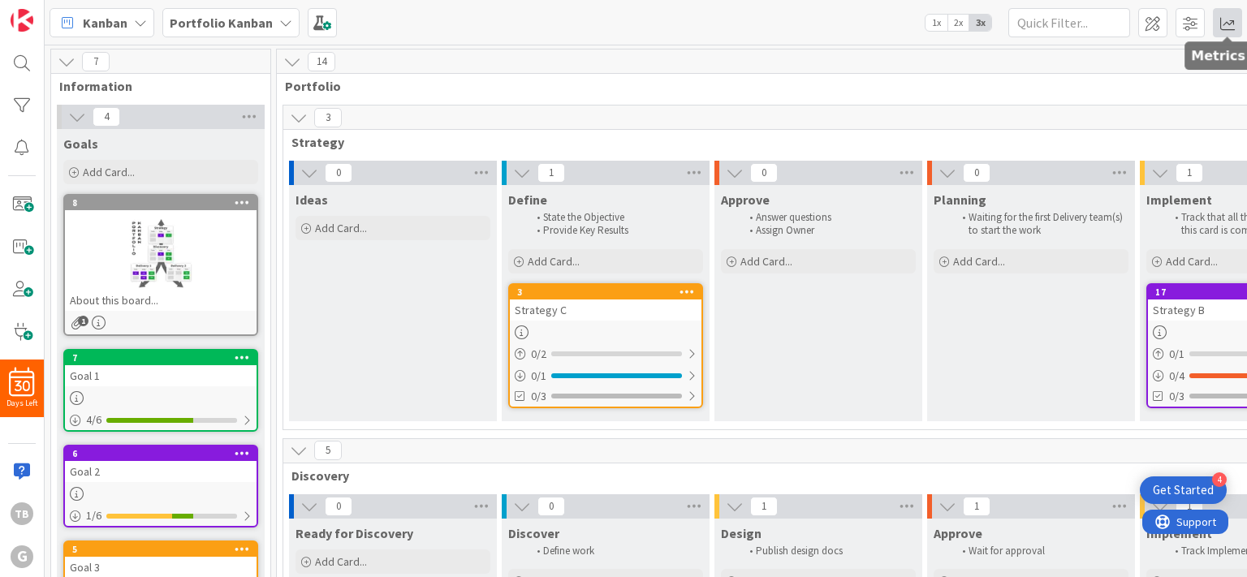
click at [1227, 22] on span at bounding box center [1227, 22] width 29 height 29
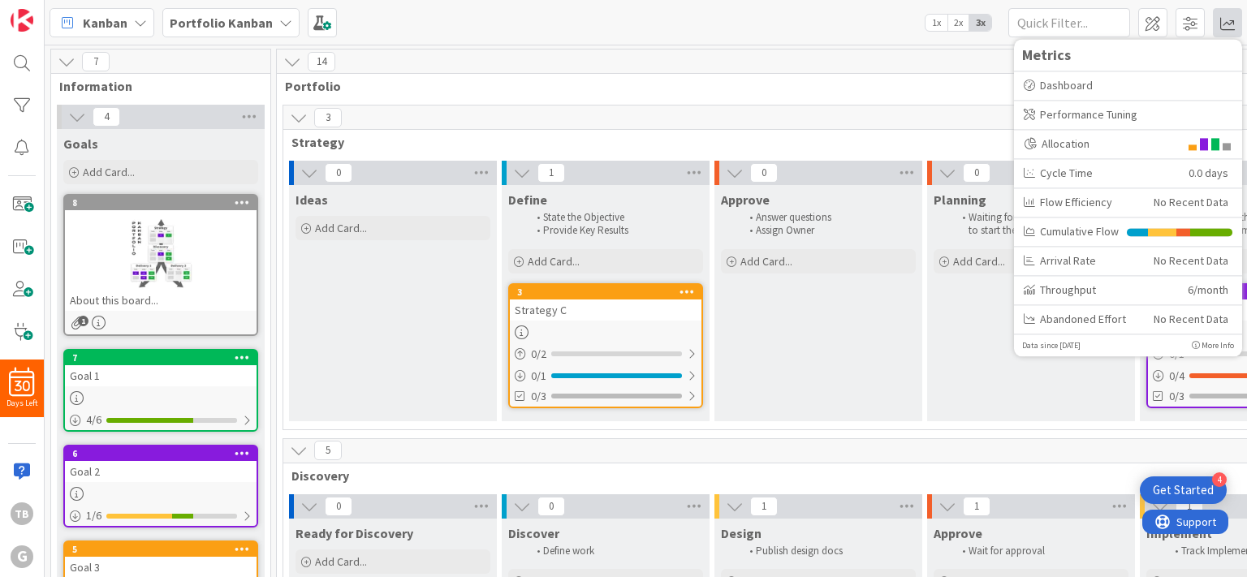
click at [871, 95] on div "14 Portfolio" at bounding box center [1031, 73] width 1509 height 47
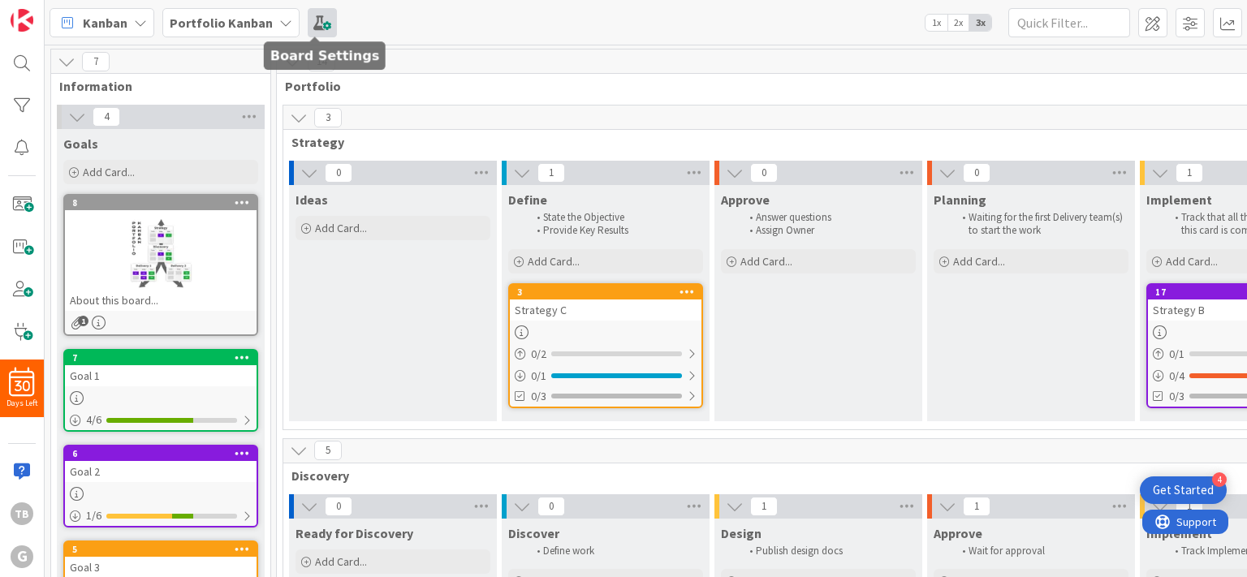
click at [317, 22] on span at bounding box center [322, 22] width 29 height 29
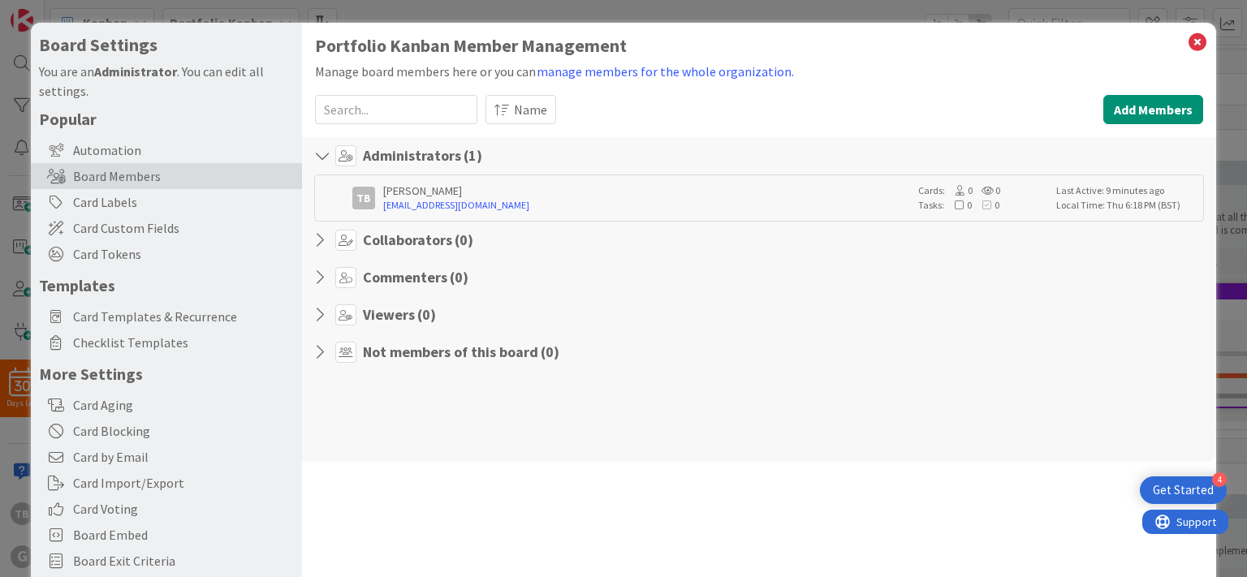
click at [319, 243] on icon at bounding box center [324, 240] width 21 height 16
click at [413, 243] on h4 "Collaborators ( 0 )" at bounding box center [418, 240] width 110 height 18
click at [417, 310] on span "( 0 )" at bounding box center [426, 314] width 19 height 19
click at [1153, 106] on button "Add Members" at bounding box center [1154, 109] width 100 height 29
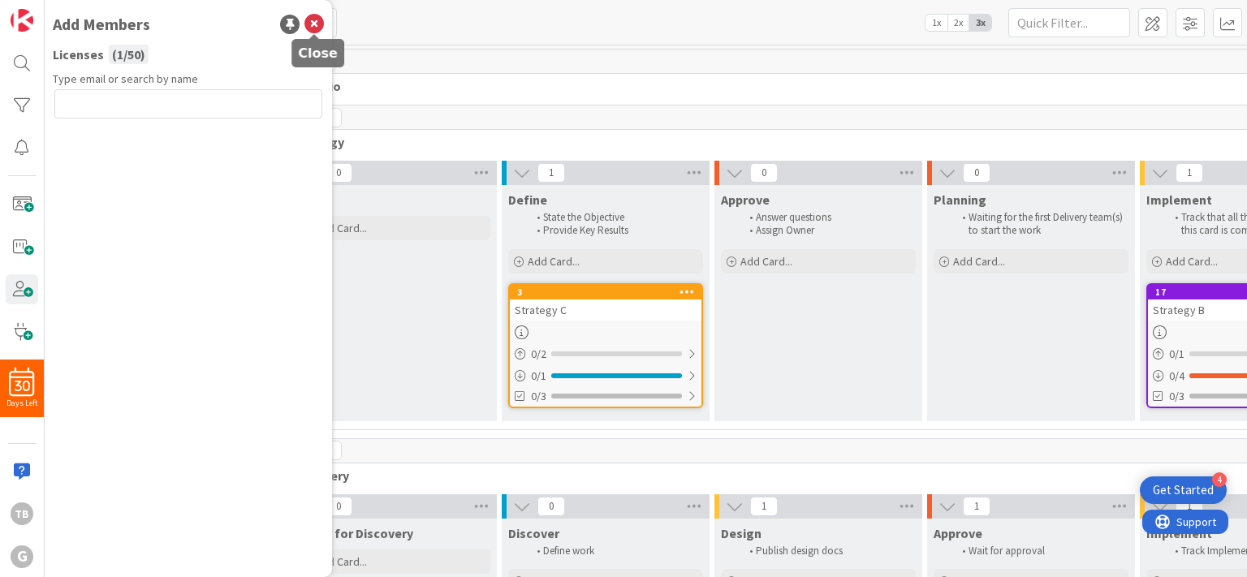
click at [317, 24] on icon at bounding box center [314, 24] width 19 height 19
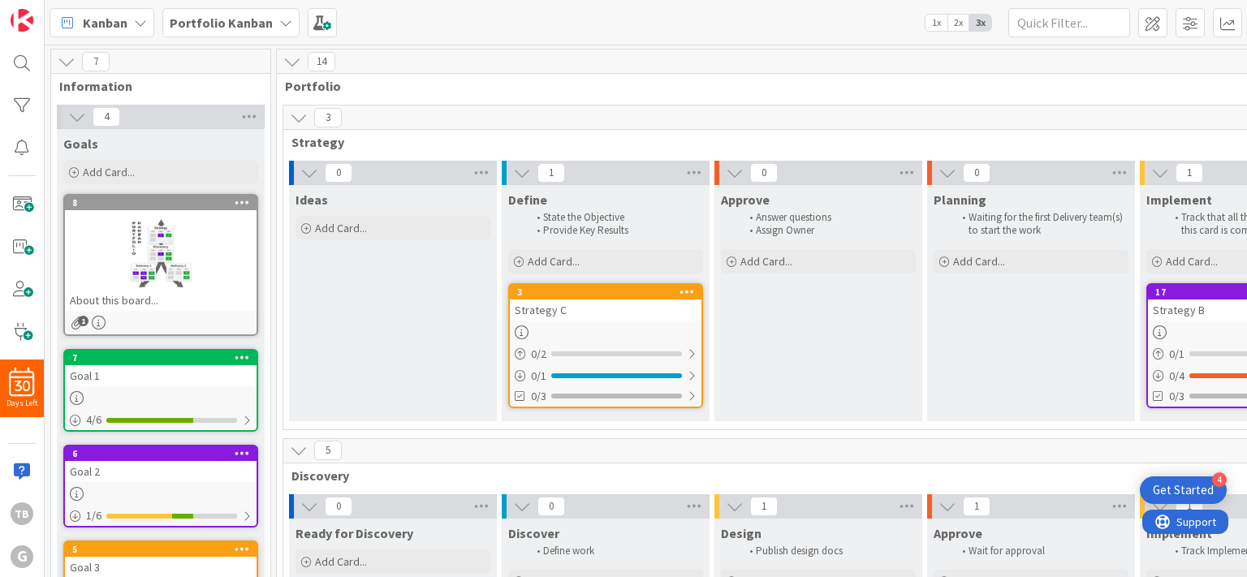
scroll to position [162, 0]
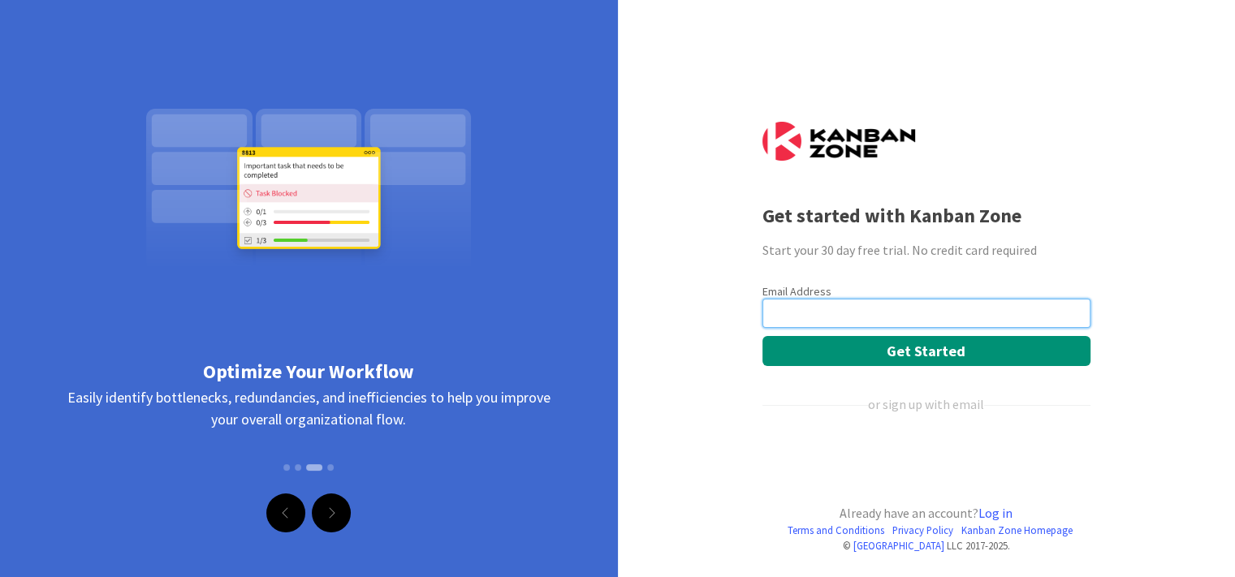
click at [793, 316] on input "email" at bounding box center [927, 313] width 328 height 29
type input "[EMAIL_ADDRESS][DOMAIN_NAME]"
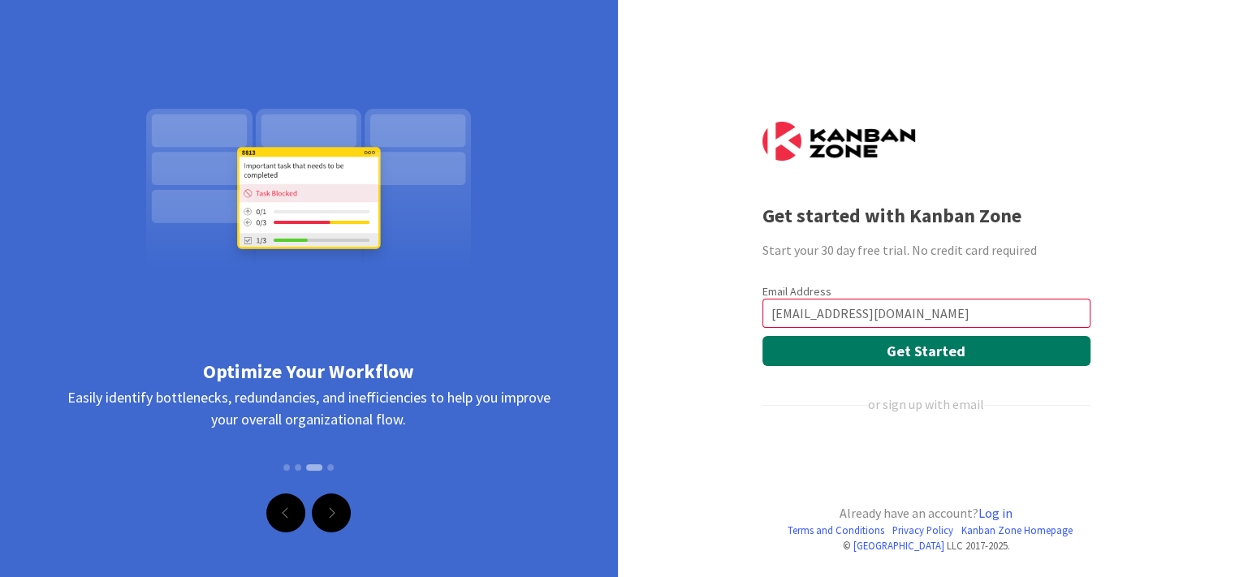
click at [940, 357] on button "Get Started" at bounding box center [927, 351] width 328 height 30
